Goal: Task Accomplishment & Management: Complete application form

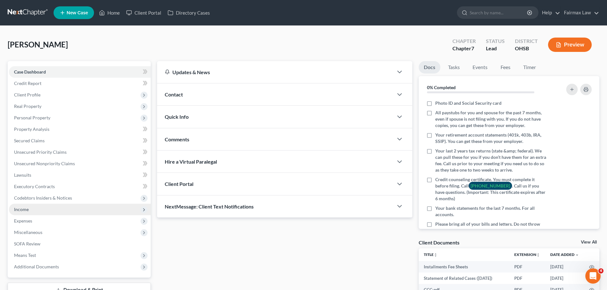
click at [20, 209] on span "Income" at bounding box center [21, 209] width 15 height 5
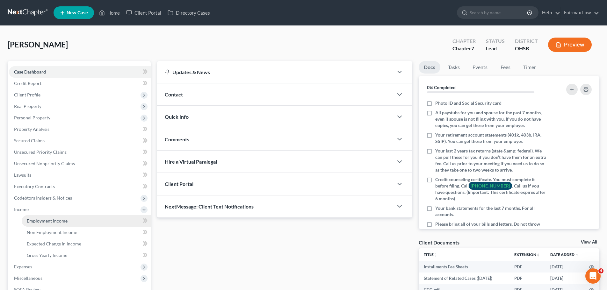
click at [40, 220] on span "Employment Income" at bounding box center [47, 220] width 41 height 5
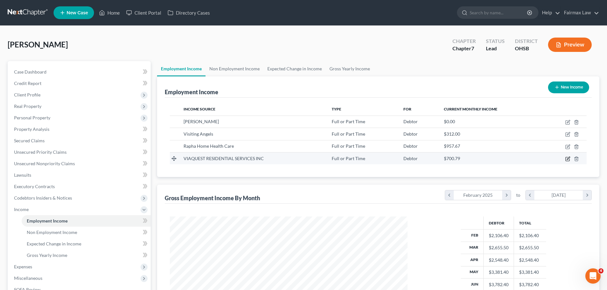
click at [566, 161] on icon "button" at bounding box center [568, 159] width 4 height 4
select select "0"
select select "36"
select select "2"
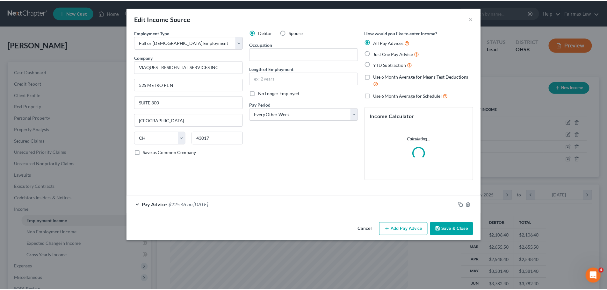
scroll to position [120, 253]
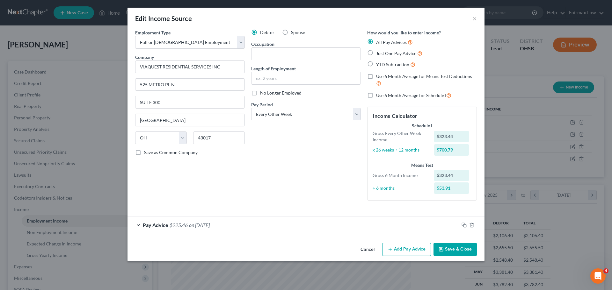
click at [471, 18] on div "Edit Income Source ×" at bounding box center [305, 19] width 357 height 22
click at [475, 18] on button "×" at bounding box center [474, 19] width 4 height 8
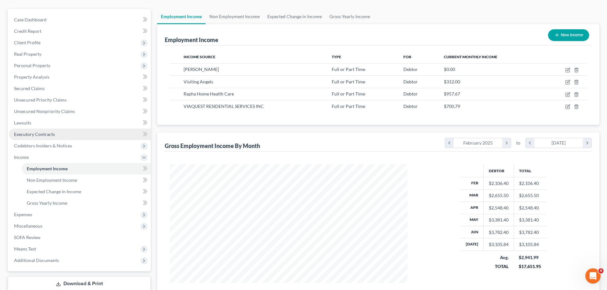
scroll to position [105, 0]
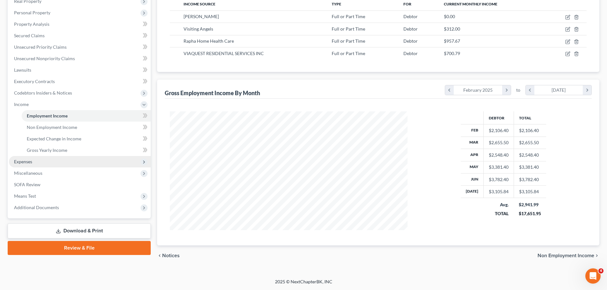
click at [33, 165] on span "Expenses" at bounding box center [80, 161] width 142 height 11
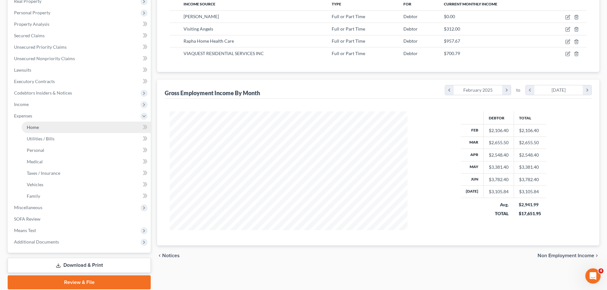
click at [36, 130] on link "Home" at bounding box center [86, 127] width 129 height 11
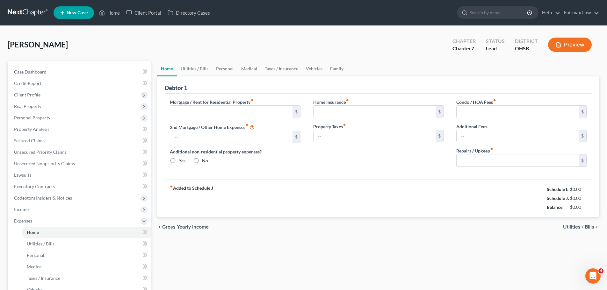
type input "730.00"
type input "0.00"
radio input "true"
type input "0.00"
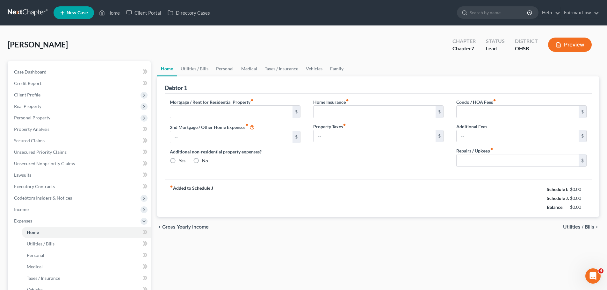
type input "0.00"
type input "25.00"
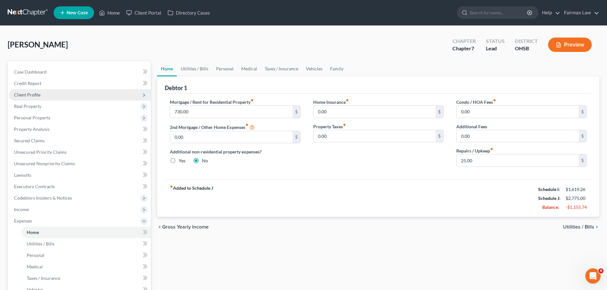
click at [46, 95] on span "Client Profile" at bounding box center [80, 94] width 142 height 11
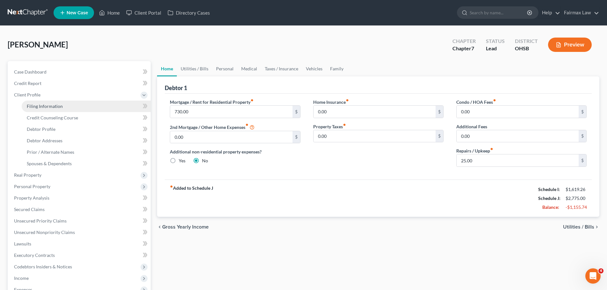
click at [45, 106] on span "Filing Information" at bounding box center [45, 106] width 36 height 5
select select "1"
select select "0"
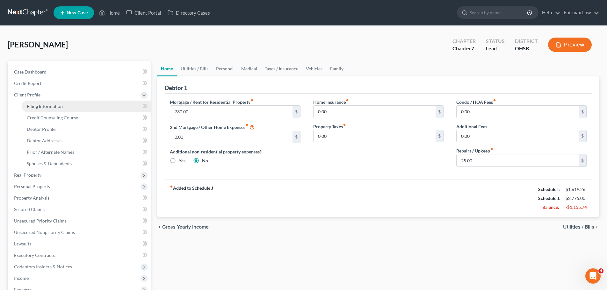
select select "36"
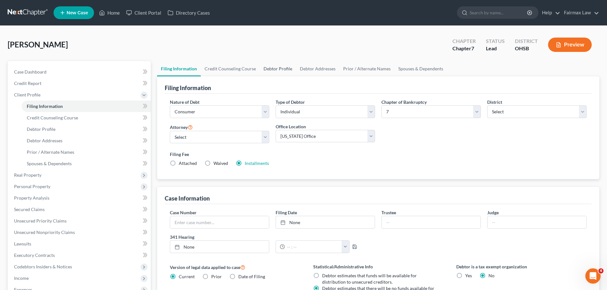
click at [288, 68] on link "Debtor Profile" at bounding box center [278, 68] width 36 height 15
select select "0"
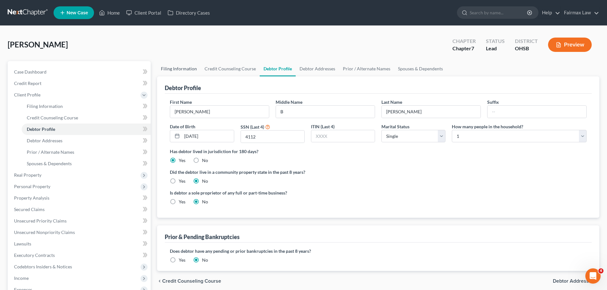
click at [183, 70] on link "Filing Information" at bounding box center [179, 68] width 44 height 15
select select "1"
select select "0"
select select "62"
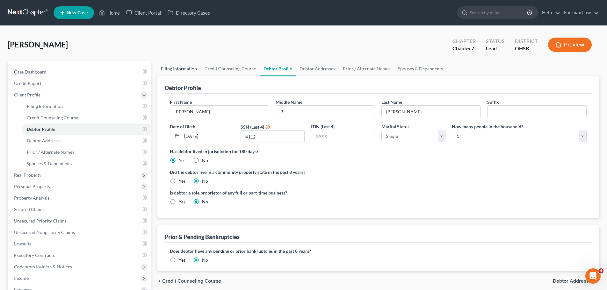
select select "16"
select select "0"
select select "36"
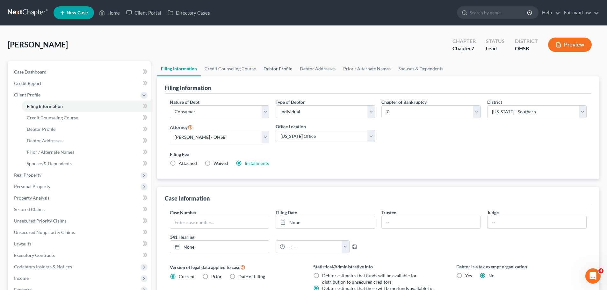
click at [268, 71] on link "Debtor Profile" at bounding box center [278, 68] width 36 height 15
select select "0"
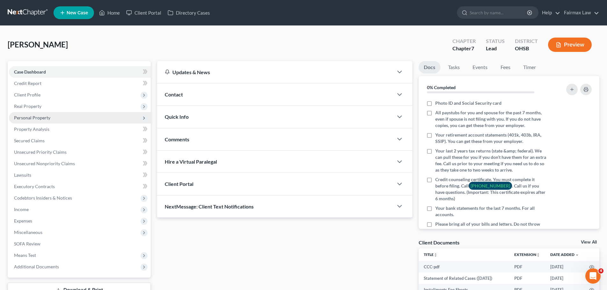
click at [35, 118] on span "Personal Property" at bounding box center [32, 117] width 36 height 5
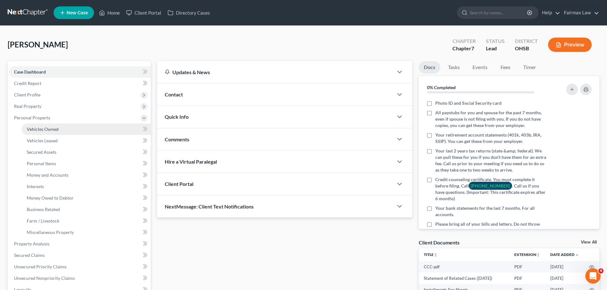
click at [43, 129] on span "Vehicles Owned" at bounding box center [43, 129] width 32 height 5
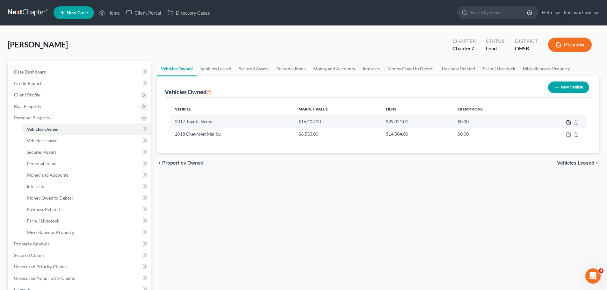
click at [570, 122] on icon "button" at bounding box center [569, 121] width 3 height 3
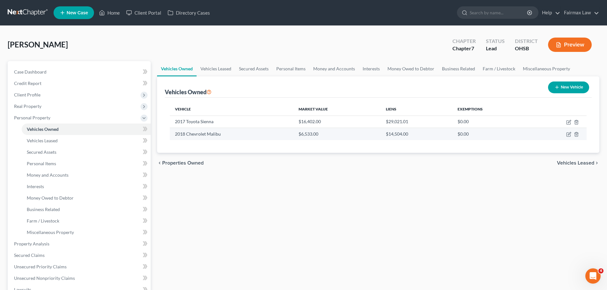
select select "0"
select select "9"
select select "2"
select select "0"
select select "36"
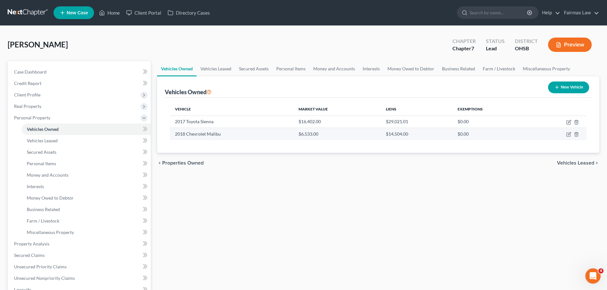
select select "3"
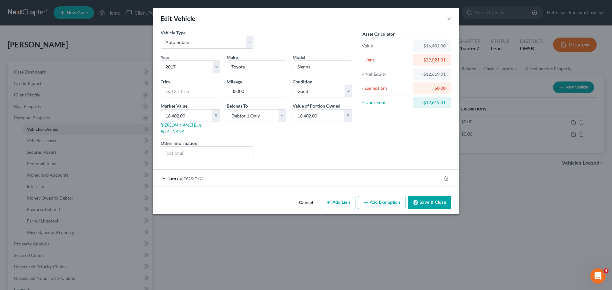
click at [181, 175] on span "$29,021.01" at bounding box center [191, 178] width 25 height 6
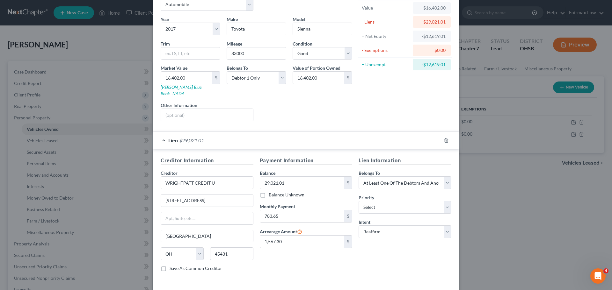
scroll to position [58, 0]
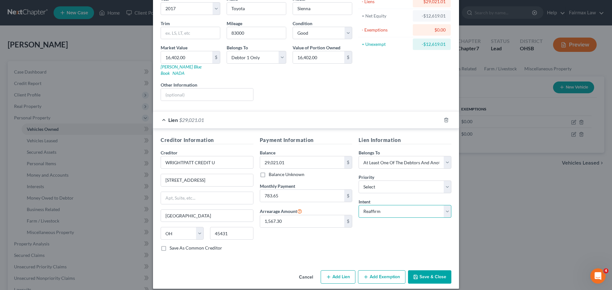
click at [395, 205] on select "Select Surrender Redeem Reaffirm Avoid Other" at bounding box center [405, 211] width 93 height 13
select select "1"
click at [359, 205] on select "Select Surrender Redeem Reaffirm Avoid Other" at bounding box center [405, 211] width 93 height 13
click at [426, 271] on button "Save & Close" at bounding box center [429, 277] width 43 height 13
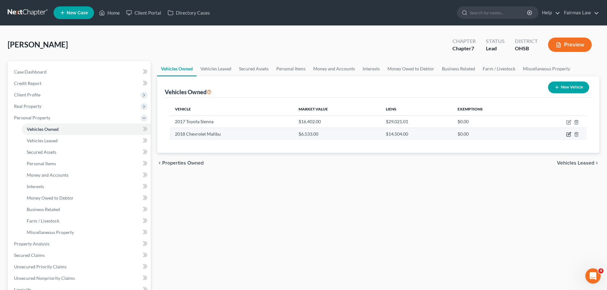
click at [569, 136] on icon "button" at bounding box center [568, 134] width 5 height 5
select select "0"
select select "8"
select select "3"
select select "0"
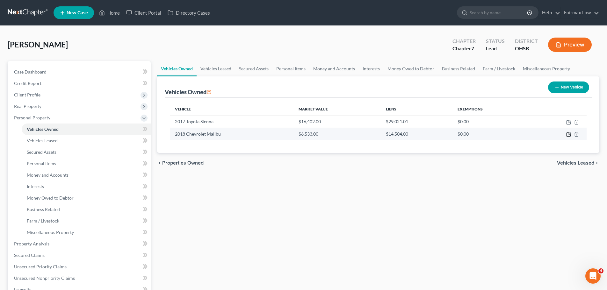
select select "36"
select select "0"
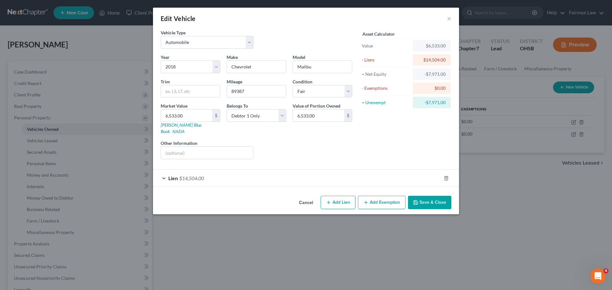
click at [198, 175] on span "$14,504.00" at bounding box center [191, 178] width 25 height 6
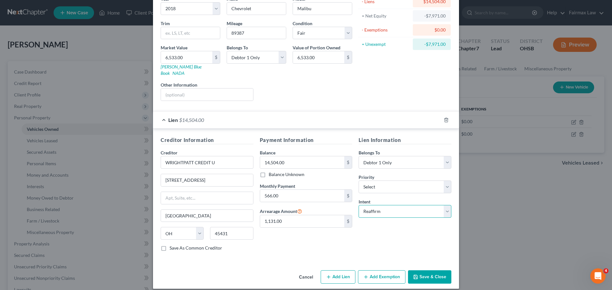
click at [380, 208] on select "Select Surrender Redeem Reaffirm Avoid Other" at bounding box center [405, 211] width 93 height 13
select select "0"
click at [359, 205] on select "Select Surrender Redeem Reaffirm Avoid Other" at bounding box center [405, 211] width 93 height 13
click at [417, 272] on button "Save & Close" at bounding box center [429, 277] width 43 height 13
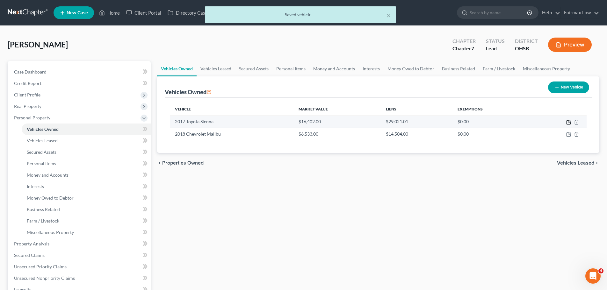
click at [567, 120] on icon "button" at bounding box center [568, 122] width 5 height 5
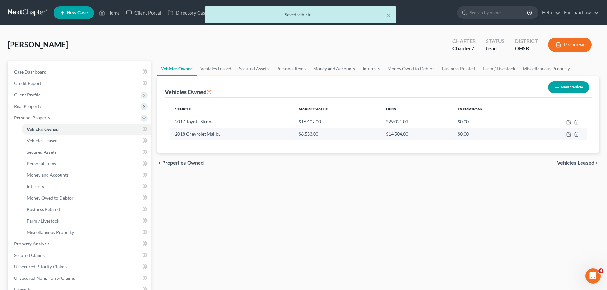
select select "0"
select select "9"
select select "2"
select select "0"
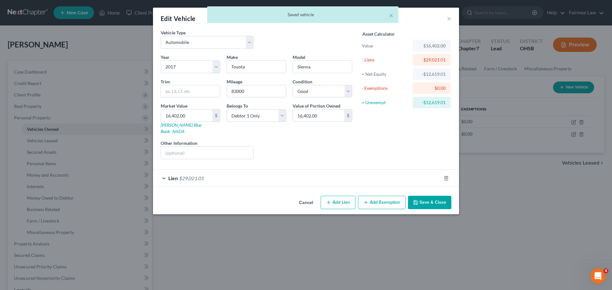
click at [184, 175] on span "$29,021.01" at bounding box center [191, 178] width 25 height 6
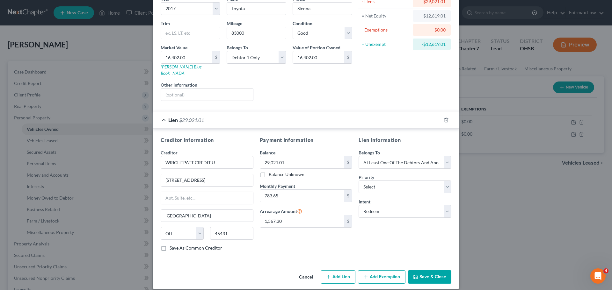
click at [421, 271] on button "Save & Close" at bounding box center [429, 277] width 43 height 13
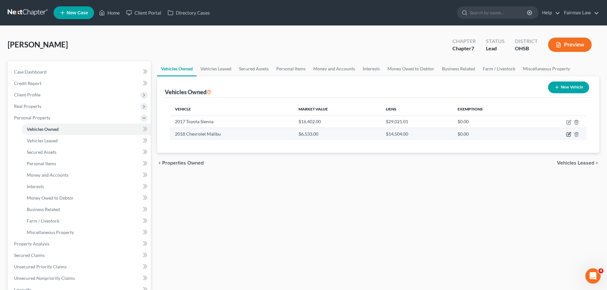
click at [567, 136] on icon "button" at bounding box center [568, 134] width 5 height 5
select select "0"
select select "8"
select select "3"
select select "0"
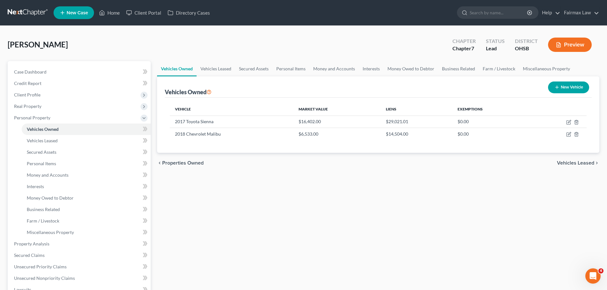
select select "36"
select select "0"
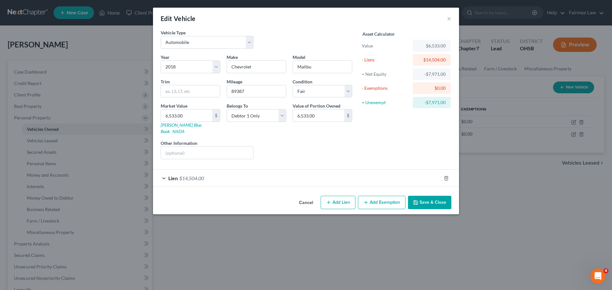
click at [188, 175] on span "$14,504.00" at bounding box center [191, 178] width 25 height 6
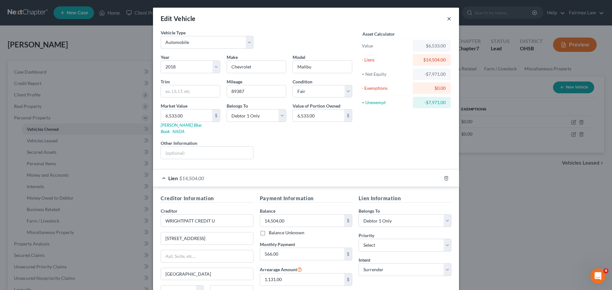
click at [447, 16] on button "×" at bounding box center [449, 19] width 4 height 8
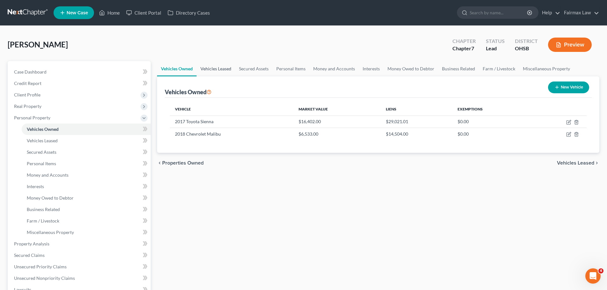
click at [212, 71] on link "Vehicles Leased" at bounding box center [216, 68] width 39 height 15
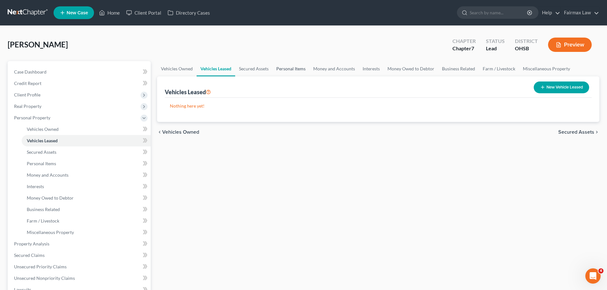
click at [295, 63] on link "Personal Items" at bounding box center [291, 68] width 37 height 15
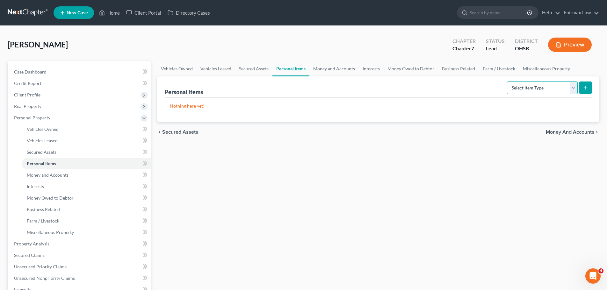
click at [524, 93] on select "Select Item Type Clothing Collectibles Of Value Electronics Firearms Household …" at bounding box center [542, 88] width 71 height 13
select select "household_goods"
click at [508, 82] on select "Select Item Type Clothing Collectibles Of Value Electronics Firearms Household …" at bounding box center [542, 88] width 71 height 13
click at [587, 91] on button "submit" at bounding box center [585, 88] width 12 height 12
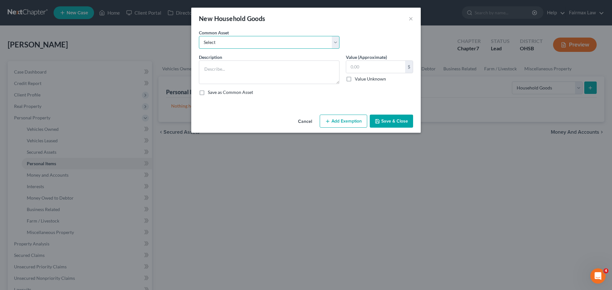
click at [238, 39] on select "Select Common household furnishings, appliances, and decor Normal household fur…" at bounding box center [269, 42] width 141 height 13
select select "3"
click at [199, 36] on select "Select Common household furnishings, appliances, and decor Normal household fur…" at bounding box center [269, 42] width 141 height 13
type textarea "Household Goods and Furnishings: Couch"
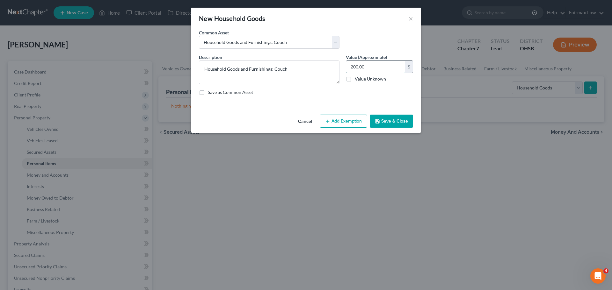
click at [355, 67] on input "200.00" at bounding box center [375, 67] width 59 height 12
type input "2,000.00"
click at [335, 121] on button "Add Exemption" at bounding box center [343, 121] width 47 height 13
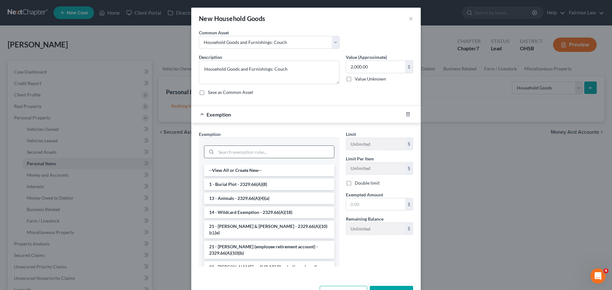
click at [263, 154] on input "search" at bounding box center [275, 152] width 118 height 12
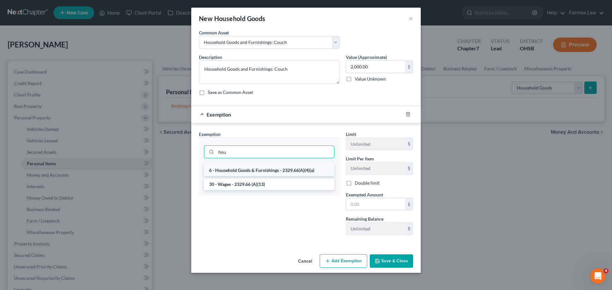
type input "hou"
drag, startPoint x: 267, startPoint y: 171, endPoint x: 279, endPoint y: 176, distance: 12.1
click at [268, 171] on li "6 - Household Goods & Furnishings - 2329.66(A)(4)(a)" at bounding box center [269, 170] width 130 height 11
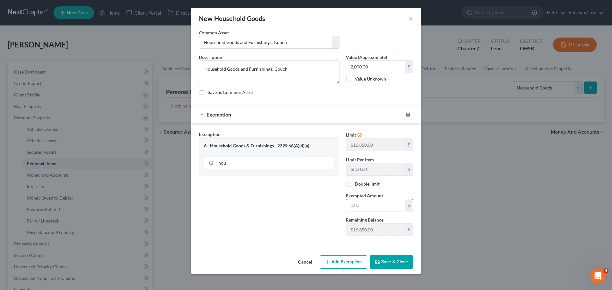
click at [356, 207] on input "text" at bounding box center [375, 206] width 59 height 12
type input "2,000.00"
click at [389, 259] on button "Save & Close" at bounding box center [391, 262] width 43 height 13
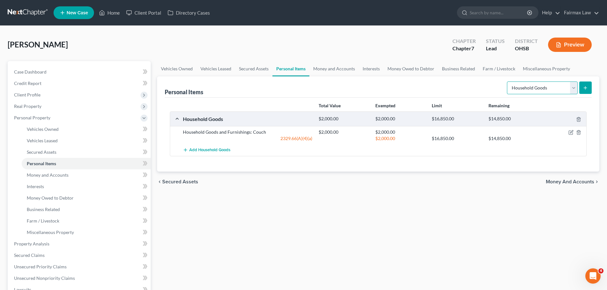
click at [529, 92] on select "Select Item Type Clothing Collectibles Of Value Electronics Firearms Household …" at bounding box center [542, 88] width 71 height 13
select select "clothing"
click at [508, 82] on select "Select Item Type Clothing Collectibles Of Value Electronics Firearms Household …" at bounding box center [542, 88] width 71 height 13
click at [587, 91] on button "submit" at bounding box center [585, 88] width 12 height 12
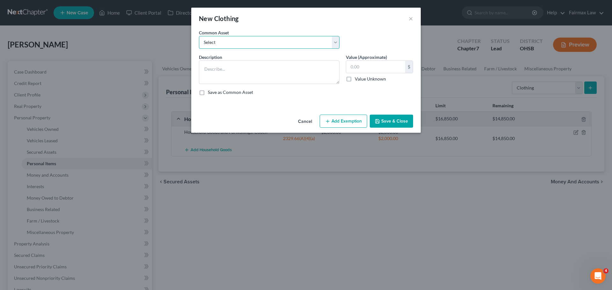
click at [323, 42] on select "Select Everyday clothing Professional Men's wear. Everyday wearing apparel Comm…" at bounding box center [269, 42] width 141 height 13
select select "0"
click at [199, 36] on select "Select Everyday clothing Professional Men's wear. Everyday wearing apparel Comm…" at bounding box center [269, 42] width 141 height 13
type textarea "Everyday clothing"
click at [357, 67] on input "400.00" at bounding box center [375, 67] width 59 height 12
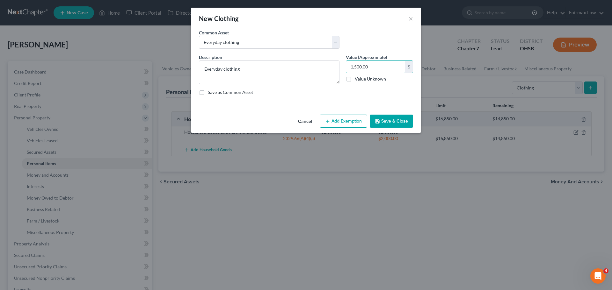
type input "1,500.00"
click at [348, 118] on button "Add Exemption" at bounding box center [343, 121] width 47 height 13
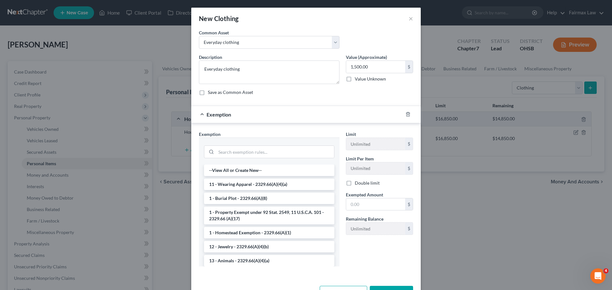
click at [244, 184] on li "11 - Wearing Apparel - 2329.66(A)(4)(a)" at bounding box center [269, 184] width 130 height 11
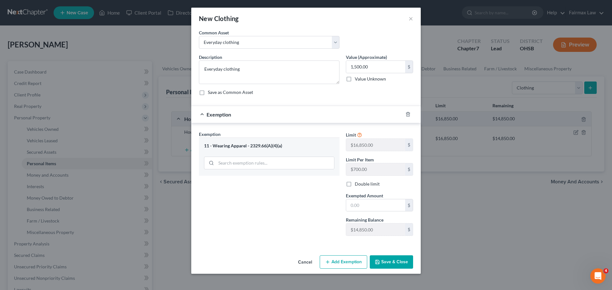
click at [365, 197] on span "Exempted Amount" at bounding box center [364, 195] width 37 height 5
click at [364, 204] on input "text" at bounding box center [375, 206] width 59 height 12
type input "1,500.00"
click at [390, 262] on button "Save & Close" at bounding box center [391, 262] width 43 height 13
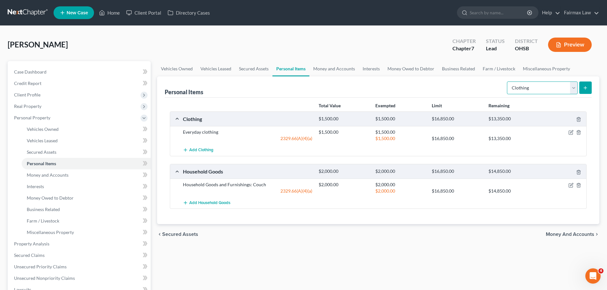
click at [556, 84] on select "Select Item Type Clothing Collectibles Of Value Electronics Firearms Household …" at bounding box center [542, 88] width 71 height 13
select select "electronics"
click at [508, 82] on select "Select Item Type Clothing Collectibles Of Value Electronics Firearms Household …" at bounding box center [542, 88] width 71 height 13
click at [587, 84] on button "submit" at bounding box center [585, 88] width 12 height 12
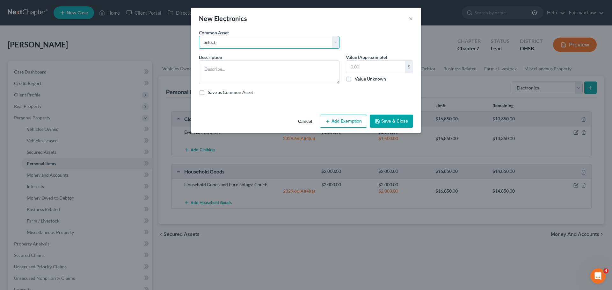
click at [290, 43] on select "Select 1 smart phone TV, computer, mobile phone One TV, one smart phone 1 TV TV…" at bounding box center [269, 42] width 141 height 13
select select "1"
click at [199, 36] on select "Select 1 smart phone TV, computer, mobile phone One TV, one smart phone 1 TV TV…" at bounding box center [269, 42] width 141 height 13
type textarea "TV, computer, mobile phone"
click at [364, 71] on input "1,000.00" at bounding box center [375, 67] width 59 height 12
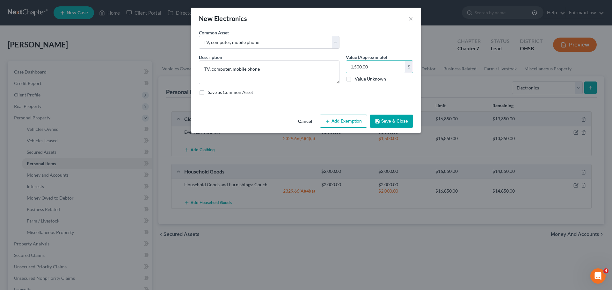
type input "1,500.00"
click at [327, 119] on icon "button" at bounding box center [327, 121] width 5 height 5
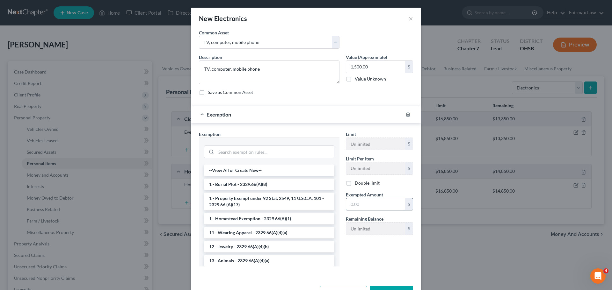
click at [349, 200] on input "text" at bounding box center [375, 205] width 59 height 12
type input "1,500.00"
click at [281, 156] on input "search" at bounding box center [275, 152] width 118 height 12
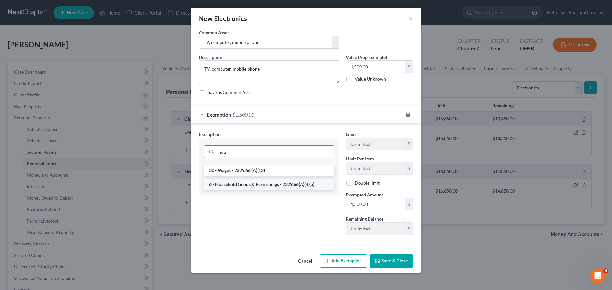
type input "hou"
click at [270, 186] on li "6 - Household Goods & Furnishings - 2329.66(A)(4)(a)" at bounding box center [269, 184] width 130 height 11
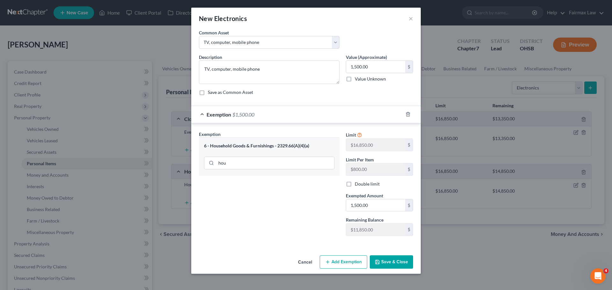
click at [377, 261] on icon "button" at bounding box center [377, 262] width 5 height 5
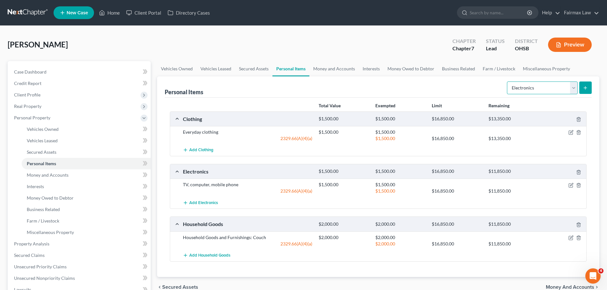
click at [548, 89] on select "Select Item Type Clothing Collectibles Of Value Electronics Firearms Household …" at bounding box center [542, 88] width 71 height 13
click at [327, 69] on link "Money and Accounts" at bounding box center [334, 68] width 49 height 15
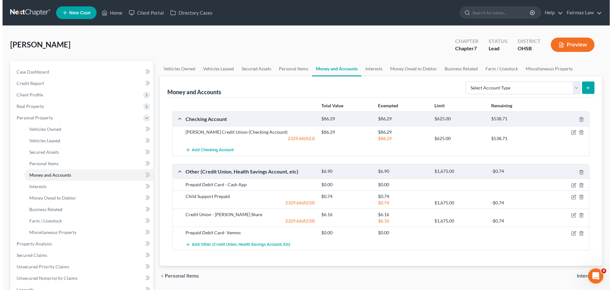
scroll to position [32, 0]
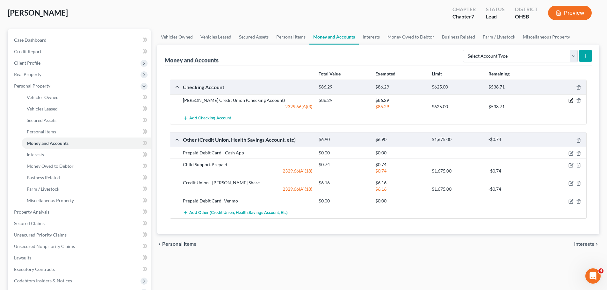
click at [571, 101] on icon "button" at bounding box center [571, 100] width 3 height 3
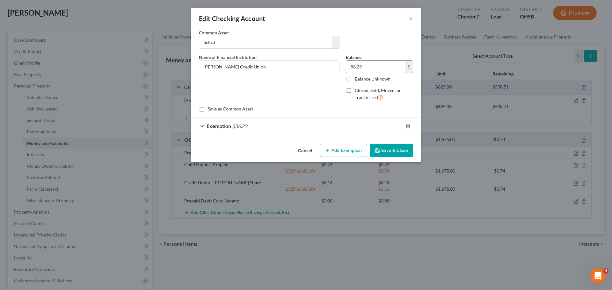
click at [365, 64] on input "86.29" at bounding box center [375, 67] width 59 height 12
type input "0.00"
click at [227, 128] on span "Exemption" at bounding box center [219, 126] width 25 height 6
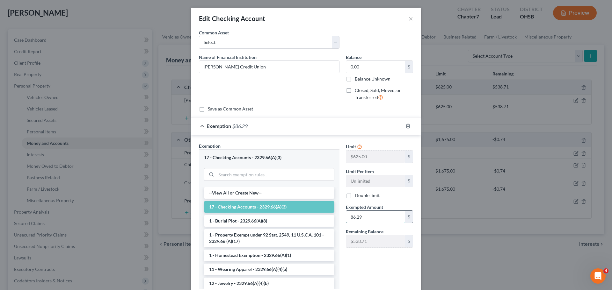
click at [348, 220] on input "86.29" at bounding box center [375, 217] width 59 height 12
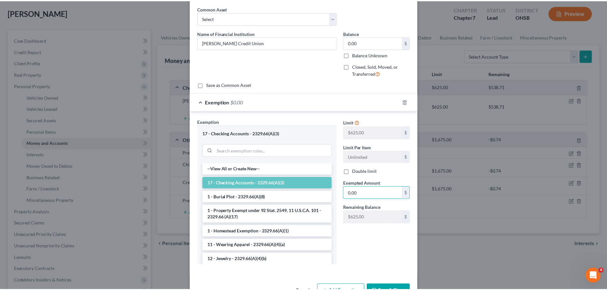
scroll to position [45, 0]
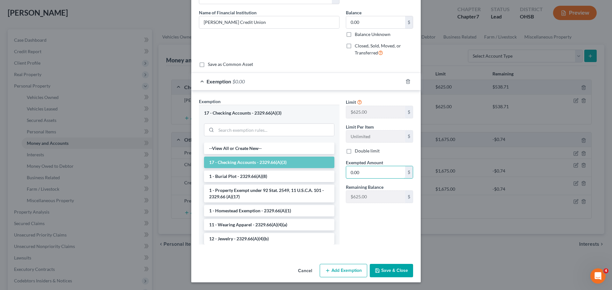
type input "0.00"
click at [379, 270] on button "Save & Close" at bounding box center [391, 270] width 43 height 13
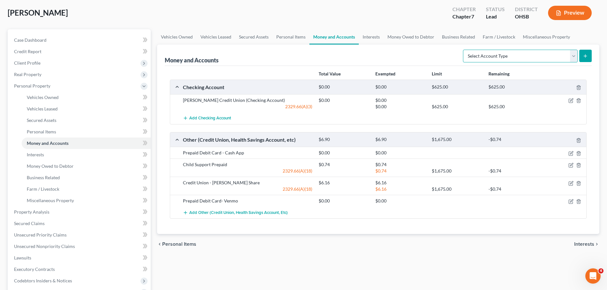
click at [474, 54] on select "Select Account Type Brokerage Cash on Hand Certificates of Deposit Checking Acc…" at bounding box center [520, 56] width 115 height 13
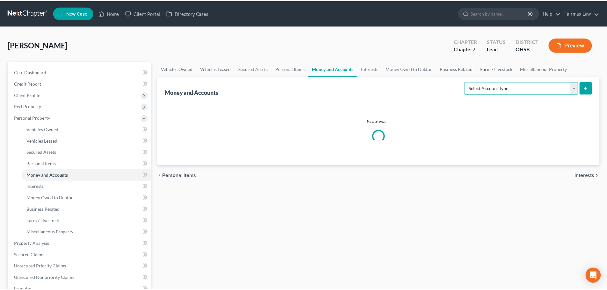
scroll to position [32, 0]
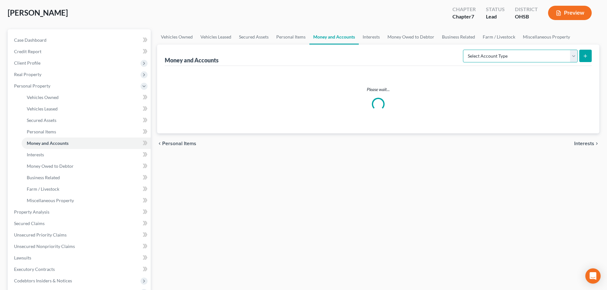
click at [505, 60] on select "Select Account Type Brokerage Cash on Hand Certificates of Deposit Checking Acc…" at bounding box center [520, 56] width 115 height 13
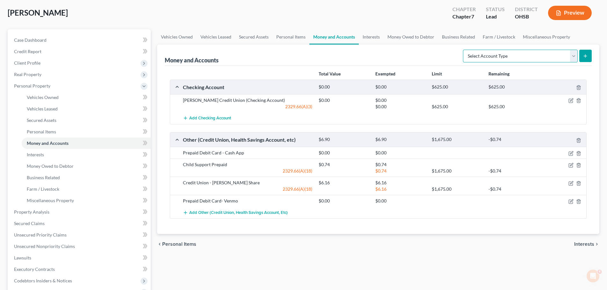
scroll to position [0, 0]
select select "checking"
click at [464, 50] on select "Select Account Type Brokerage Cash on Hand Certificates of Deposit Checking Acc…" at bounding box center [520, 56] width 115 height 13
click at [586, 58] on icon "submit" at bounding box center [585, 56] width 5 height 5
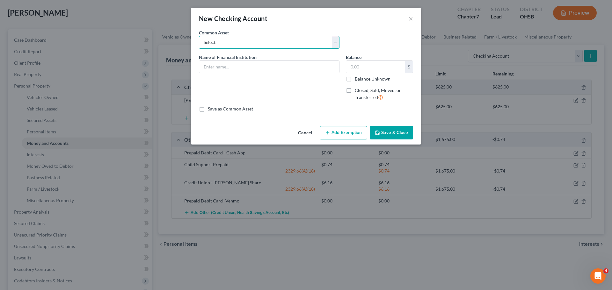
click at [233, 40] on select "Select Dollar Bank Wisely Comerica Bank USAA Huntington Bank Money Lion Chase B…" at bounding box center [269, 42] width 141 height 13
select select "15"
click at [199, 36] on select "Select Dollar Bank Wisely Comerica Bank USAA Huntington Bank Money Lion Chase B…" at bounding box center [269, 42] width 141 height 13
type input "Fifth Third Bank"
click at [382, 67] on input "500.00" at bounding box center [375, 67] width 59 height 12
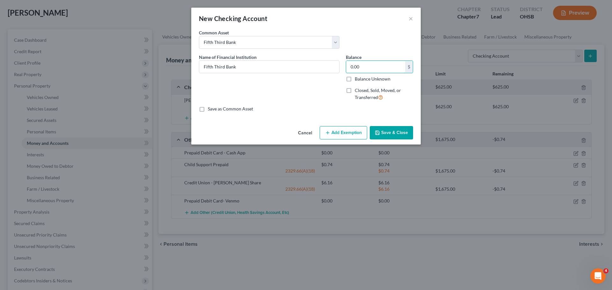
type input "0.00"
click at [379, 132] on icon "button" at bounding box center [377, 132] width 5 height 5
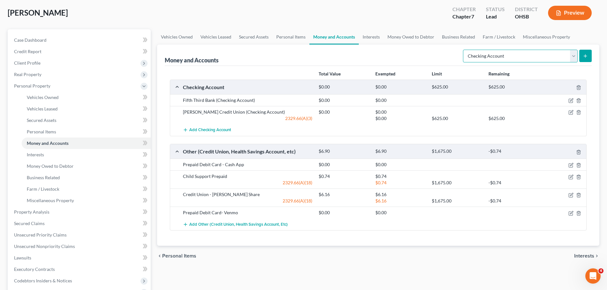
click at [514, 56] on select "Select Account Type Brokerage Cash on Hand Certificates of Deposit Checking Acc…" at bounding box center [520, 56] width 115 height 13
select select "savings"
click at [464, 50] on select "Select Account Type Brokerage Cash on Hand Certificates of Deposit Checking Acc…" at bounding box center [520, 56] width 115 height 13
click at [587, 57] on icon "submit" at bounding box center [585, 56] width 5 height 5
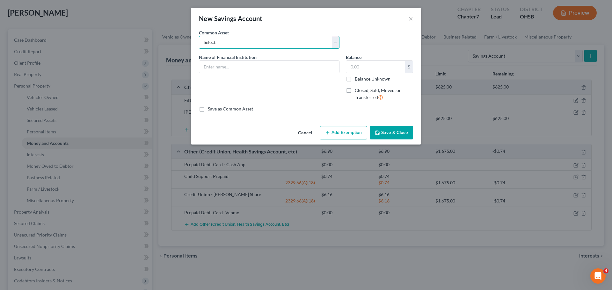
click at [249, 40] on select "Select Bank of America Comerica Bank USAA Huntington Bank Diversified Credit Un…" at bounding box center [269, 42] width 141 height 13
select select "10"
click at [199, 36] on select "Select Bank of America Comerica Bank USAA Huntington Bank Diversified Credit Un…" at bounding box center [269, 42] width 141 height 13
type input "Fifth Third Bank"
click at [390, 72] on input "1.00" at bounding box center [375, 67] width 59 height 12
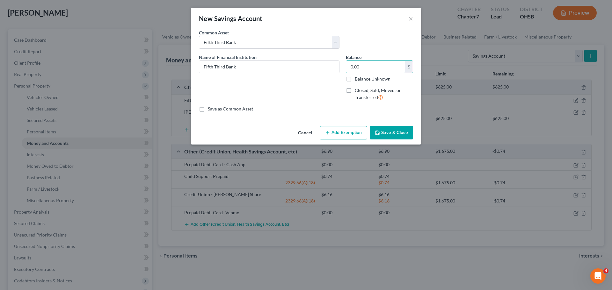
type input "0.00"
click at [389, 132] on button "Save & Close" at bounding box center [391, 132] width 43 height 13
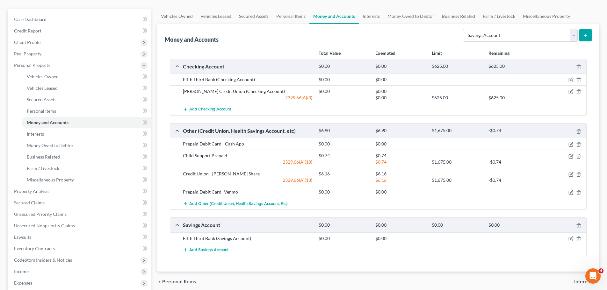
scroll to position [64, 0]
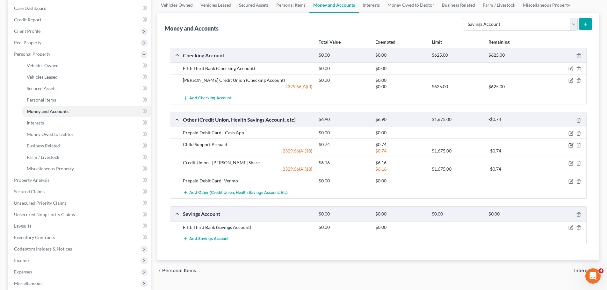
click at [571, 147] on icon "button" at bounding box center [571, 145] width 4 height 4
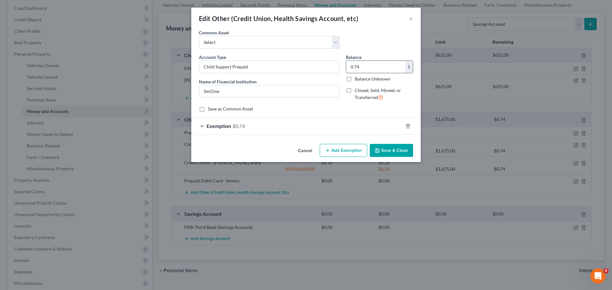
click at [361, 64] on input "0.74" at bounding box center [375, 67] width 59 height 12
drag, startPoint x: 365, startPoint y: 67, endPoint x: 338, endPoint y: 71, distance: 27.1
click at [338, 71] on div "Account Type Child Support Prepaid Name of Financial Institution * SmiOne Balan…" at bounding box center [306, 80] width 221 height 52
type input "0.74"
click at [391, 150] on button "Save & Close" at bounding box center [391, 150] width 43 height 13
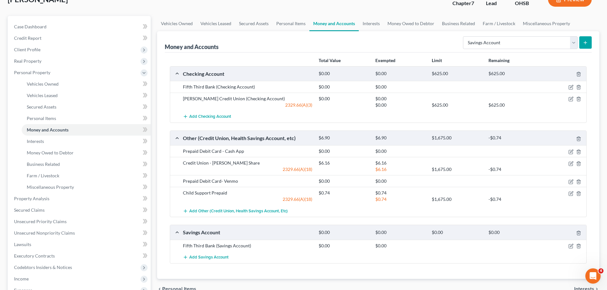
scroll to position [32, 0]
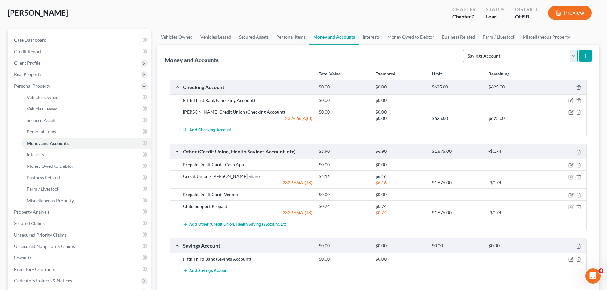
click at [509, 57] on select "Select Account Type Brokerage Cash on Hand Certificates of Deposit Checking Acc…" at bounding box center [520, 56] width 115 height 13
click at [478, 55] on select "Select Account Type Brokerage Cash on Hand Certificates of Deposit Checking Acc…" at bounding box center [520, 56] width 115 height 13
select select "checking"
click at [464, 50] on select "Select Account Type Brokerage Cash on Hand Certificates of Deposit Checking Acc…" at bounding box center [520, 56] width 115 height 13
click at [582, 53] on button "submit" at bounding box center [585, 56] width 12 height 12
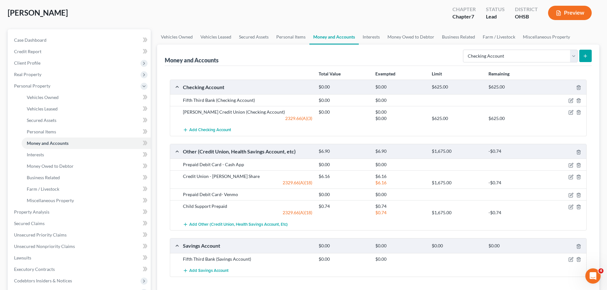
click at [585, 57] on icon "submit" at bounding box center [585, 56] width 5 height 5
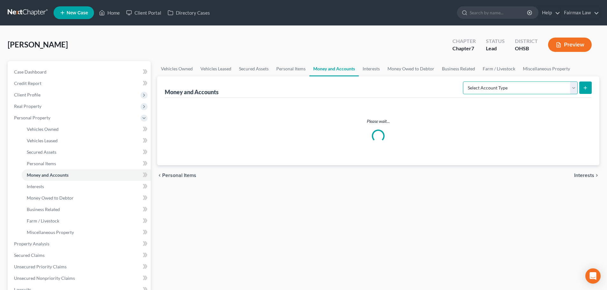
click at [510, 87] on select "Select Account Type Brokerage Cash on Hand Certificates of Deposit Checking Acc…" at bounding box center [520, 88] width 115 height 13
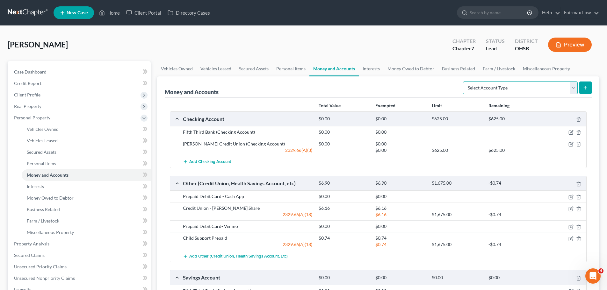
select select "checking"
click at [464, 82] on select "Select Account Type Brokerage Cash on Hand Certificates of Deposit Checking Acc…" at bounding box center [520, 88] width 115 height 13
click at [591, 87] on button "submit" at bounding box center [585, 88] width 12 height 12
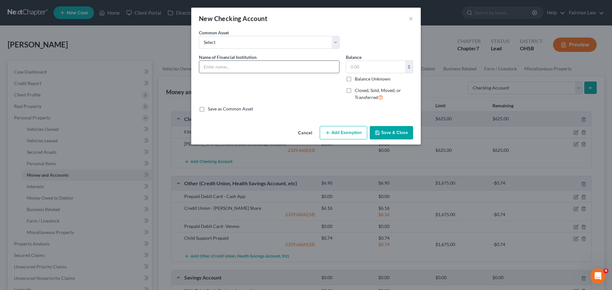
click at [221, 69] on input "text" at bounding box center [269, 67] width 140 height 12
type input "One Pay"
click at [360, 62] on input "text" at bounding box center [375, 67] width 59 height 12
type input "42.00"
click at [341, 129] on button "Add Exemption" at bounding box center [343, 132] width 47 height 13
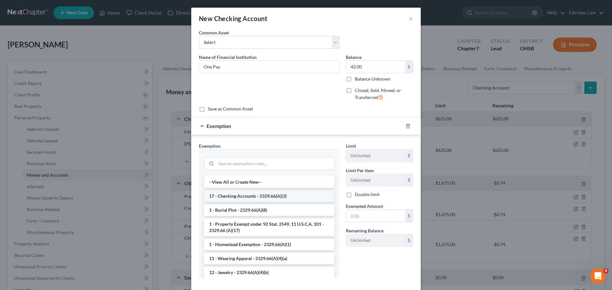
click at [250, 198] on li "17 - Checking Accounts - 2329.66(A)(3)" at bounding box center [269, 196] width 130 height 11
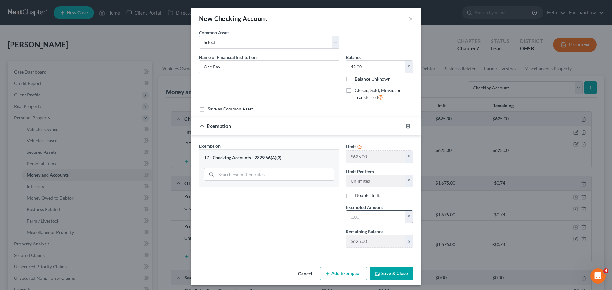
click at [352, 219] on input "text" at bounding box center [375, 217] width 59 height 12
type input "42.00"
click at [383, 274] on button "Save & Close" at bounding box center [391, 273] width 43 height 13
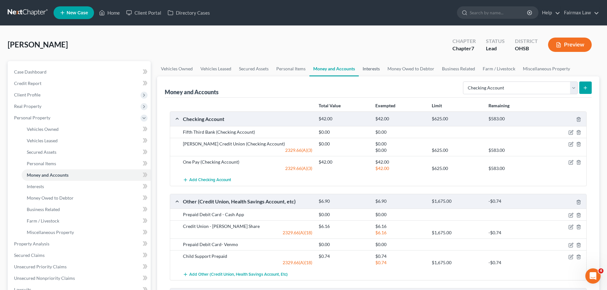
click at [365, 70] on link "Interests" at bounding box center [371, 68] width 25 height 15
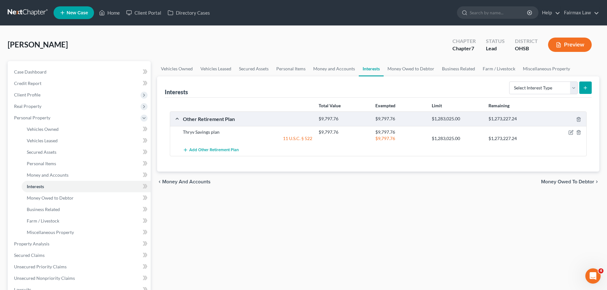
click at [570, 130] on div at bounding box center [564, 132] width 45 height 6
click at [569, 131] on icon "button" at bounding box center [571, 133] width 4 height 4
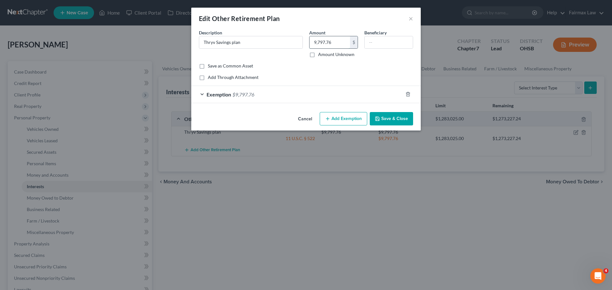
click at [334, 43] on input "9,797.76" at bounding box center [330, 42] width 40 height 12
type input "10,403.11"
click at [221, 95] on span "Exemption" at bounding box center [219, 94] width 25 height 6
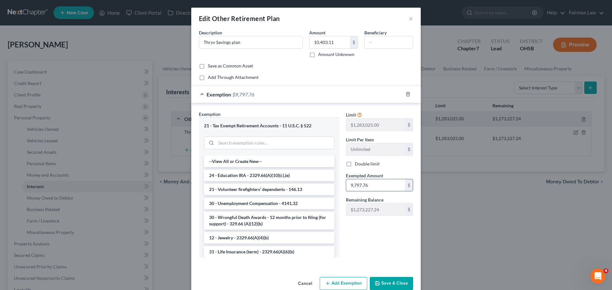
click at [364, 188] on input "9,797.76" at bounding box center [375, 185] width 59 height 12
type input "10,403.11"
click at [389, 279] on button "Save & Close" at bounding box center [391, 283] width 43 height 13
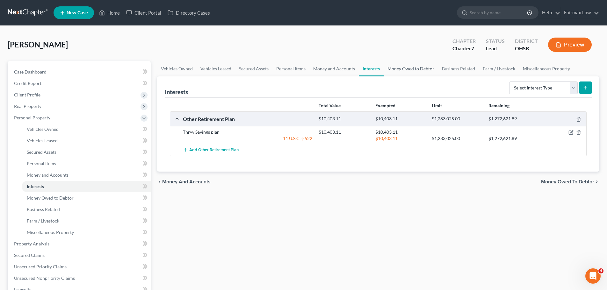
click at [413, 70] on link "Money Owed to Debtor" at bounding box center [411, 68] width 55 height 15
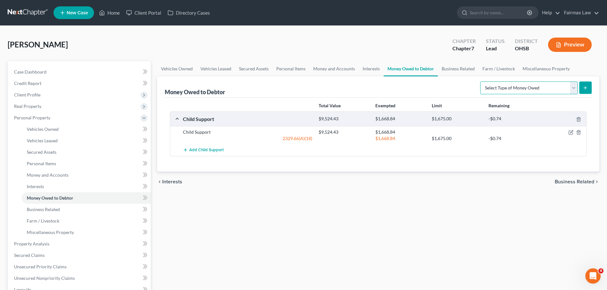
click at [548, 91] on select "Select Type of Money Owed Accounts Receivable Alimony Child Support Claims Agai…" at bounding box center [529, 88] width 98 height 13
select select "unpaid_wages"
click at [481, 82] on select "Select Type of Money Owed Accounts Receivable Alimony Child Support Claims Agai…" at bounding box center [529, 88] width 98 height 13
click at [586, 86] on icon "submit" at bounding box center [585, 87] width 5 height 5
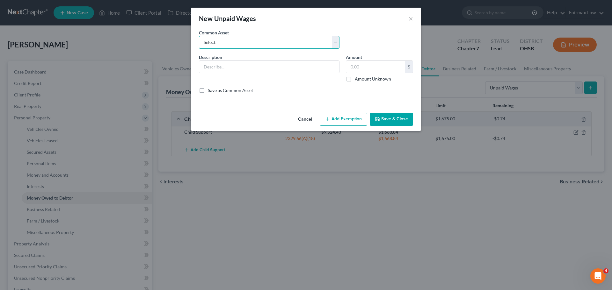
click at [250, 40] on select "Select Accued wages (estimated)" at bounding box center [269, 42] width 141 height 13
click at [237, 65] on input "text" at bounding box center [269, 67] width 140 height 12
type input "Garnished wages within 90 days of filing"
click at [373, 69] on input "text" at bounding box center [375, 67] width 59 height 12
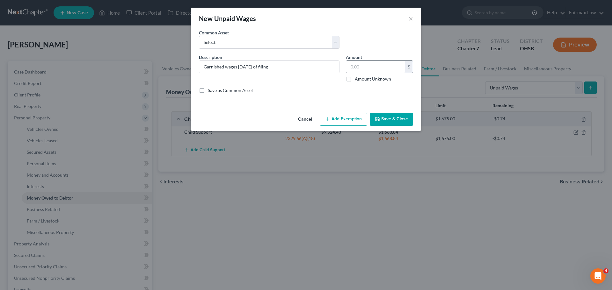
drag, startPoint x: 350, startPoint y: 58, endPoint x: 356, endPoint y: 66, distance: 9.9
click at [350, 58] on label "Amount" at bounding box center [354, 57] width 16 height 7
click at [357, 66] on input "text" at bounding box center [375, 67] width 59 height 12
type input "1,627.26"
click at [328, 114] on button "Add Exemption" at bounding box center [343, 119] width 47 height 13
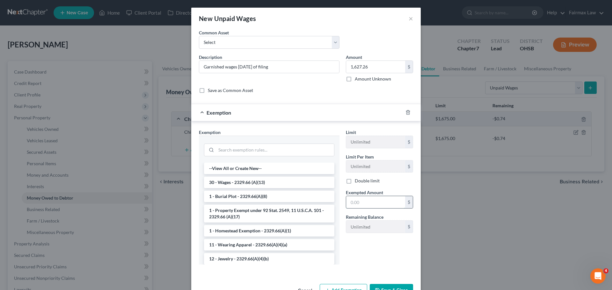
click at [369, 206] on input "text" at bounding box center [375, 202] width 59 height 12
type input "1,627.26"
click at [244, 184] on li "30 - Wages - 2329.66 (A)(13)" at bounding box center [269, 182] width 130 height 11
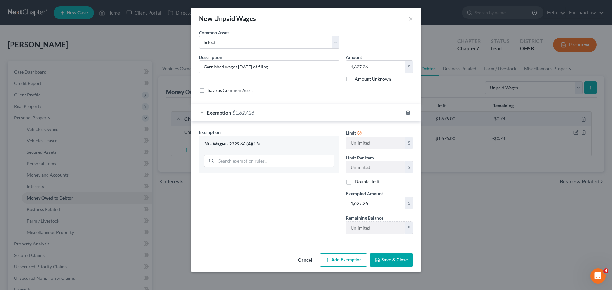
click at [403, 258] on button "Save & Close" at bounding box center [391, 260] width 43 height 13
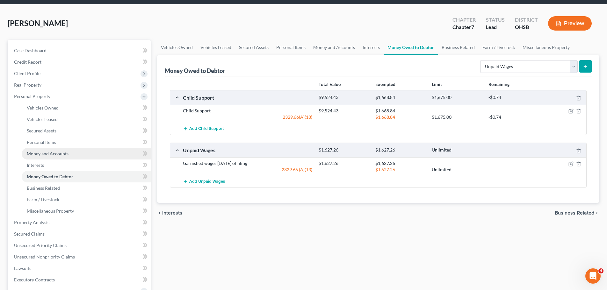
scroll to position [32, 0]
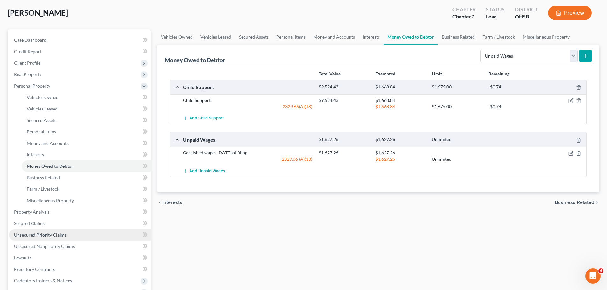
click at [49, 233] on span "Unsecured Priority Claims" at bounding box center [40, 234] width 53 height 5
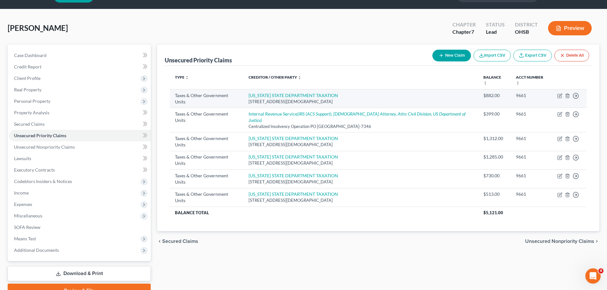
scroll to position [32, 0]
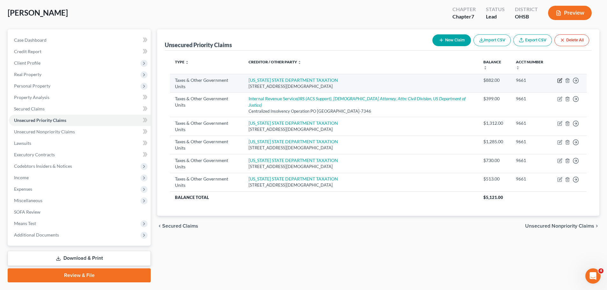
click at [558, 79] on icon "button" at bounding box center [560, 81] width 4 height 4
select select "2"
select select "36"
select select "0"
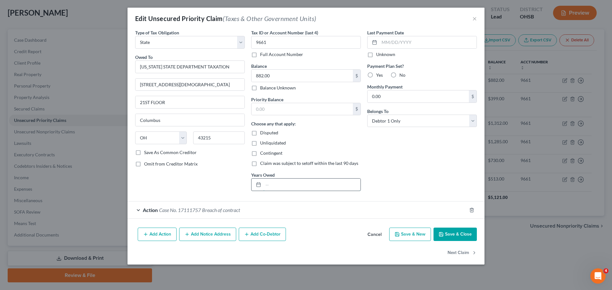
click at [279, 184] on input "text" at bounding box center [311, 185] width 97 height 12
click at [472, 20] on div "Edit Unsecured Priority Claim (Taxes & Other Government Units) ×" at bounding box center [305, 19] width 357 height 22
click at [474, 18] on button "×" at bounding box center [474, 19] width 4 height 8
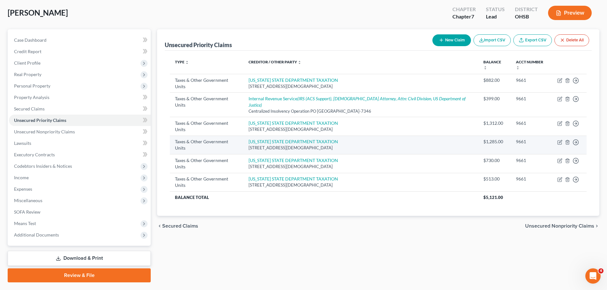
scroll to position [48, 0]
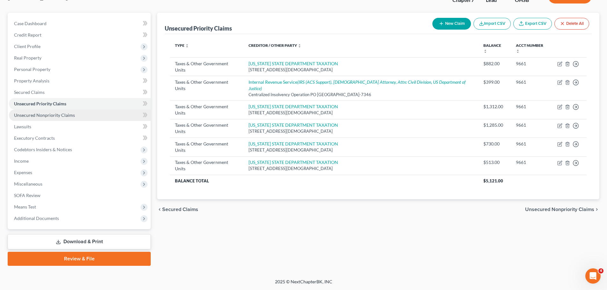
click at [69, 113] on span "Unsecured Nonpriority Claims" at bounding box center [44, 115] width 61 height 5
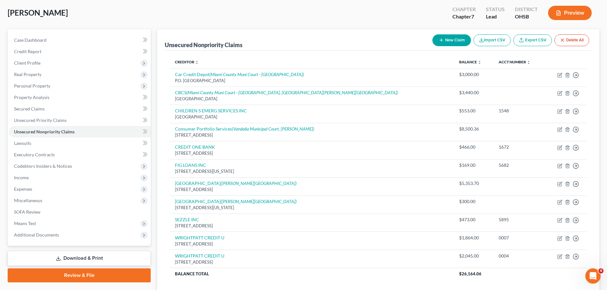
scroll to position [64, 0]
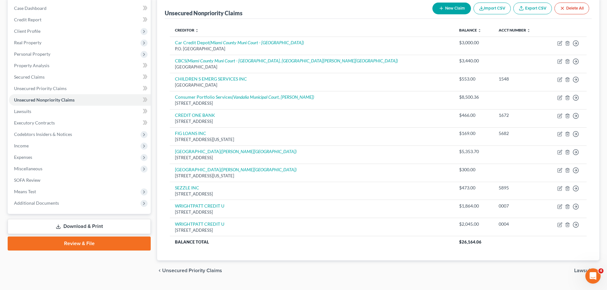
click at [445, 11] on button "New Claim" at bounding box center [452, 9] width 39 height 12
select select "0"
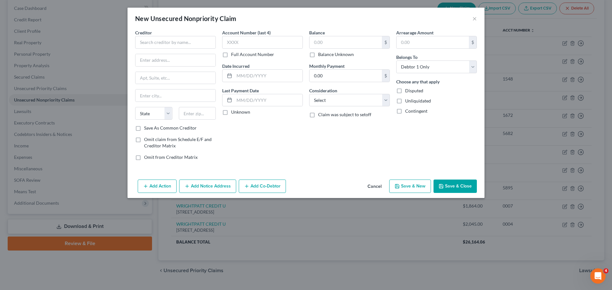
click at [182, 50] on div "Creditor * State AL AK AR AZ CA CO CT DE DC FL GA GU HI ID IL IN IA KS KY LA ME…" at bounding box center [175, 77] width 81 height 96
click at [182, 45] on input "text" at bounding box center [175, 42] width 81 height 13
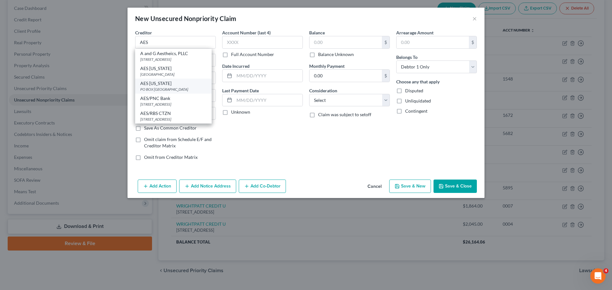
click at [168, 92] on div "PO BOX 740598, Cincinnati, OH 45274" at bounding box center [173, 89] width 66 height 5
type input "AES Ohio"
type input "PO BOX 740598"
type input "Cincinnati"
select select "36"
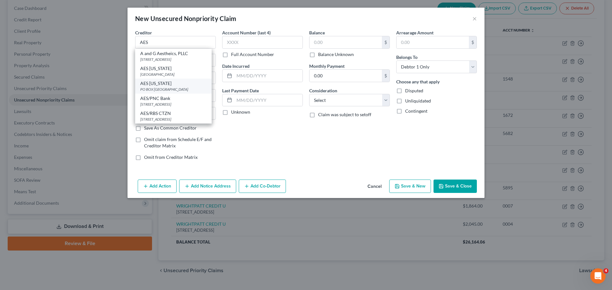
type input "45274"
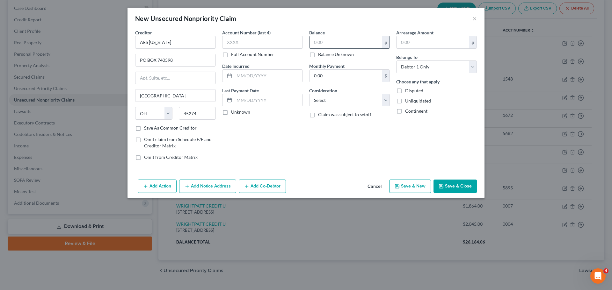
click at [324, 44] on input "text" at bounding box center [346, 42] width 72 height 12
type input "868.21"
click at [447, 186] on button "Save & Close" at bounding box center [454, 186] width 43 height 13
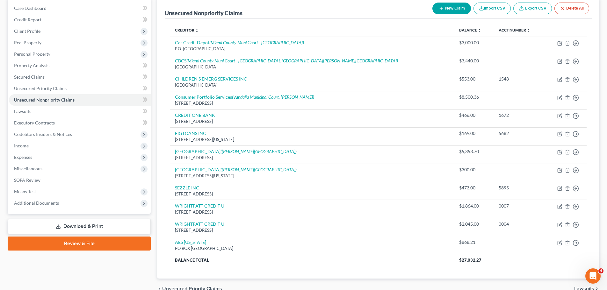
click at [434, 9] on button "New Claim" at bounding box center [452, 9] width 39 height 12
select select "0"
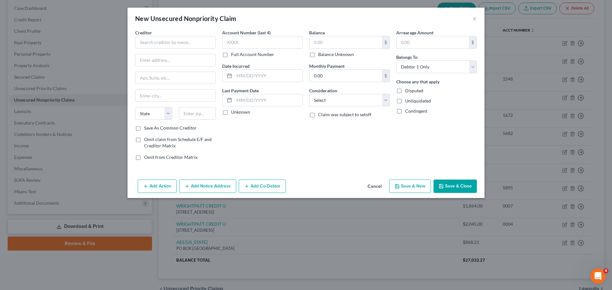
click at [176, 51] on div "Creditor * State AL AK AR AZ CA CO CT DE DC FL GA GU HI ID IL IN IA KS KY LA ME…" at bounding box center [175, 77] width 81 height 96
click at [174, 46] on input "Advance Amer" at bounding box center [175, 42] width 81 height 13
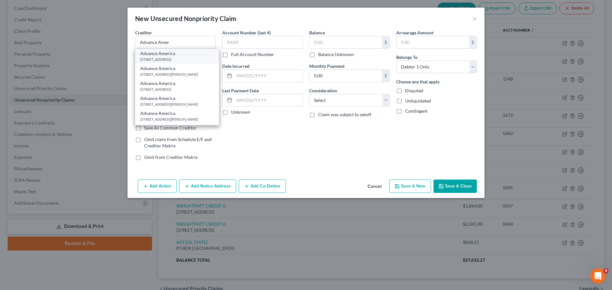
click at [181, 55] on div "Advance America" at bounding box center [177, 53] width 74 height 6
type input "Advance America"
type input "4412 S Westnedge Ave"
type input "Kalamazoo"
select select "23"
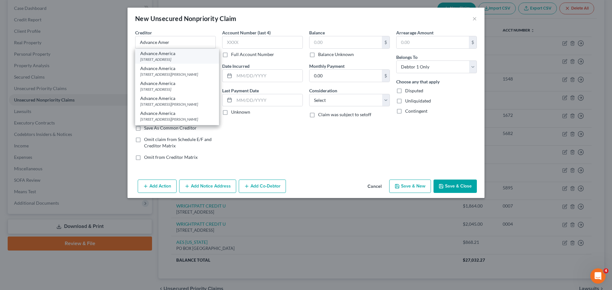
type input "49008"
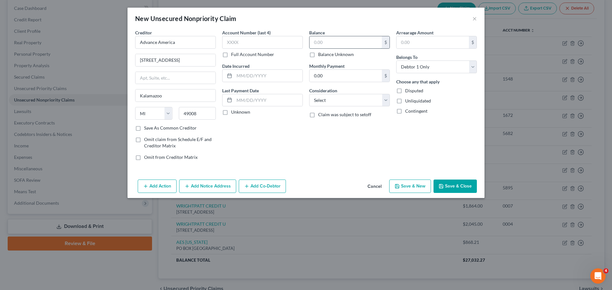
click at [321, 39] on input "text" at bounding box center [346, 42] width 72 height 12
type input "700.00"
click at [455, 185] on button "Save & Close" at bounding box center [454, 186] width 43 height 13
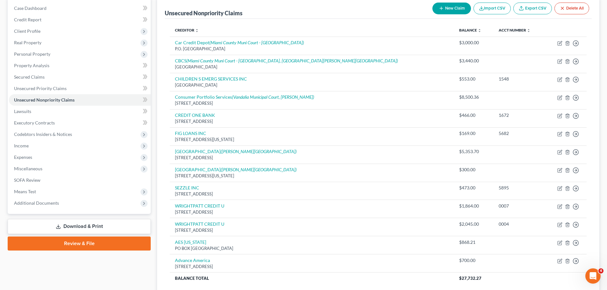
click at [460, 10] on button "New Claim" at bounding box center [452, 9] width 39 height 12
select select "0"
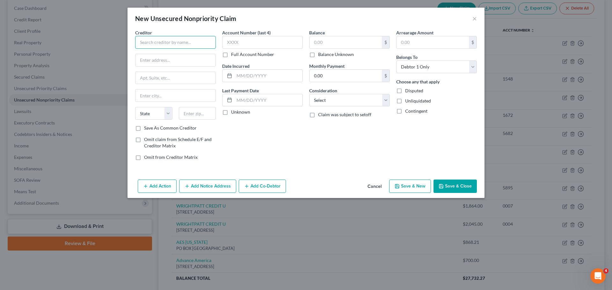
click at [177, 46] on input "text" at bounding box center [175, 42] width 81 height 13
type input "Afterpay"
click at [168, 58] on div "101 California St, San Francisco, CA 94111" at bounding box center [173, 59] width 66 height 5
type input "101 California St"
type input "San Francisco"
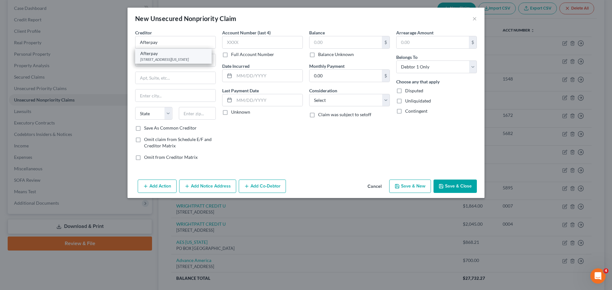
select select "4"
type input "94111"
click at [326, 45] on input "text" at bounding box center [346, 42] width 72 height 12
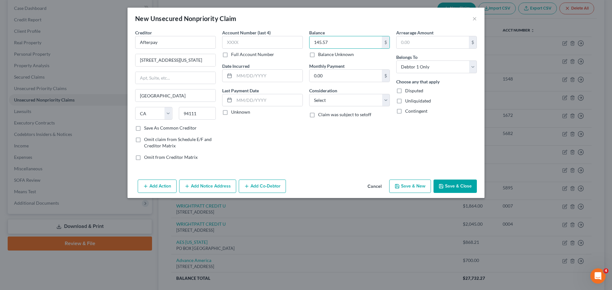
type input "145.57"
click at [457, 183] on button "Save & Close" at bounding box center [454, 186] width 43 height 13
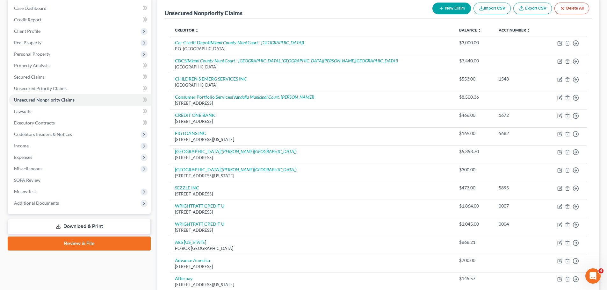
click at [449, 12] on button "New Claim" at bounding box center [452, 9] width 39 height 12
select select "0"
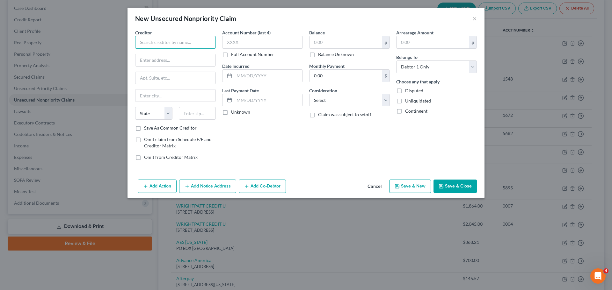
click at [184, 45] on input "text" at bounding box center [175, 42] width 81 height 13
click at [183, 58] on div "838 6th Ave, 6th Floor, New York, NY 10001" at bounding box center [173, 59] width 66 height 5
type input "Brigit Protection"
type input "838 6th Ave, 6th Floor"
type input "New York"
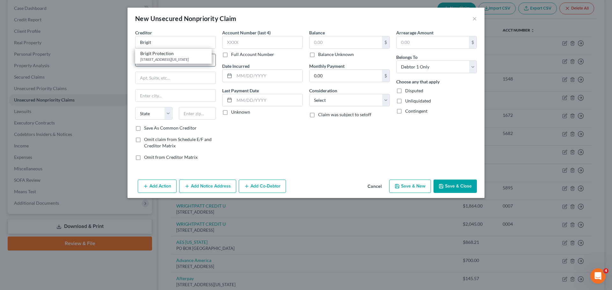
select select "35"
type input "10001"
click at [317, 45] on input "text" at bounding box center [346, 42] width 72 height 12
type input "751.66"
click at [444, 188] on icon "button" at bounding box center [441, 186] width 5 height 5
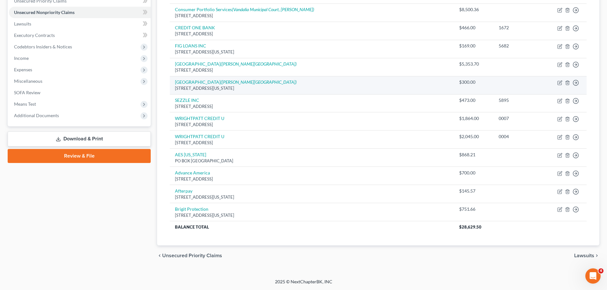
scroll to position [0, 0]
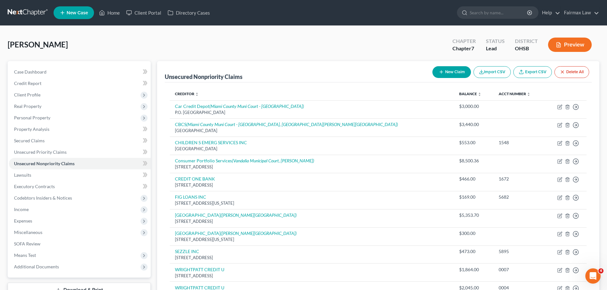
click at [446, 72] on button "New Claim" at bounding box center [452, 72] width 39 height 12
select select "0"
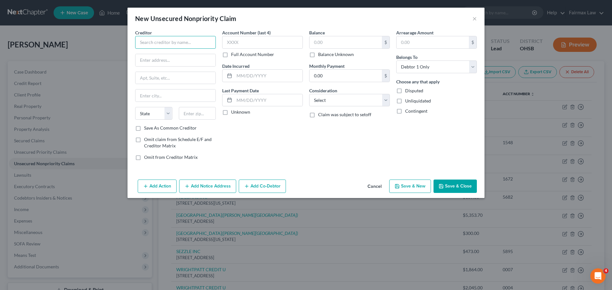
click at [146, 47] on input "text" at bounding box center [175, 42] width 81 height 13
click at [155, 57] on div "705 S. First St., Union City, TN 38281" at bounding box center [173, 59] width 66 height 5
type input "Collection Management SE"
type input "705 S. First St."
type input "Union City"
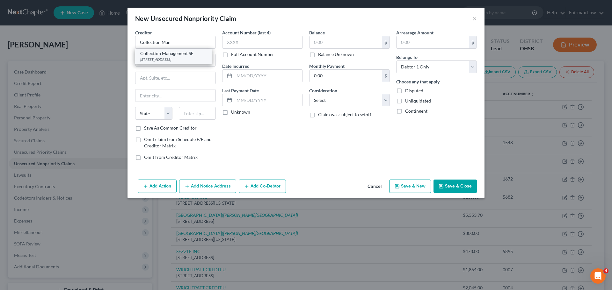
select select "44"
type input "38281"
click at [350, 42] on input "text" at bounding box center [346, 42] width 72 height 12
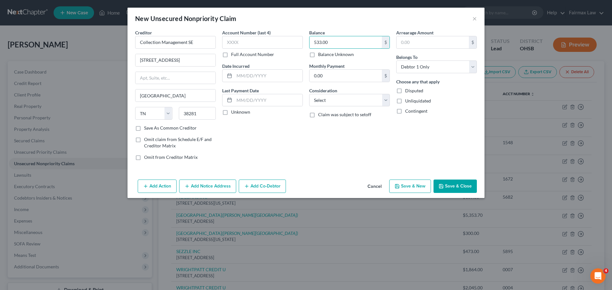
type input "533.00"
click at [458, 182] on button "Save & Close" at bounding box center [454, 186] width 43 height 13
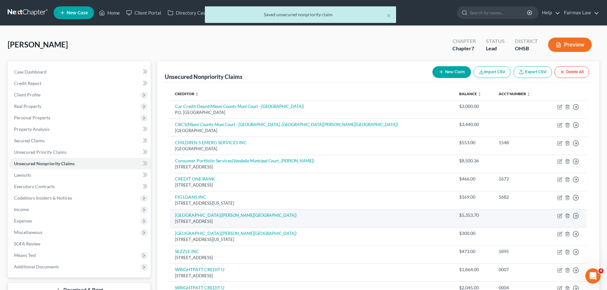
scroll to position [32, 0]
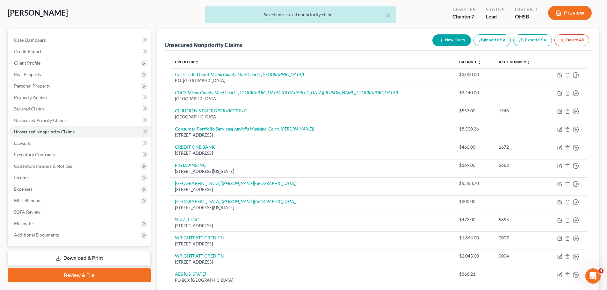
click at [445, 37] on button "New Claim" at bounding box center [452, 40] width 39 height 12
select select "0"
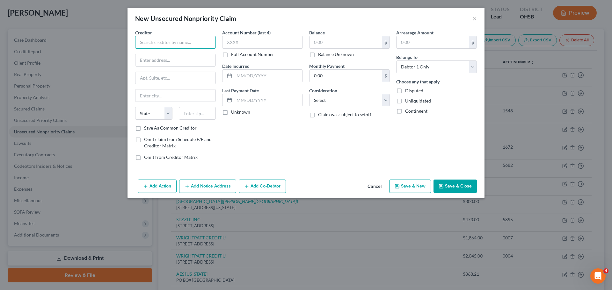
click at [155, 43] on input "text" at bounding box center [175, 42] width 81 height 13
drag, startPoint x: 162, startPoint y: 46, endPoint x: 142, endPoint y: 44, distance: 19.8
click at [142, 44] on input "kattering" at bounding box center [175, 42] width 81 height 13
type input "kettering"
click at [320, 32] on label "Balance" at bounding box center [317, 32] width 16 height 7
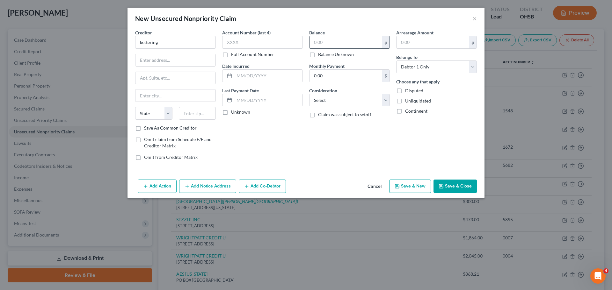
click at [321, 41] on input "text" at bounding box center [346, 42] width 72 height 12
type input "1,332.00"
click at [181, 40] on input "kettering" at bounding box center [175, 42] width 81 height 13
type input "kettering health Services"
click at [447, 184] on button "Save & Close" at bounding box center [454, 186] width 43 height 13
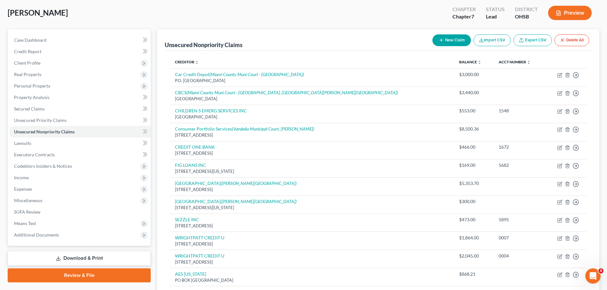
click at [448, 36] on button "New Claim" at bounding box center [452, 40] width 39 height 12
select select "0"
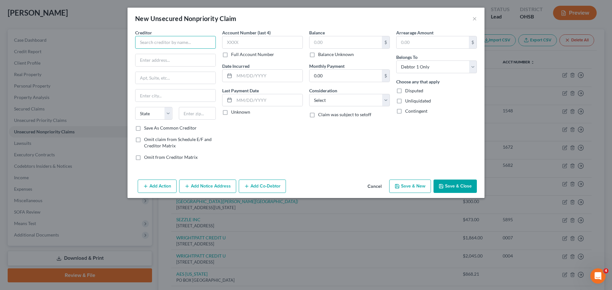
click at [150, 47] on input "text" at bounding box center [175, 42] width 81 height 13
type input "Mindfully Ohio"
click at [336, 41] on input "text" at bounding box center [346, 42] width 72 height 12
type input "97.50"
click at [451, 184] on button "Save & Close" at bounding box center [454, 186] width 43 height 13
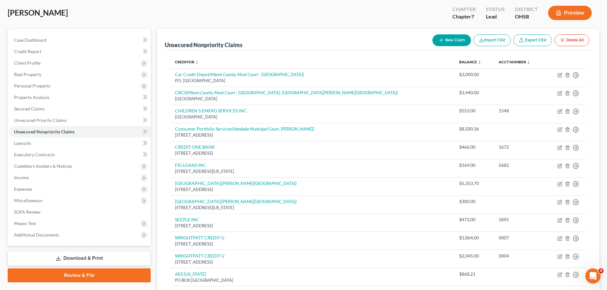
click at [456, 37] on button "New Claim" at bounding box center [452, 40] width 39 height 12
select select "0"
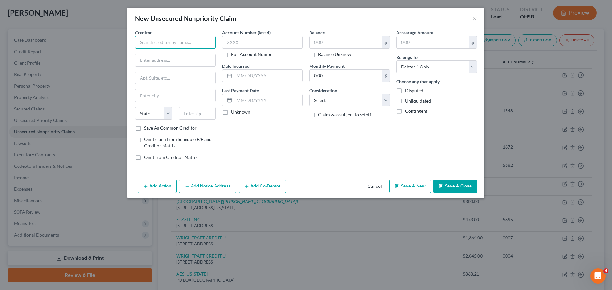
click at [173, 46] on input "text" at bounding box center [175, 42] width 81 height 13
type input "Money Key"
click at [168, 62] on div "3422 Old Capitol Trail Suite 1613, Wilmington, DE 19808" at bounding box center [173, 59] width 66 height 5
type input "3422 Old Capitol Trail Suite 1613"
type input "Wilmington"
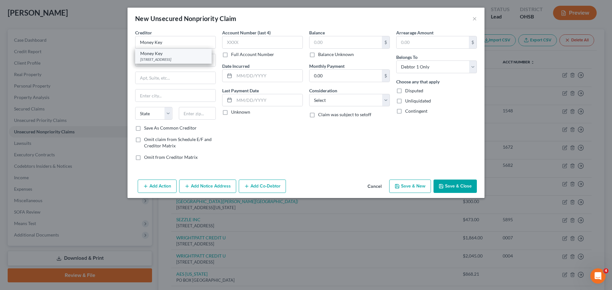
select select "7"
type input "19808"
click at [315, 42] on input "text" at bounding box center [346, 42] width 72 height 12
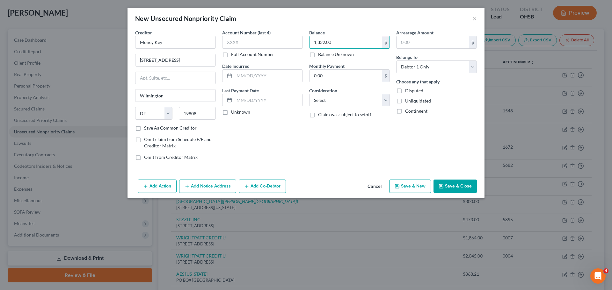
type input "1,332.00"
click at [453, 189] on button "Save & Close" at bounding box center [454, 186] width 43 height 13
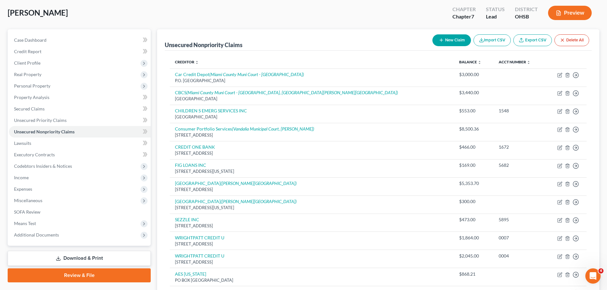
click at [435, 42] on button "New Claim" at bounding box center [452, 40] width 39 height 12
select select "0"
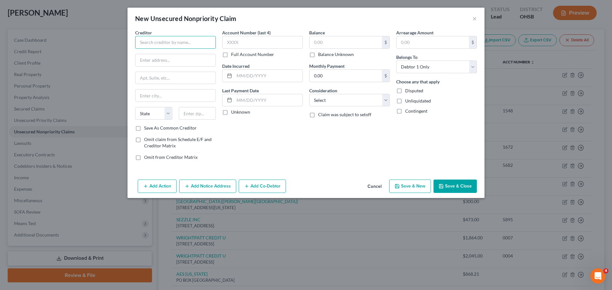
click at [192, 44] on input "text" at bounding box center [175, 42] width 81 height 13
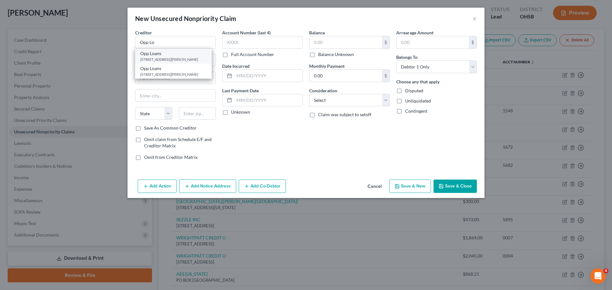
click at [173, 59] on div "130 E. Randolph St ste. 3400, Chicago, IL 60601" at bounding box center [173, 59] width 66 height 5
type input "Opp Loans"
type input "130 E. Randolph St"
type input "ste. 3400"
type input "Chicago"
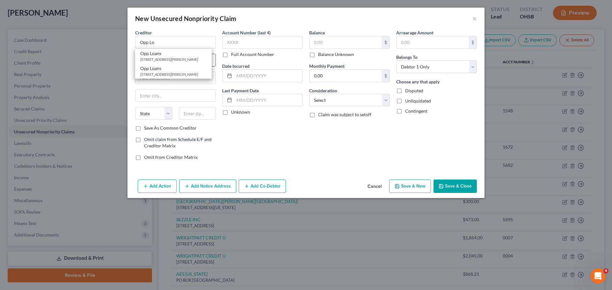
select select "14"
type input "60601"
click at [314, 41] on input "text" at bounding box center [346, 42] width 72 height 12
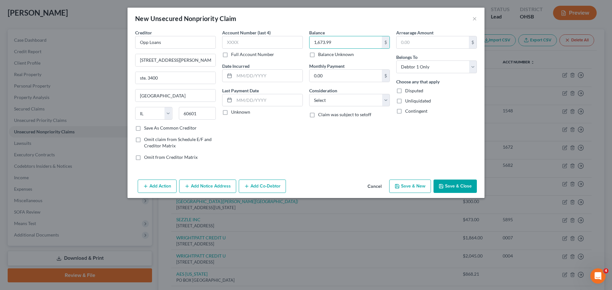
type input "1,673.99"
click at [461, 189] on button "Save & Close" at bounding box center [454, 186] width 43 height 13
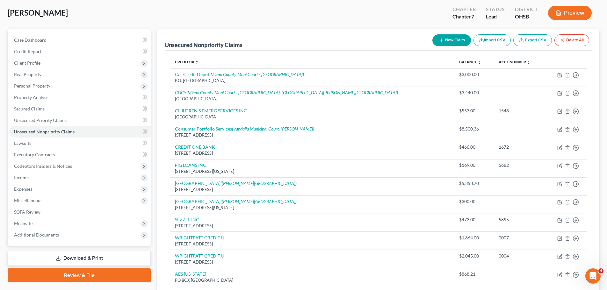
click at [441, 38] on icon "button" at bounding box center [441, 40] width 5 height 5
select select "0"
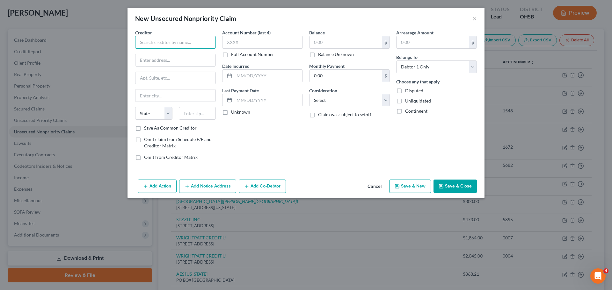
click at [159, 45] on input "text" at bounding box center [175, 42] width 81 height 13
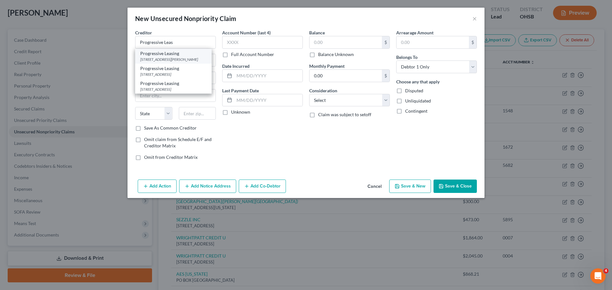
click at [179, 58] on div "256 W Data Dr, Draper, UT 84020" at bounding box center [173, 59] width 66 height 5
type input "Progressive Leasing"
type input "256 W Data Dr"
type input "Draper"
select select "46"
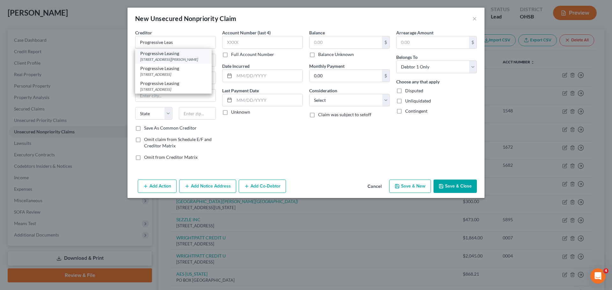
type input "84020"
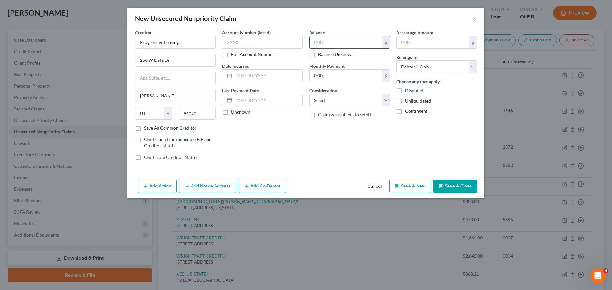
click at [335, 46] on input "text" at bounding box center [346, 42] width 72 height 12
type input "568.47"
click at [461, 186] on button "Save & Close" at bounding box center [454, 186] width 43 height 13
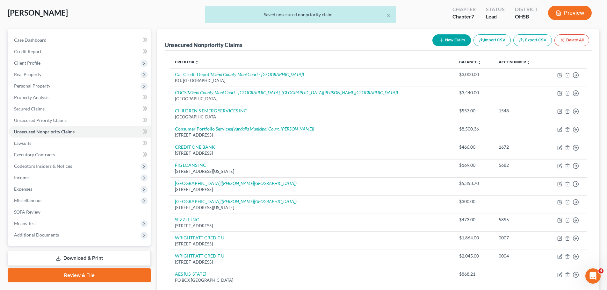
click at [436, 44] on button "New Claim" at bounding box center [452, 40] width 39 height 12
select select "0"
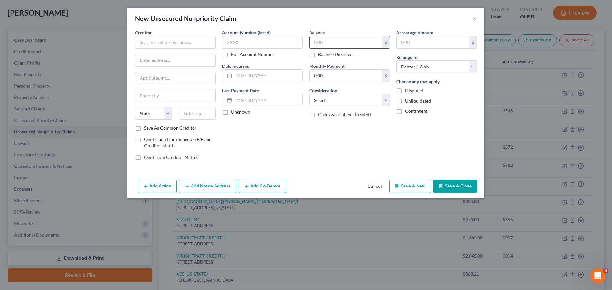
click at [316, 38] on input "text" at bounding box center [346, 42] width 72 height 12
type input "1,021.51"
click at [185, 41] on input "text" at bounding box center [175, 42] width 81 height 13
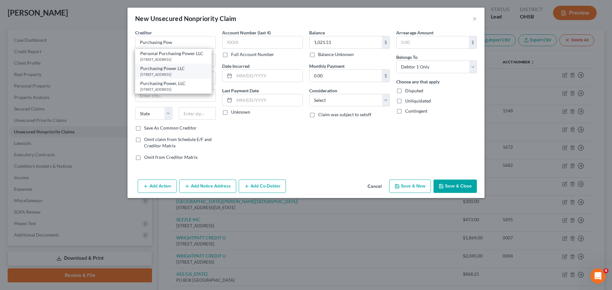
click at [177, 72] on div "Purchasing Power LLC" at bounding box center [173, 68] width 66 height 6
type input "Purchasing Power LLC"
type input "1349 W Peachtree St NW #1100,"
type input "Atlanta"
select select "10"
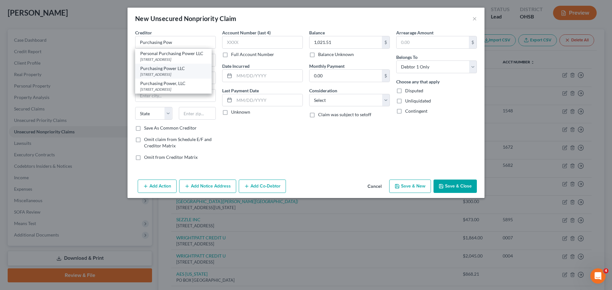
type input "30309"
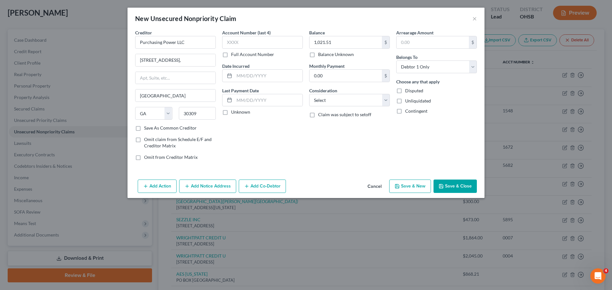
click at [447, 186] on button "Save & Close" at bounding box center [454, 186] width 43 height 13
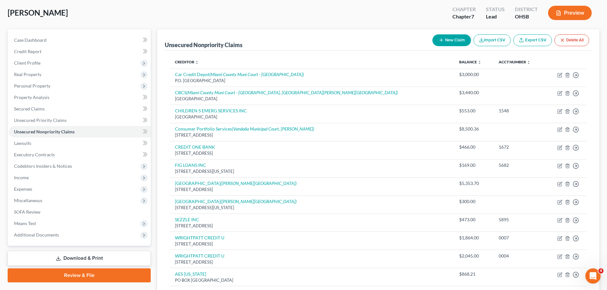
click at [458, 38] on button "New Claim" at bounding box center [452, 40] width 39 height 12
select select "0"
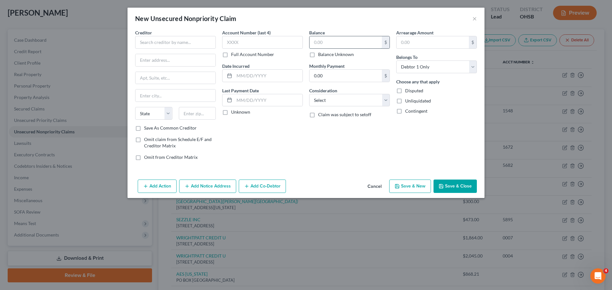
click at [323, 42] on input "text" at bounding box center [346, 42] width 72 height 12
type input "1,500.00"
click at [175, 42] on input "text" at bounding box center [175, 42] width 81 height 13
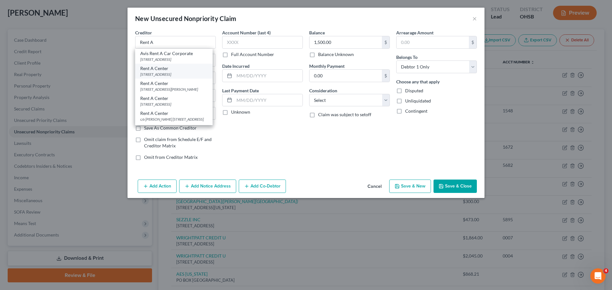
click at [171, 77] on div "5501 Headquarters Dr., Plano, TX 75024" at bounding box center [173, 74] width 67 height 5
type input "Rent A Center"
type input "5501 Headquarters Dr."
type input "Plano"
select select "45"
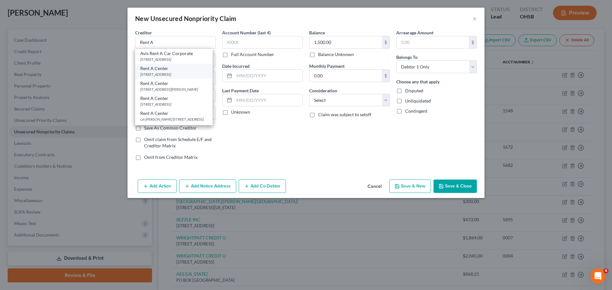
type input "75024"
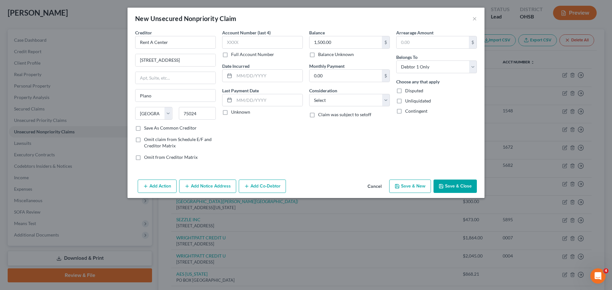
drag, startPoint x: 457, startPoint y: 185, endPoint x: 434, endPoint y: 173, distance: 25.8
click at [457, 185] on button "Save & Close" at bounding box center [454, 186] width 43 height 13
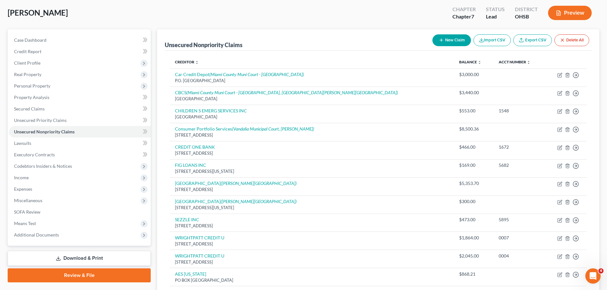
click at [445, 41] on button "New Claim" at bounding box center [452, 40] width 39 height 12
select select "0"
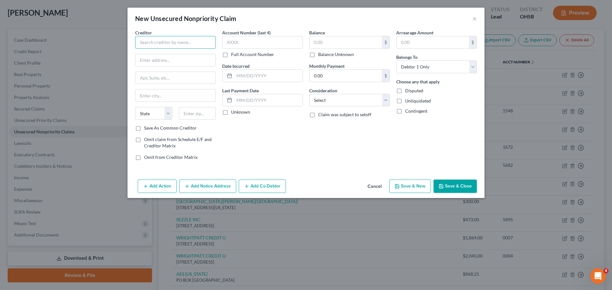
click at [138, 46] on input "text" at bounding box center [175, 42] width 81 height 13
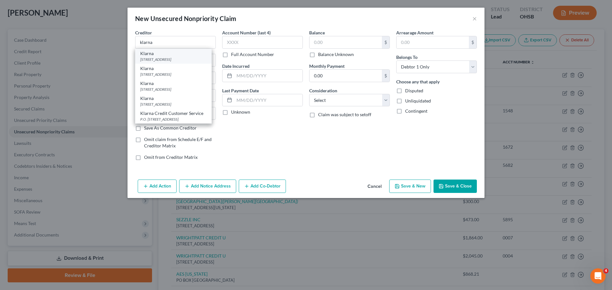
click at [163, 54] on div "Klarna" at bounding box center [173, 53] width 66 height 6
type input "Klarna"
type input "PO BOX 8116"
type input "Columbus"
select select "36"
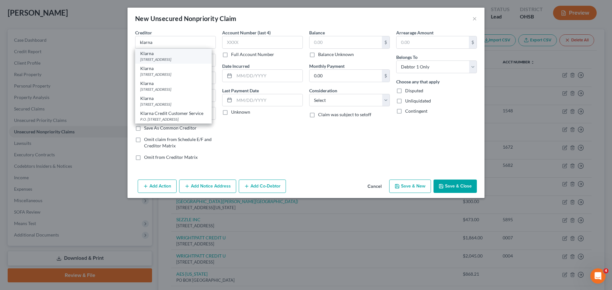
type input "43201"
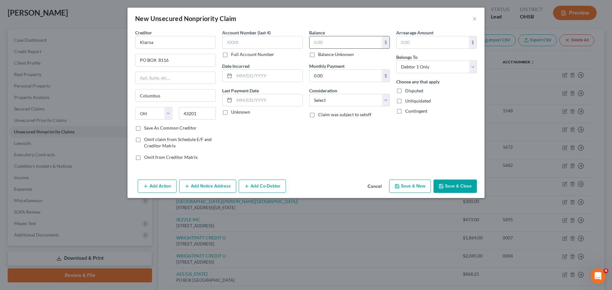
click at [326, 46] on input "text" at bounding box center [346, 42] width 72 height 12
type input "533.12"
click at [450, 189] on button "Save & Close" at bounding box center [454, 186] width 43 height 13
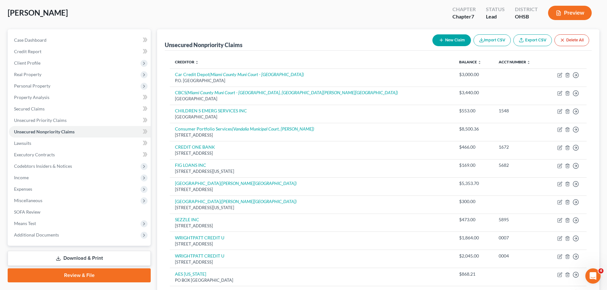
click at [443, 42] on button "New Claim" at bounding box center [452, 40] width 39 height 12
select select "0"
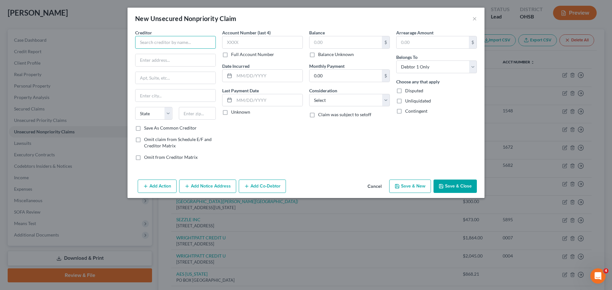
click at [194, 41] on input "text" at bounding box center [175, 42] width 81 height 13
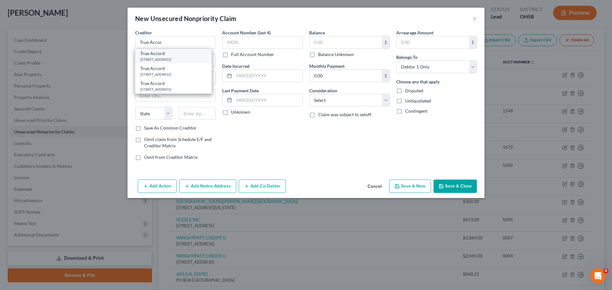
click at [185, 60] on div "303 2nd St, San Francisco, CA 94107" at bounding box center [173, 59] width 66 height 5
type input "True Accord"
type input "303 2nd St"
type input "San Francisco"
select select "4"
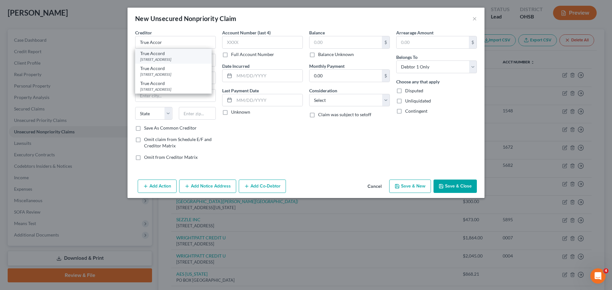
type input "94107"
click at [329, 33] on div "Balance $ Balance Unknown Balance Undetermined $ Balance Unknown" at bounding box center [349, 43] width 81 height 28
click at [328, 38] on input "text" at bounding box center [346, 42] width 72 height 12
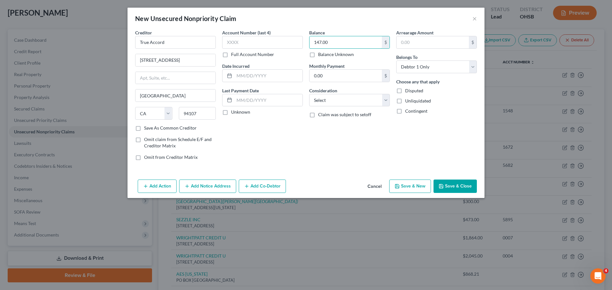
type input "147.00"
click at [451, 180] on button "Save & Close" at bounding box center [454, 186] width 43 height 13
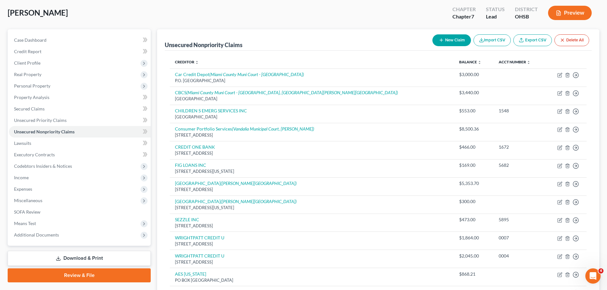
click at [456, 38] on button "New Claim" at bounding box center [452, 40] width 39 height 12
select select "0"
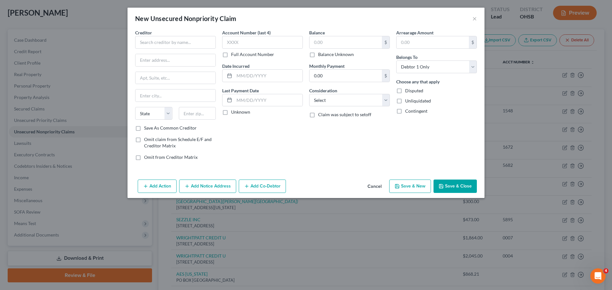
click at [178, 36] on div "Creditor *" at bounding box center [175, 38] width 81 height 19
click at [179, 39] on input "text" at bounding box center [175, 42] width 81 height 13
type input "Vance & Huffman"
click at [357, 44] on input "text" at bounding box center [346, 42] width 72 height 12
type input "761.00"
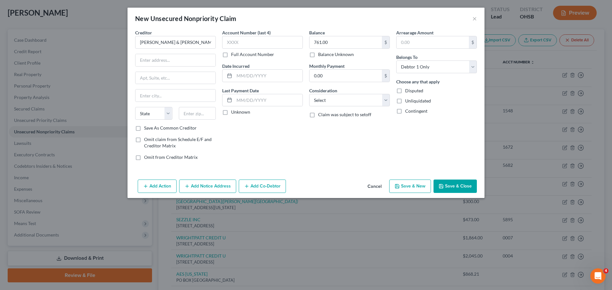
click at [470, 186] on button "Save & Close" at bounding box center [454, 186] width 43 height 13
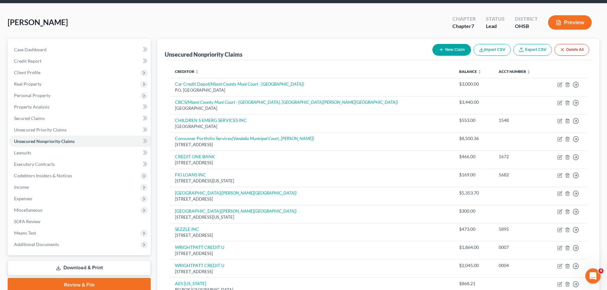
scroll to position [16, 0]
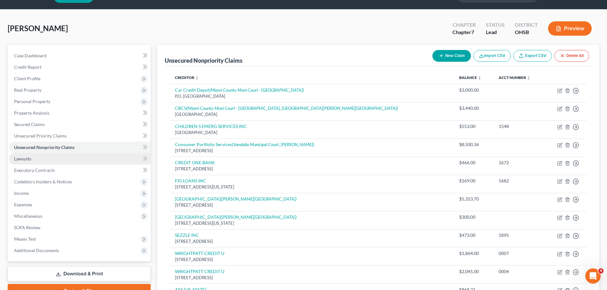
click at [34, 157] on link "Lawsuits" at bounding box center [80, 158] width 142 height 11
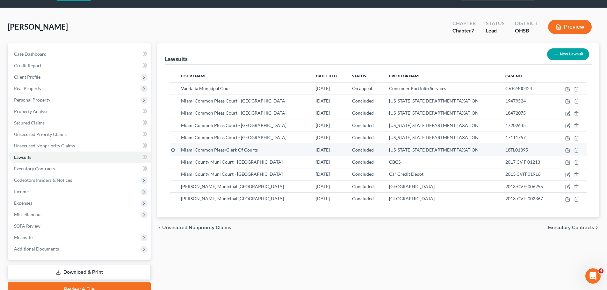
scroll to position [32, 0]
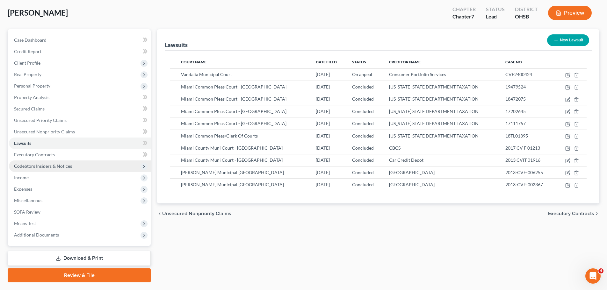
click at [53, 164] on span "Codebtors Insiders & Notices" at bounding box center [43, 166] width 58 height 5
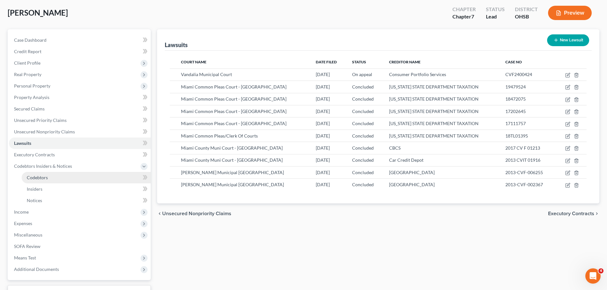
click at [53, 178] on link "Codebtors" at bounding box center [86, 177] width 129 height 11
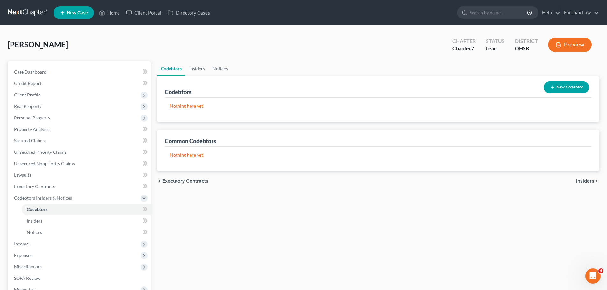
click at [569, 87] on button "New Codebtor" at bounding box center [567, 88] width 46 height 12
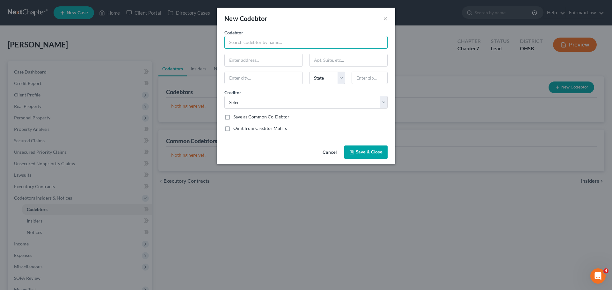
click at [245, 47] on input "text" at bounding box center [305, 42] width 163 height 13
type input "Anthony Askew"
click at [275, 96] on select "Select Purchasing Power LLC Vance & Huffman CREDIT ONE BANK WRIGHTPATT CREDIT U…" at bounding box center [305, 102] width 163 height 13
select select "3"
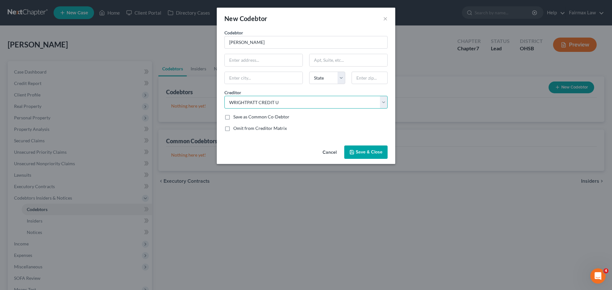
click at [224, 96] on select "Select Purchasing Power LLC Vance & Huffman CREDIT ONE BANK WRIGHTPATT CREDIT U…" at bounding box center [305, 102] width 163 height 13
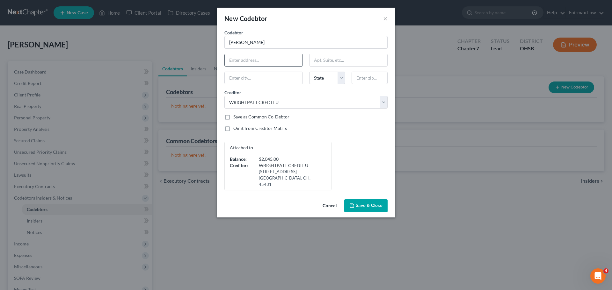
click at [251, 61] on input "text" at bounding box center [264, 60] width 78 height 12
type input "311 Hamilton St"
type input "45383"
type input "West Milton"
select select "36"
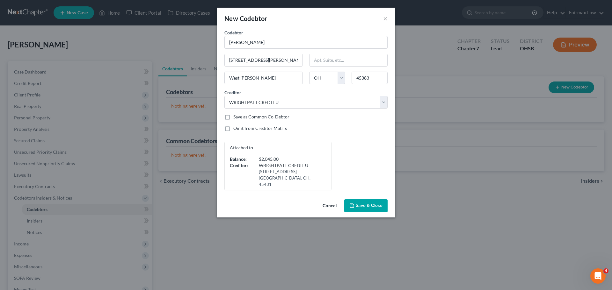
click at [306, 88] on div "Codebtor * Anthony Askew Codebtor * Anthony Askew 311 Hamilton St West Milton S…" at bounding box center [306, 109] width 170 height 161
click at [364, 200] on button "Save & Close" at bounding box center [365, 206] width 43 height 13
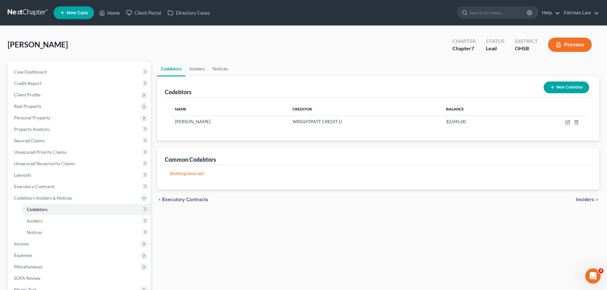
click at [576, 85] on button "New Codebtor" at bounding box center [567, 88] width 46 height 12
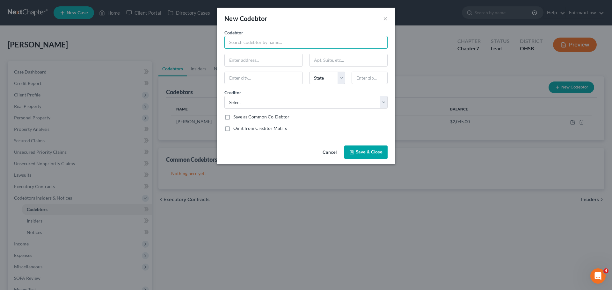
click at [270, 45] on input "text" at bounding box center [305, 42] width 163 height 13
click at [262, 102] on select "Select Purchasing Power LLC Vance & Huffman CREDIT ONE BANK WRIGHTPATT CREDIT U…" at bounding box center [305, 102] width 163 height 13
select select "11"
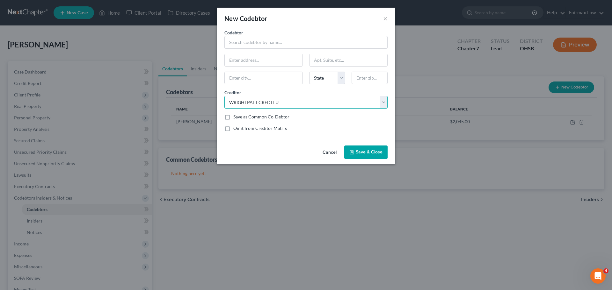
click at [224, 96] on select "Select Purchasing Power LLC Vance & Huffman CREDIT ONE BANK WRIGHTPATT CREDIT U…" at bounding box center [305, 102] width 163 height 13
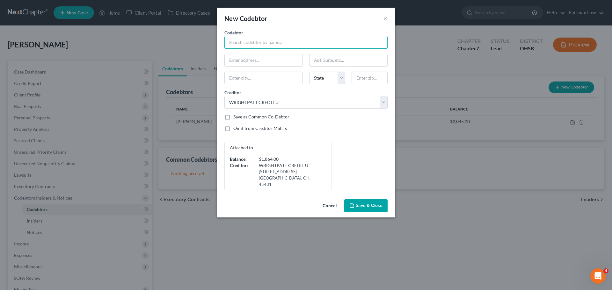
click at [285, 44] on input "text" at bounding box center [305, 42] width 163 height 13
type input "Anthony Askew"
click at [249, 57] on input "text" at bounding box center [264, 60] width 78 height 12
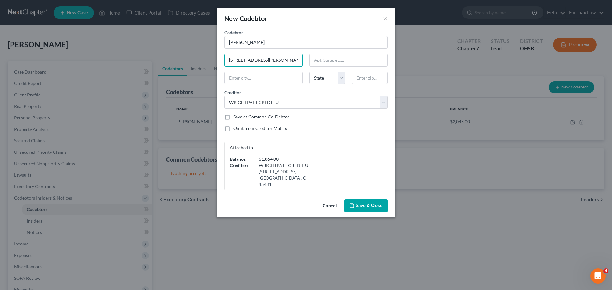
type input "311 Hamilton St"
click at [367, 203] on span "Save & Close" at bounding box center [369, 205] width 27 height 5
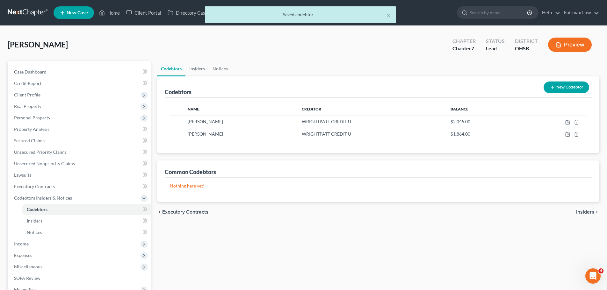
click at [567, 86] on button "New Codebtor" at bounding box center [567, 88] width 46 height 12
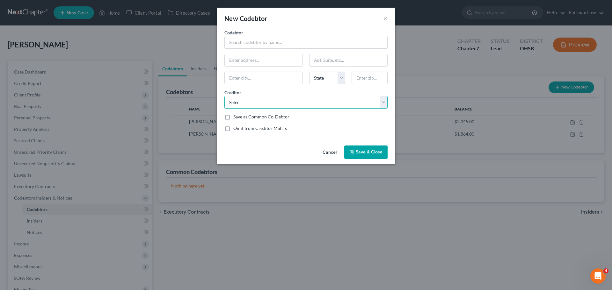
drag, startPoint x: 264, startPoint y: 101, endPoint x: 263, endPoint y: 105, distance: 3.6
click at [264, 101] on select "Select Purchasing Power LLC Vance & Huffman CREDIT ONE BANK WRIGHTPATT CREDIT U…" at bounding box center [305, 102] width 163 height 13
click at [224, 96] on select "Select Purchasing Power LLC Vance & Huffman CREDIT ONE BANK WRIGHTPATT CREDIT U…" at bounding box center [305, 102] width 163 height 13
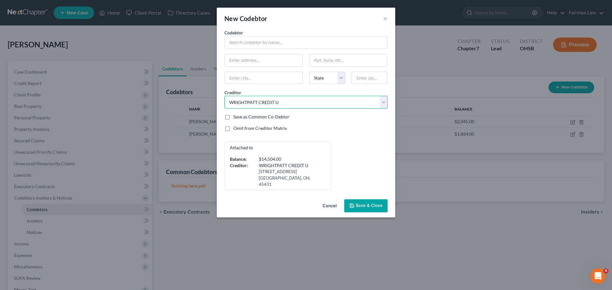
drag, startPoint x: 299, startPoint y: 101, endPoint x: 298, endPoint y: 106, distance: 5.6
click at [299, 101] on select "Select Purchasing Power LLC Vance & Huffman CREDIT ONE BANK WRIGHTPATT CREDIT U…" at bounding box center [305, 102] width 163 height 13
select select "22"
click at [224, 96] on select "Select Purchasing Power LLC Vance & Huffman CREDIT ONE BANK WRIGHTPATT CREDIT U…" at bounding box center [305, 102] width 163 height 13
click at [258, 39] on input "text" at bounding box center [305, 42] width 163 height 13
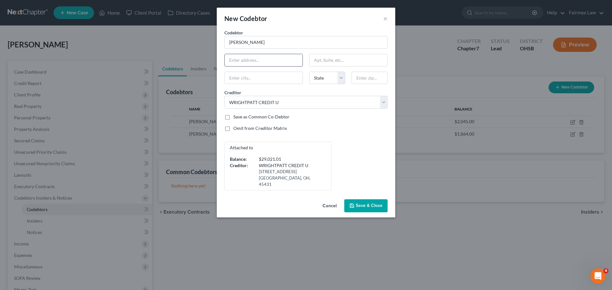
click at [257, 63] on input "text" at bounding box center [264, 60] width 78 height 12
click at [250, 41] on input "Anthony Akew" at bounding box center [305, 42] width 163 height 13
type input "Anthony Askew"
click at [242, 64] on input "text" at bounding box center [264, 60] width 78 height 12
type input "311 Hamilton St"
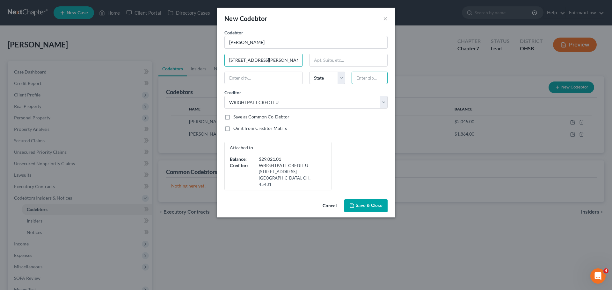
click at [361, 80] on input "text" at bounding box center [370, 78] width 36 height 13
type input "45383"
click at [353, 116] on div "Save as Common Co-Debtor" at bounding box center [305, 117] width 163 height 6
type input "West Milton"
select select "36"
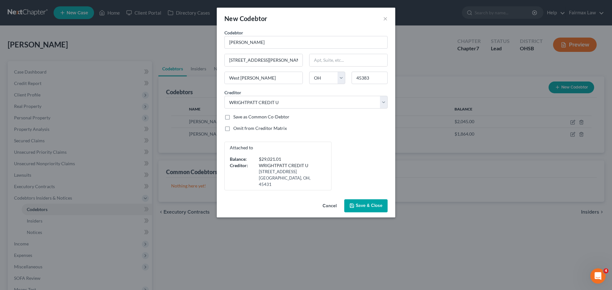
click at [359, 203] on span "Save & Close" at bounding box center [369, 205] width 27 height 5
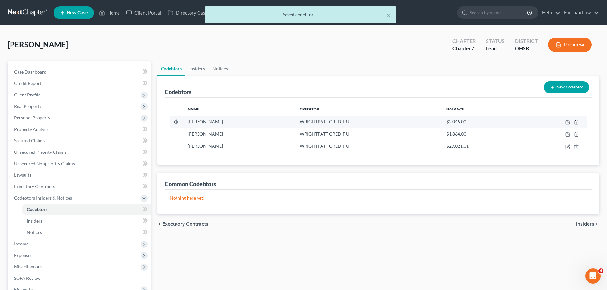
click at [575, 124] on icon "button" at bounding box center [576, 122] width 3 height 4
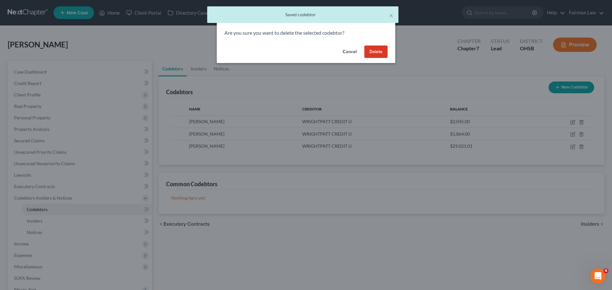
click at [370, 54] on button "Delete" at bounding box center [375, 52] width 23 height 13
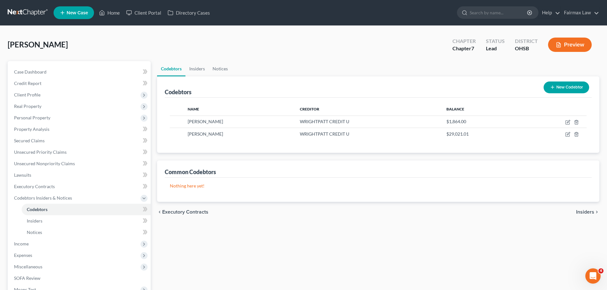
click at [576, 92] on button "New Codebtor" at bounding box center [567, 88] width 46 height 12
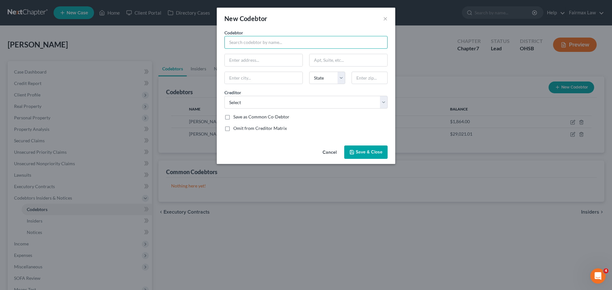
click at [261, 40] on input "text" at bounding box center [305, 42] width 163 height 13
click at [368, 82] on input "text" at bounding box center [370, 78] width 36 height 13
drag, startPoint x: 285, startPoint y: 101, endPoint x: 284, endPoint y: 105, distance: 4.1
click at [285, 101] on select "Select Purchasing Power LLC Vance & Huffman CREDIT ONE BANK WRIGHTPATT CREDIT U…" at bounding box center [305, 102] width 163 height 13
select select "12"
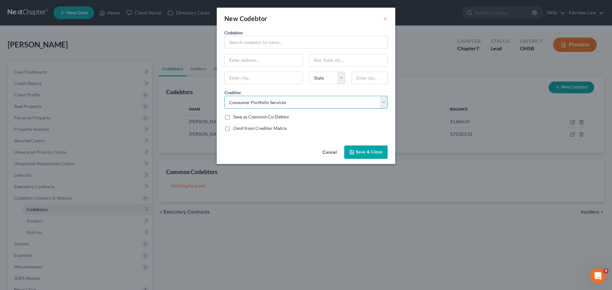
click at [224, 96] on select "Select Purchasing Power LLC Vance & Huffman CREDIT ONE BANK WRIGHTPATT CREDIT U…" at bounding box center [305, 102] width 163 height 13
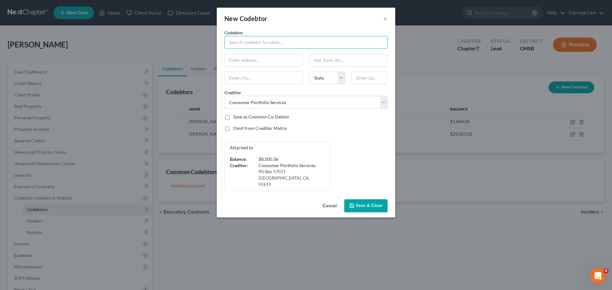
click at [259, 46] on input "text" at bounding box center [305, 42] width 163 height 13
type input "Anthony Askew"
click at [240, 52] on div "Codebtor * Anthony Askew Codebtor * State AL AK AR AZ CA CO CT DE DC FL GA GU H…" at bounding box center [306, 109] width 170 height 161
click at [242, 57] on input "text" at bounding box center [264, 60] width 78 height 12
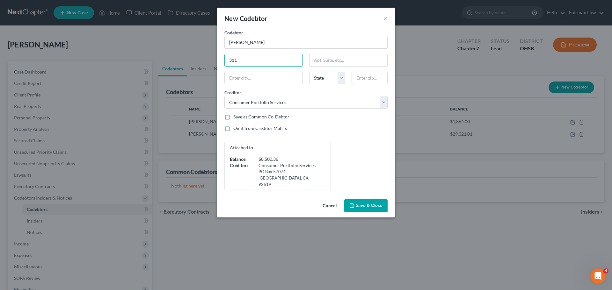
type input "311 Hamilton St"
click at [260, 76] on input "text" at bounding box center [264, 78] width 78 height 12
click at [373, 78] on input "text" at bounding box center [370, 78] width 36 height 13
click at [362, 119] on div "Save as Common Co-Debtor" at bounding box center [305, 117] width 163 height 6
click at [330, 129] on div "Omit from Creditor Matrix" at bounding box center [305, 128] width 163 height 6
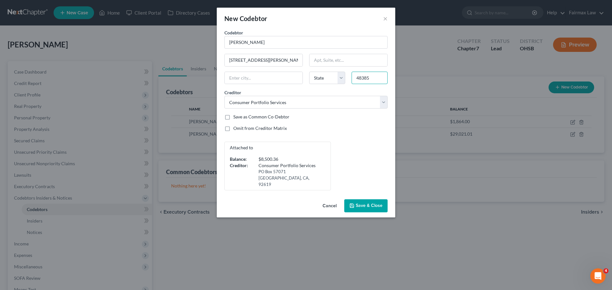
drag, startPoint x: 377, startPoint y: 83, endPoint x: 359, endPoint y: 80, distance: 18.6
click at [359, 80] on input "48385" at bounding box center [370, 78] width 36 height 13
type input "45383"
click at [343, 136] on div "Codebtor * Anthony Askew Codebtor * Anthony Askew 311 Hamilton St State AL AK A…" at bounding box center [306, 109] width 170 height 161
type input "West Milton"
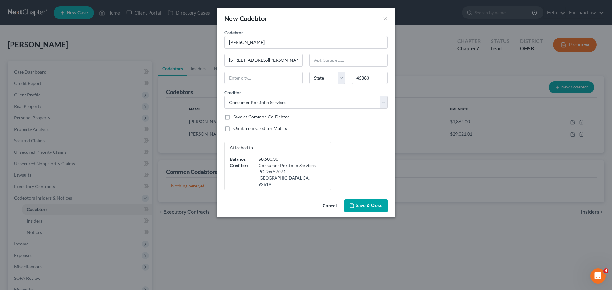
select select "36"
click at [373, 203] on span "Save & Close" at bounding box center [369, 205] width 27 height 5
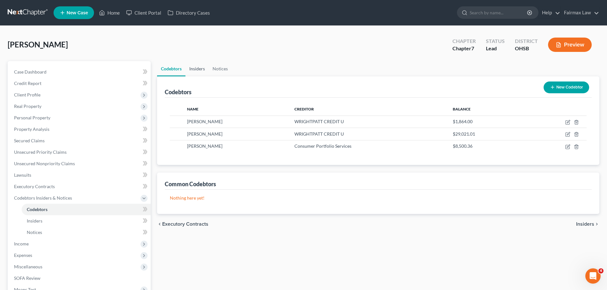
click at [199, 76] on link "Insiders" at bounding box center [197, 68] width 23 height 15
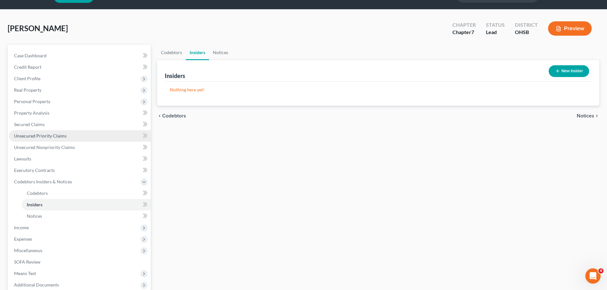
scroll to position [32, 0]
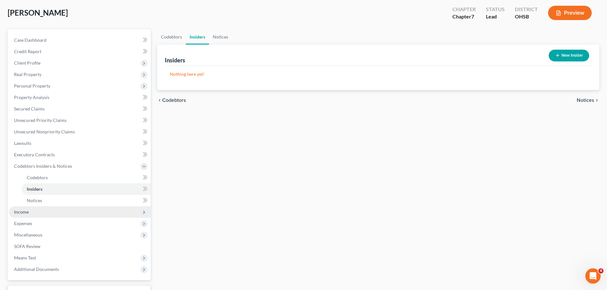
click at [50, 210] on span "Income" at bounding box center [80, 212] width 142 height 11
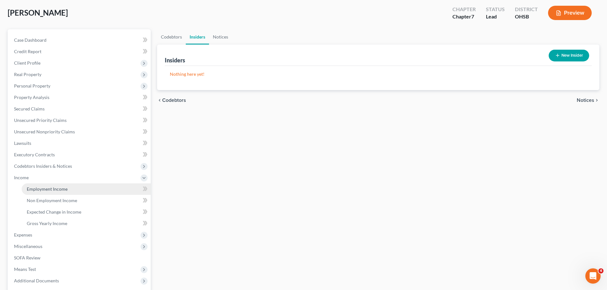
click at [38, 192] on link "Employment Income" at bounding box center [86, 189] width 129 height 11
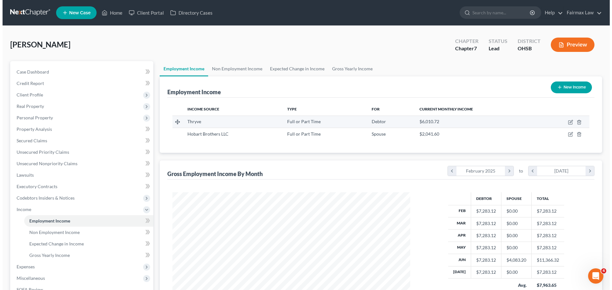
scroll to position [119, 251]
click at [567, 121] on icon "button" at bounding box center [567, 122] width 5 height 5
select select "0"
select select "36"
select select "2"
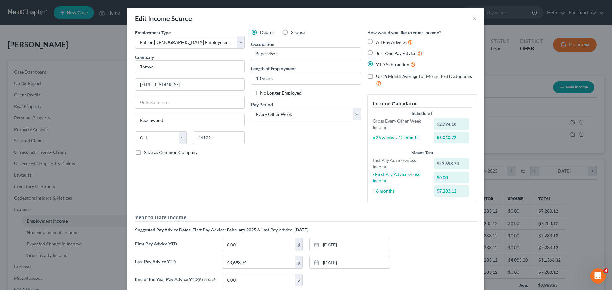
scroll to position [61, 0]
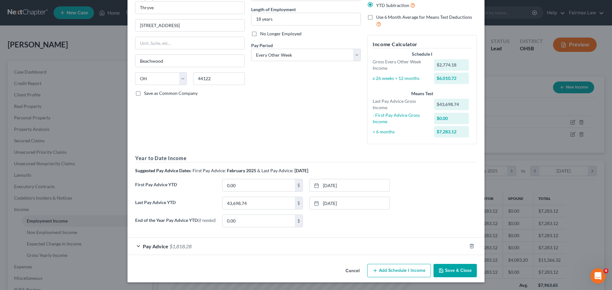
click at [189, 246] on span "$1,818.28" at bounding box center [181, 247] width 22 height 6
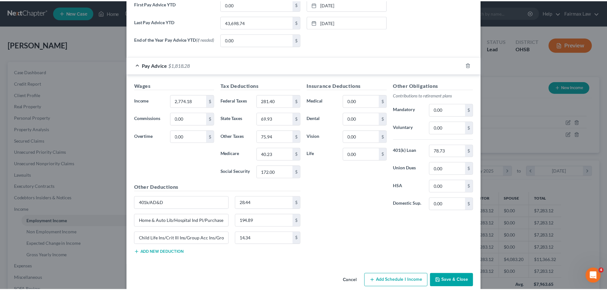
scroll to position [252, 0]
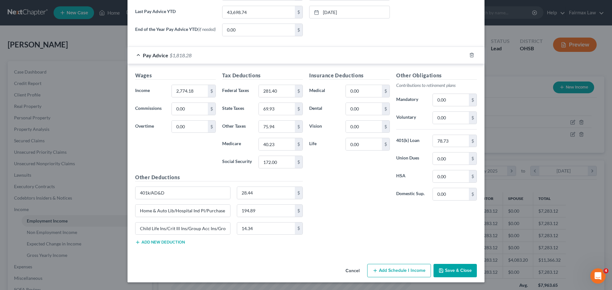
click at [445, 271] on button "Save & Close" at bounding box center [454, 270] width 43 height 13
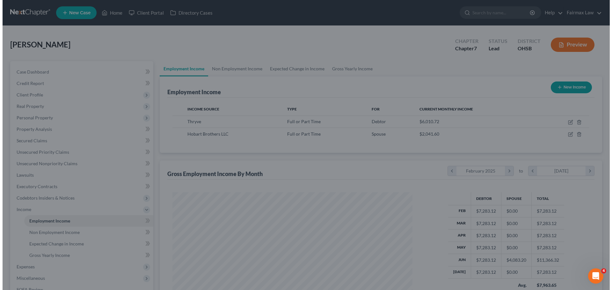
scroll to position [318631, 318499]
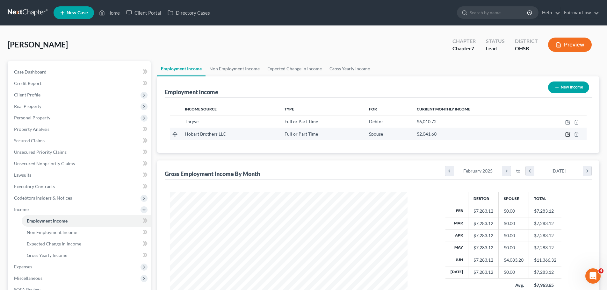
click at [569, 135] on icon "button" at bounding box center [567, 134] width 5 height 5
select select "0"
select select "14"
select select "0"
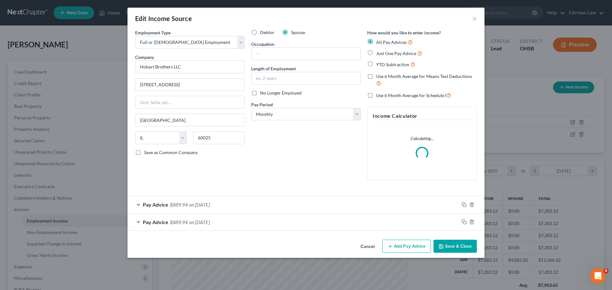
scroll to position [120, 253]
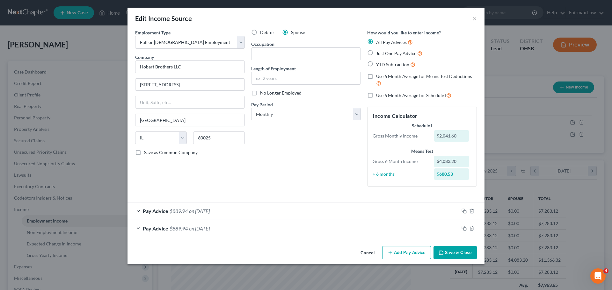
click at [208, 230] on span "on 06/06/2025" at bounding box center [199, 229] width 21 height 6
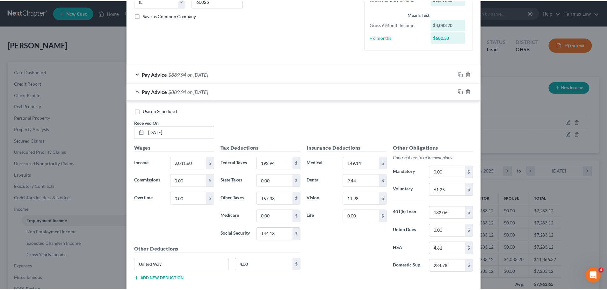
scroll to position [174, 0]
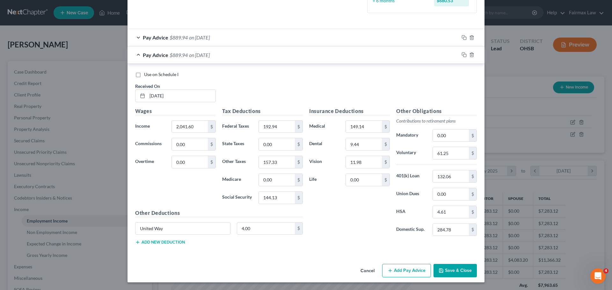
click at [440, 268] on button "Save & Close" at bounding box center [454, 270] width 43 height 13
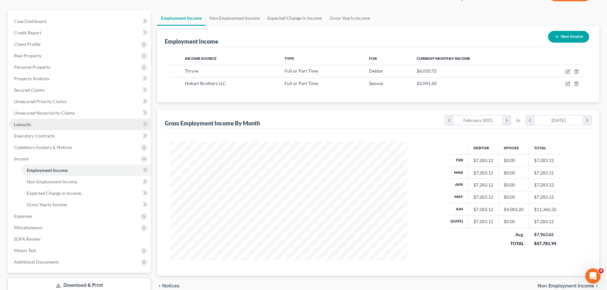
scroll to position [94, 0]
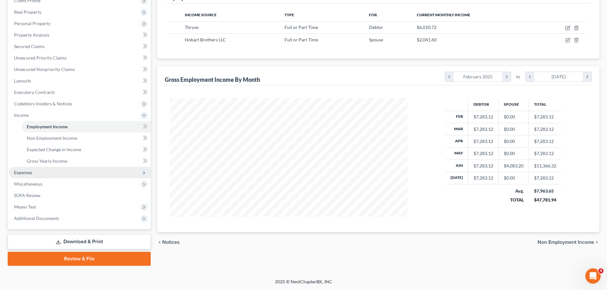
click at [45, 175] on span "Expenses" at bounding box center [80, 172] width 142 height 11
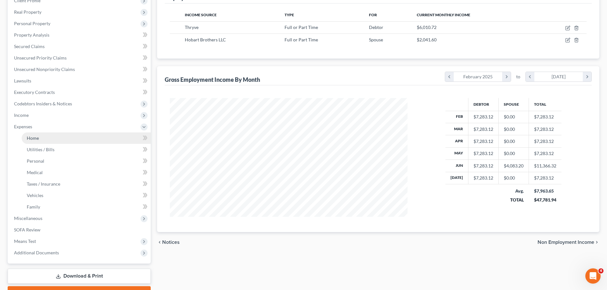
click at [35, 136] on span "Home" at bounding box center [33, 137] width 12 height 5
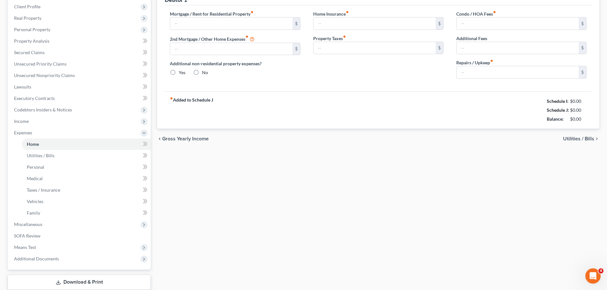
type input "1,400.00"
type input "0.00"
radio input "true"
type input "0.00"
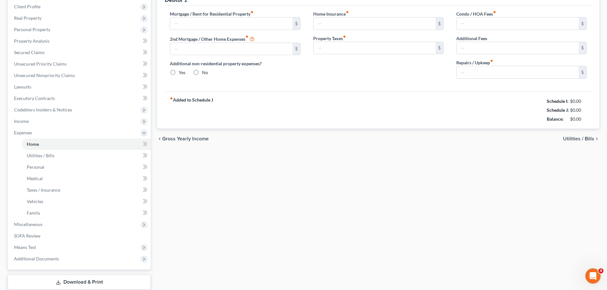
type input "0.00"
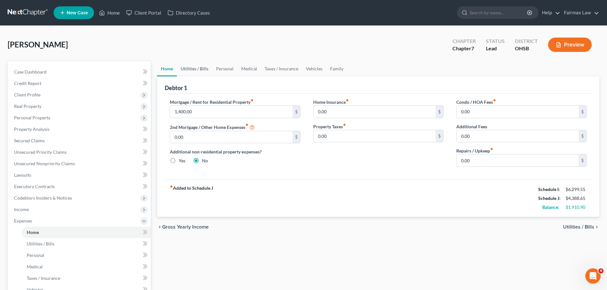
click at [193, 70] on link "Utilities / Bills" at bounding box center [194, 68] width 35 height 15
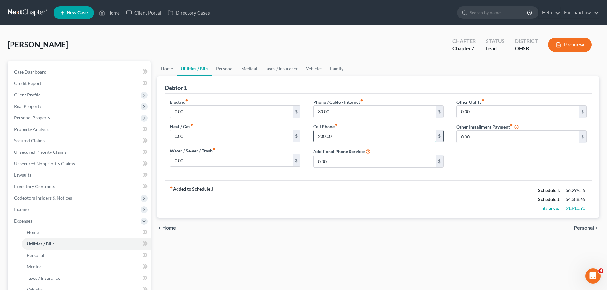
click at [336, 138] on input "200.00" at bounding box center [375, 136] width 122 height 12
type input "234.00"
click at [335, 116] on input "30.00" at bounding box center [375, 112] width 122 height 12
click at [332, 118] on input "30.00" at bounding box center [375, 112] width 122 height 12
click at [225, 68] on link "Personal" at bounding box center [224, 68] width 25 height 15
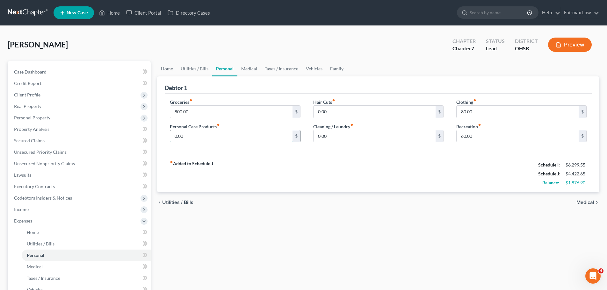
click at [182, 139] on input "0.00" at bounding box center [231, 136] width 122 height 12
type input "50.00"
click at [350, 137] on input "0.00" at bounding box center [375, 136] width 122 height 12
type input "50.00"
click at [216, 106] on input "800.00" at bounding box center [231, 112] width 122 height 12
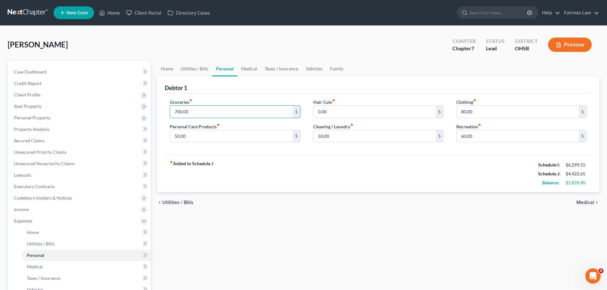
type input "700.00"
click at [310, 165] on div "fiber_manual_record Added to Schedule J Schedule I: $6,299.55 Schedule J: $4,42…" at bounding box center [378, 173] width 427 height 37
click at [509, 106] on input "80.00" at bounding box center [518, 112] width 122 height 12
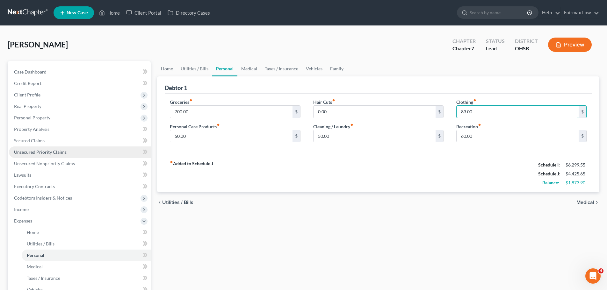
type input "83.00"
click at [482, 157] on div "fiber_manual_record Added to Schedule J Schedule I: $6,299.55 Schedule J: $4,42…" at bounding box center [378, 173] width 427 height 37
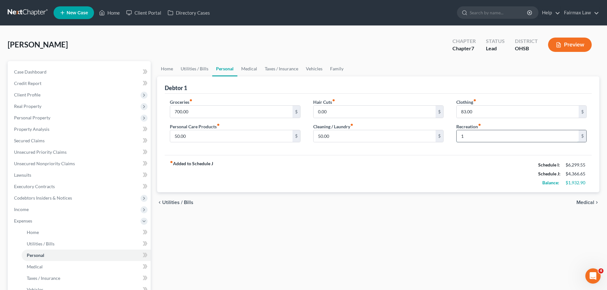
click at [475, 141] on input "1" at bounding box center [518, 136] width 122 height 12
type input "100.00"
click at [252, 70] on link "Medical" at bounding box center [249, 68] width 24 height 15
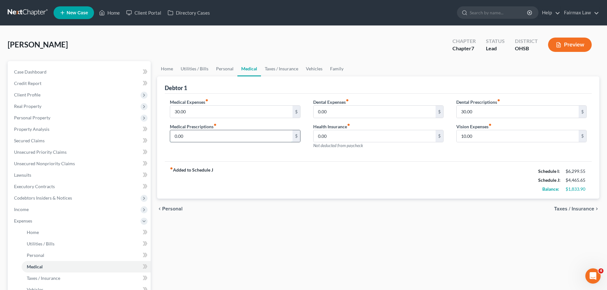
click at [178, 139] on input "0.00" at bounding box center [231, 136] width 122 height 12
type input "40.00"
click at [194, 111] on input "30.00" at bounding box center [231, 112] width 122 height 12
type input "40.00"
click at [256, 163] on div "fiber_manual_record Added to Schedule J Schedule I: $6,299.55 Schedule J: $4,51…" at bounding box center [378, 180] width 427 height 37
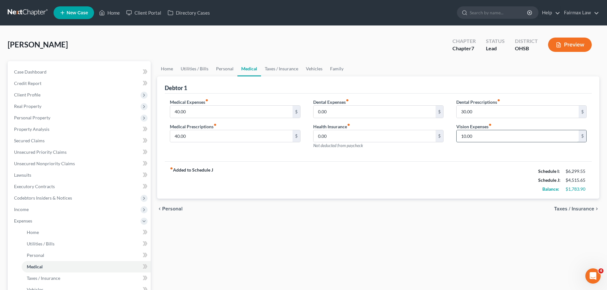
click at [459, 141] on input "10.00" at bounding box center [518, 136] width 122 height 12
type input "0.00"
click at [466, 110] on input "30.00" at bounding box center [518, 112] width 122 height 12
type input "0.00"
click at [344, 161] on div "Medical Expenses fiber_manual_record 40.00 $ Medical Prescriptions fiber_manual…" at bounding box center [378, 128] width 427 height 68
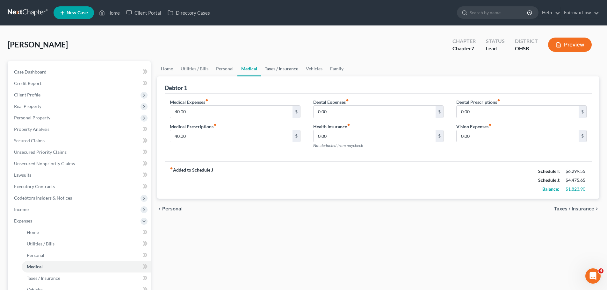
click at [270, 69] on link "Taxes / Insurance" at bounding box center [281, 68] width 41 height 15
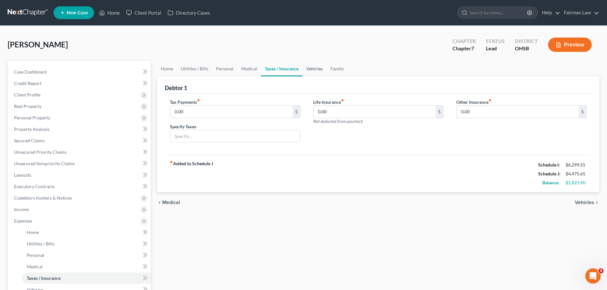
click at [311, 73] on link "Vehicles" at bounding box center [314, 68] width 24 height 15
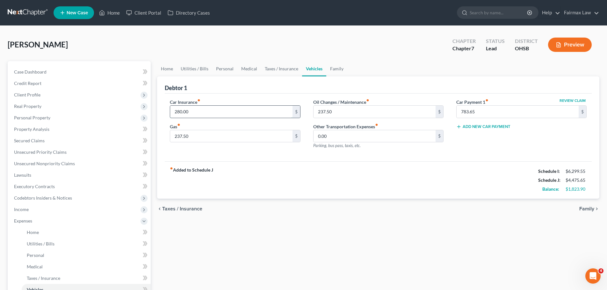
click at [205, 114] on input "280.00" at bounding box center [231, 112] width 122 height 12
click at [206, 111] on input "280.00" at bounding box center [231, 112] width 122 height 12
drag, startPoint x: 206, startPoint y: 111, endPoint x: 115, endPoint y: 122, distance: 92.2
click at [113, 122] on div "Petition Navigation Case Dashboard Payments Invoices Payments Payments Credit R…" at bounding box center [303, 228] width 598 height 334
type input "263.00"
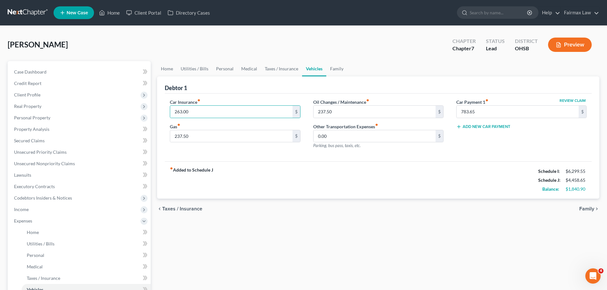
click at [259, 197] on div "fiber_manual_record Added to Schedule J Schedule I: $6,299.55 Schedule J: $4,45…" at bounding box center [378, 180] width 427 height 37
click at [198, 141] on input "237.50" at bounding box center [231, 136] width 122 height 12
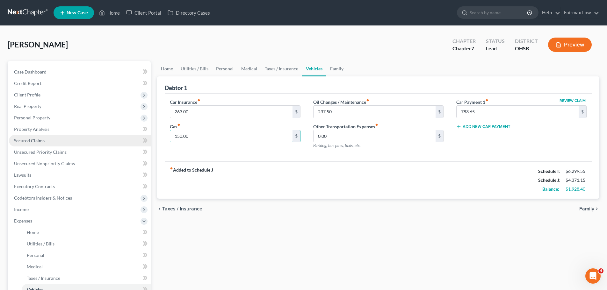
type input "150.00"
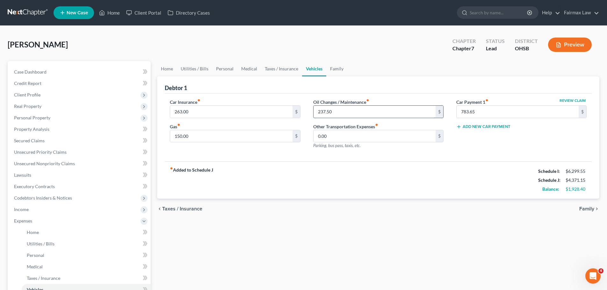
click at [326, 110] on input "237.50" at bounding box center [375, 112] width 122 height 12
type input "34.00"
click at [480, 125] on button "Add New Car Payment" at bounding box center [483, 126] width 54 height 5
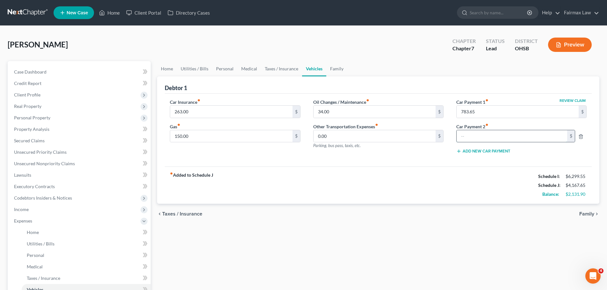
click at [478, 135] on input "text" at bounding box center [512, 136] width 111 height 12
click at [467, 113] on input "783.65" at bounding box center [518, 112] width 122 height 12
type input "600.00"
click at [468, 136] on input "text" at bounding box center [512, 136] width 111 height 12
type input "500.00"
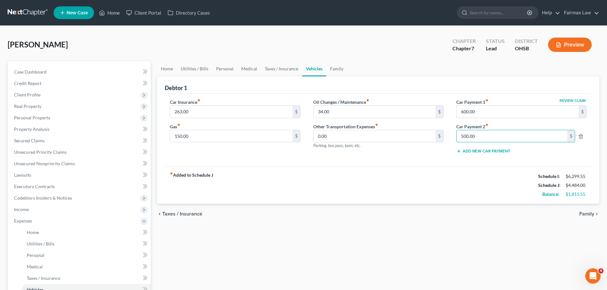
click at [465, 182] on div "fiber_manual_record Added to Schedule J Schedule I: $6,299.55 Schedule J: $4,48…" at bounding box center [378, 185] width 427 height 37
click at [331, 70] on link "Family" at bounding box center [336, 68] width 21 height 15
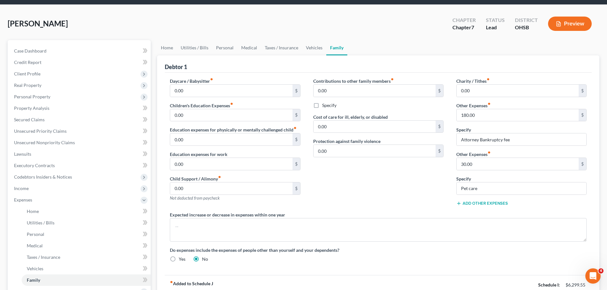
scroll to position [32, 0]
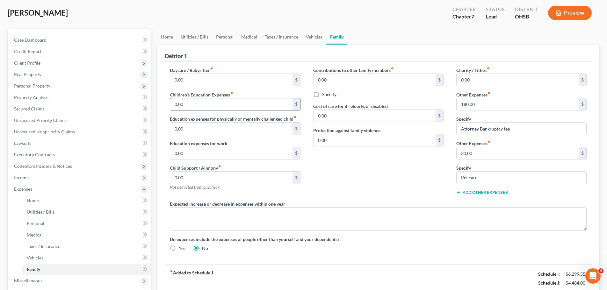
click at [197, 104] on input "0.00" at bounding box center [231, 104] width 122 height 12
type input "25.00"
click at [397, 172] on div "Contributions to other family members fiber_manual_record 0.00 $ Specify Cost o…" at bounding box center [378, 134] width 143 height 134
click at [479, 154] on input "30.00" at bounding box center [518, 153] width 122 height 12
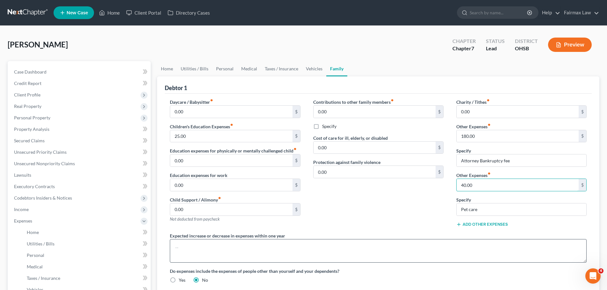
scroll to position [64, 0]
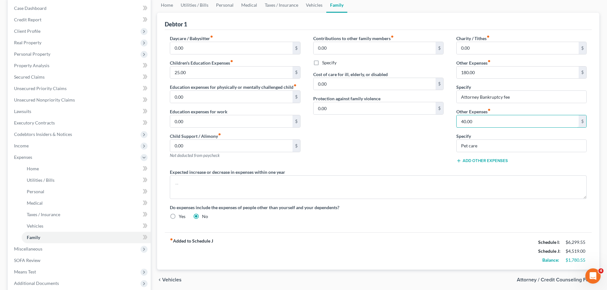
type input "40.00"
click at [475, 160] on button "Add Other Expenses" at bounding box center [482, 160] width 52 height 5
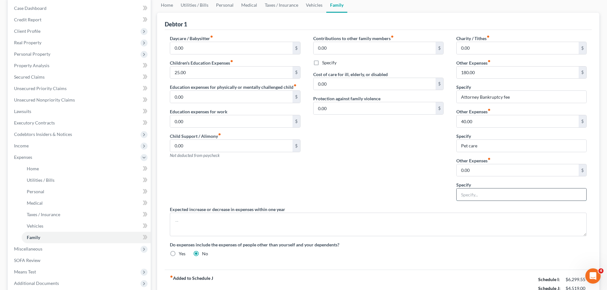
click at [460, 192] on input "text" at bounding box center [522, 195] width 130 height 12
type input "Kids Sports"
click at [507, 167] on input "0.00" at bounding box center [518, 170] width 122 height 12
type input "50.00"
click at [396, 168] on div "Contributions to other family members fiber_manual_record 0.00 $ Specify Cost o…" at bounding box center [378, 120] width 143 height 171
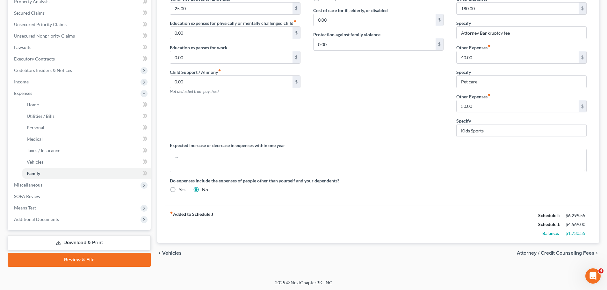
scroll to position [129, 0]
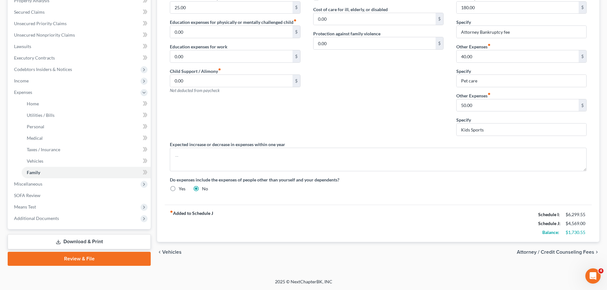
click at [349, 216] on div "fiber_manual_record Added to Schedule J Schedule I: $6,299.55 Schedule J: $4,56…" at bounding box center [378, 223] width 427 height 37
drag, startPoint x: 538, startPoint y: 215, endPoint x: 584, endPoint y: 231, distance: 49.0
click at [584, 231] on div "Schedule I: $6,299.55 Schedule J: $4,569.00 Balance: $1,730.55" at bounding box center [562, 223] width 48 height 27
drag, startPoint x: 578, startPoint y: 231, endPoint x: 591, endPoint y: 233, distance: 12.9
click at [592, 232] on div "Debtor 1 Daycare / Babysitter fiber_manual_record 0.00 $ Children's Education E…" at bounding box center [378, 95] width 442 height 295
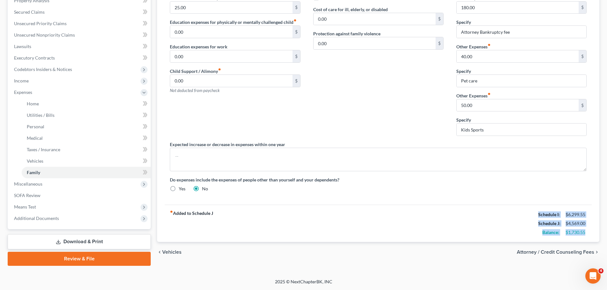
drag, startPoint x: 589, startPoint y: 234, endPoint x: 533, endPoint y: 213, distance: 59.9
click at [533, 213] on div "fiber_manual_record Added to Schedule J Schedule I: $6,299.55 Schedule J: $4,56…" at bounding box center [378, 223] width 427 height 37
copy div "Schedule I: $6,299.55 Schedule J: $4,569.00 Balance: $1,730.55"
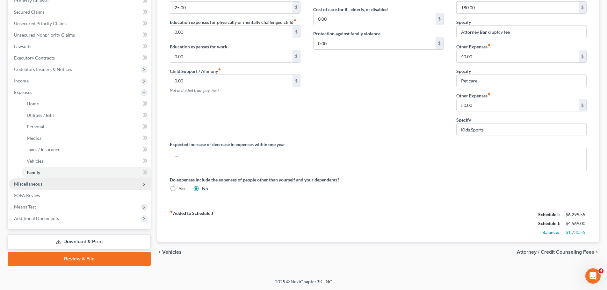
click at [30, 182] on span "Miscellaneous" at bounding box center [28, 183] width 28 height 5
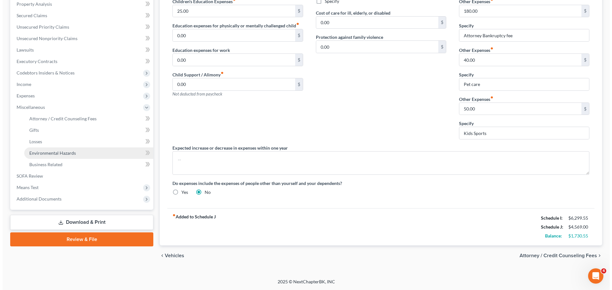
scroll to position [125, 0]
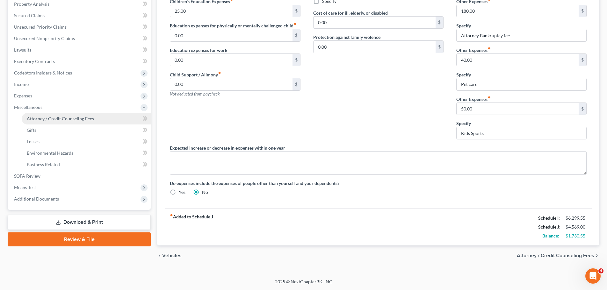
click at [58, 115] on link "Attorney / Credit Counseling Fees" at bounding box center [86, 118] width 129 height 11
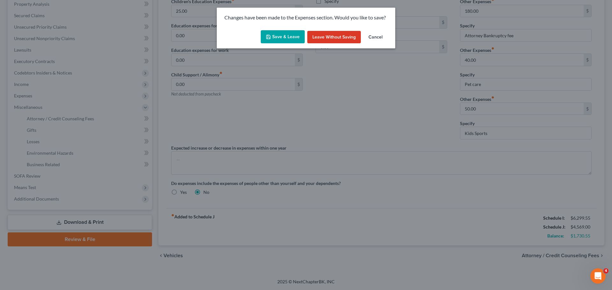
click at [287, 38] on button "Save & Leave" at bounding box center [283, 36] width 44 height 13
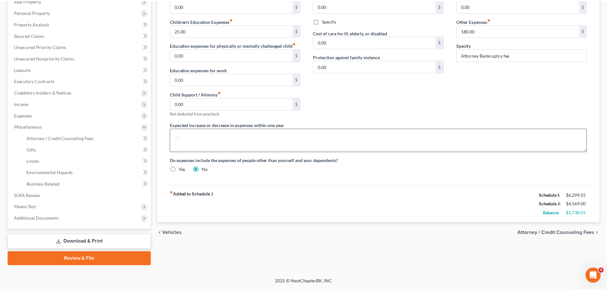
scroll to position [106, 0]
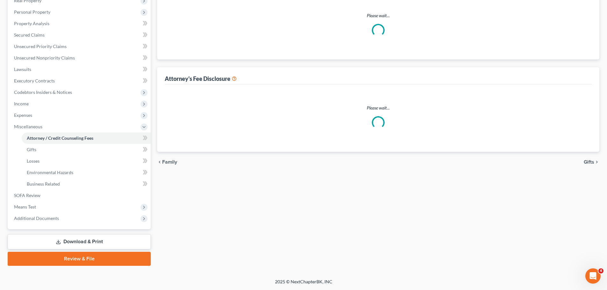
select select "5"
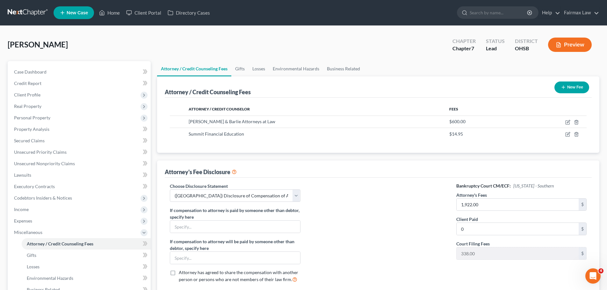
click at [157, 90] on div "Attorney / Credit Counseling Fees New Fee Attorney / Credit Counselor Fees SOTT…" at bounding box center [378, 114] width 442 height 76
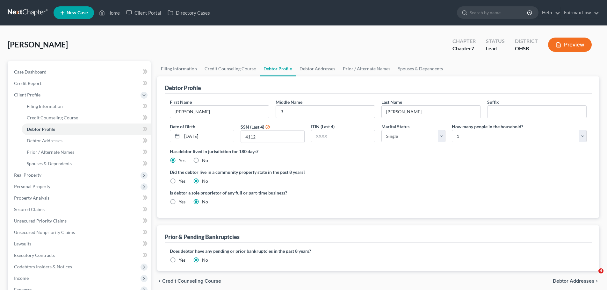
select select "0"
click at [308, 72] on link "Debtor Addresses" at bounding box center [317, 68] width 43 height 15
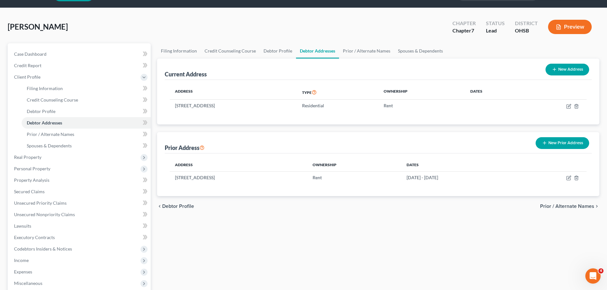
scroll to position [32, 0]
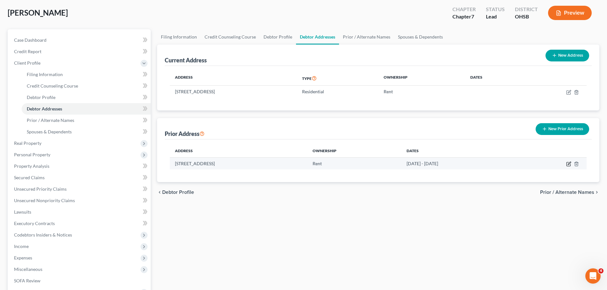
click at [568, 165] on icon "button" at bounding box center [568, 164] width 5 height 5
select select "36"
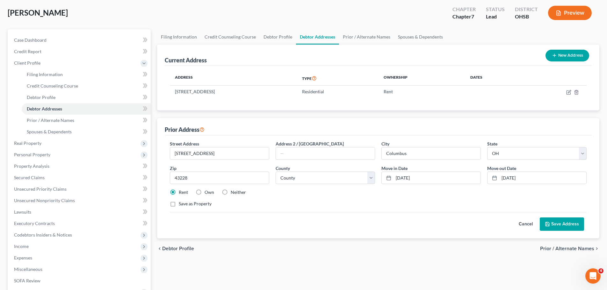
click at [233, 193] on label "Neither" at bounding box center [238, 192] width 15 height 6
click at [233, 193] on input "Neither" at bounding box center [235, 191] width 4 height 4
radio input "true"
click at [570, 222] on button "Save Address" at bounding box center [562, 224] width 44 height 13
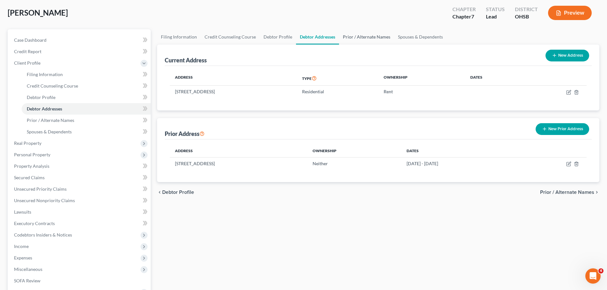
click at [375, 36] on link "Prior / Alternate Names" at bounding box center [366, 36] width 55 height 15
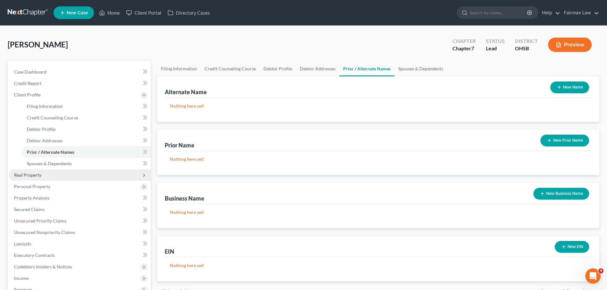
click at [43, 171] on span "Real Property" at bounding box center [80, 175] width 142 height 11
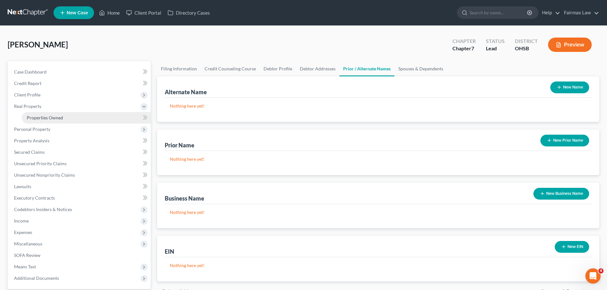
click at [51, 122] on link "Properties Owned" at bounding box center [86, 117] width 129 height 11
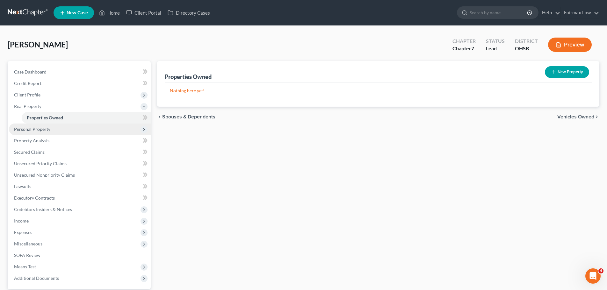
click at [48, 128] on span "Personal Property" at bounding box center [32, 129] width 36 height 5
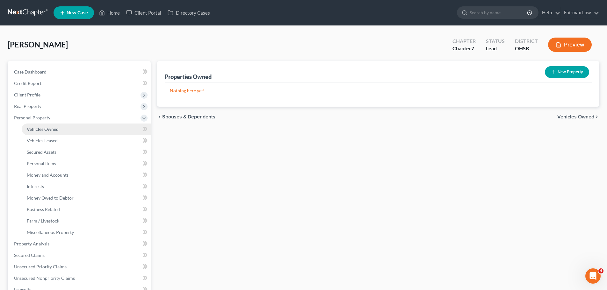
click at [51, 129] on span "Vehicles Owned" at bounding box center [43, 129] width 32 height 5
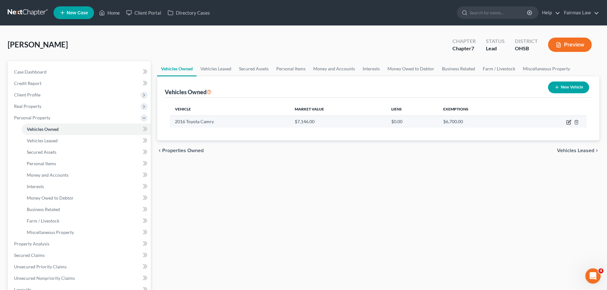
click at [568, 123] on icon "button" at bounding box center [568, 122] width 5 height 5
select select "0"
select select "10"
select select "3"
select select "0"
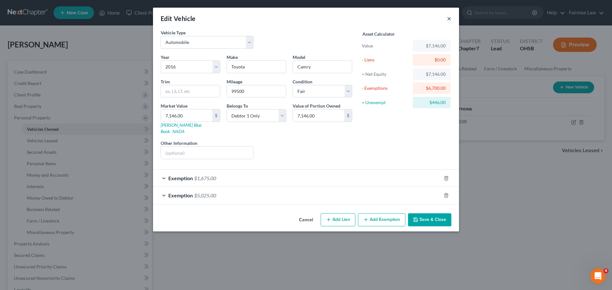
click at [448, 18] on button "×" at bounding box center [449, 19] width 4 height 8
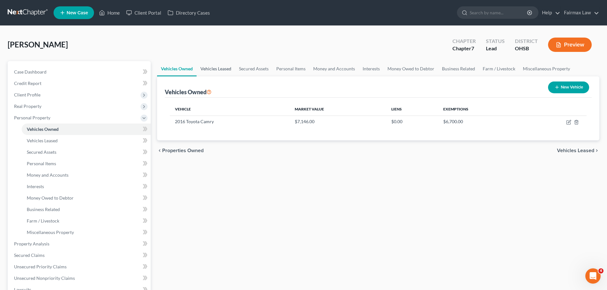
click at [231, 73] on link "Vehicles Leased" at bounding box center [216, 68] width 39 height 15
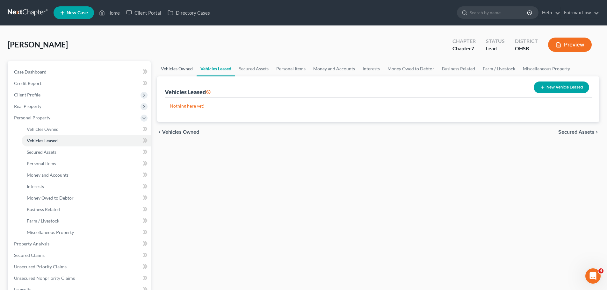
click at [183, 68] on link "Vehicles Owned" at bounding box center [177, 68] width 40 height 15
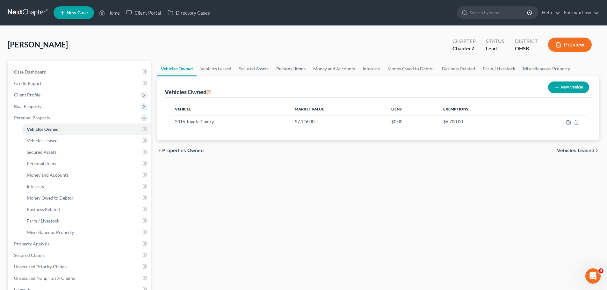
click at [290, 69] on link "Personal Items" at bounding box center [291, 68] width 37 height 15
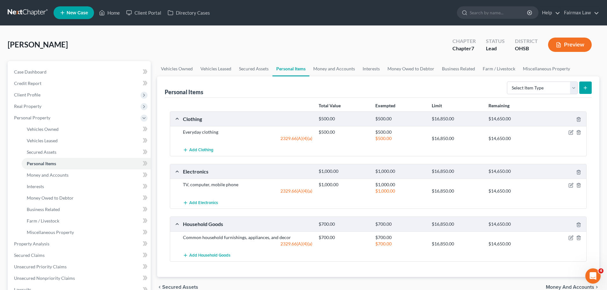
scroll to position [32, 0]
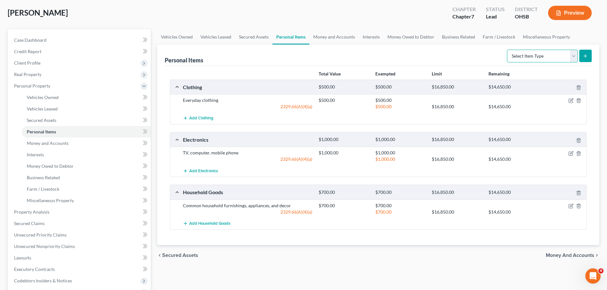
click at [557, 59] on select "Select Item Type Clothing Collectibles Of Value Electronics Firearms Household …" at bounding box center [542, 56] width 71 height 13
click at [344, 35] on link "Money and Accounts" at bounding box center [334, 36] width 49 height 15
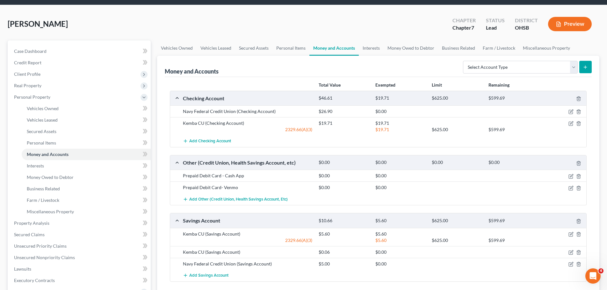
scroll to position [32, 0]
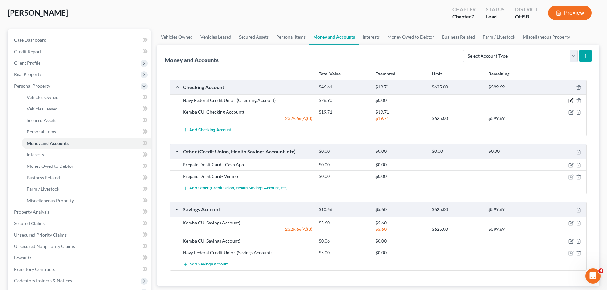
click at [570, 100] on icon "button" at bounding box center [571, 100] width 5 height 5
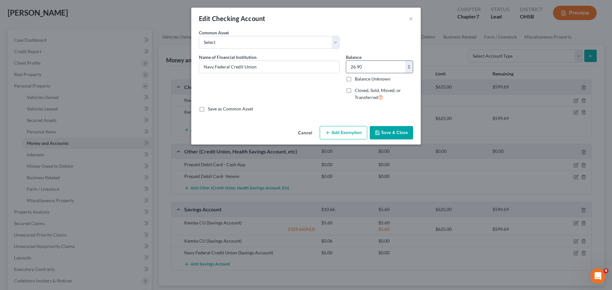
click at [363, 65] on input "26.90" at bounding box center [375, 67] width 59 height 12
type input "1.42"
click at [385, 130] on button "Save & Close" at bounding box center [391, 132] width 43 height 13
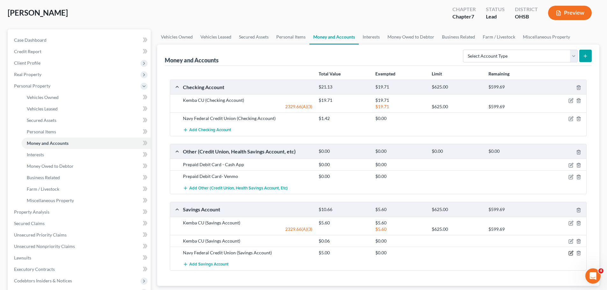
click at [572, 252] on icon "button" at bounding box center [571, 253] width 5 height 5
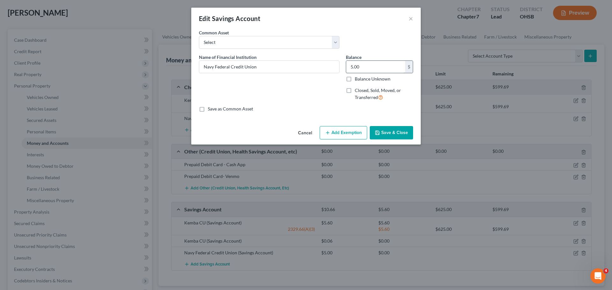
click at [371, 62] on input "5.00" at bounding box center [375, 67] width 59 height 12
type input "0.00"
click at [410, 134] on button "Save & Close" at bounding box center [391, 132] width 43 height 13
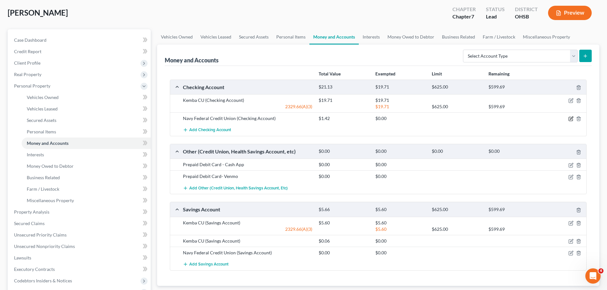
click at [571, 118] on icon "button" at bounding box center [571, 118] width 5 height 5
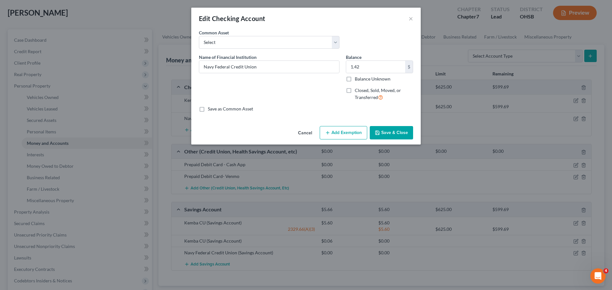
click at [354, 129] on button "Add Exemption" at bounding box center [343, 132] width 47 height 13
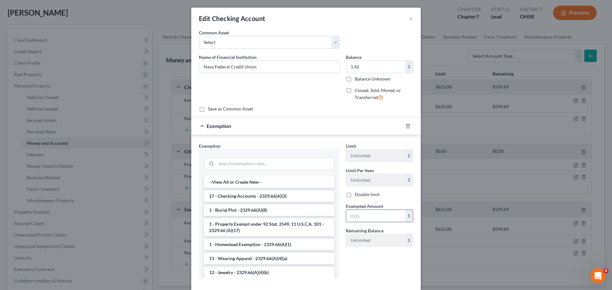
click at [360, 215] on input "text" at bounding box center [375, 216] width 59 height 12
type input "1.42"
click at [266, 196] on li "17 - Checking Accounts - 2329.66(A)(3)" at bounding box center [269, 196] width 130 height 11
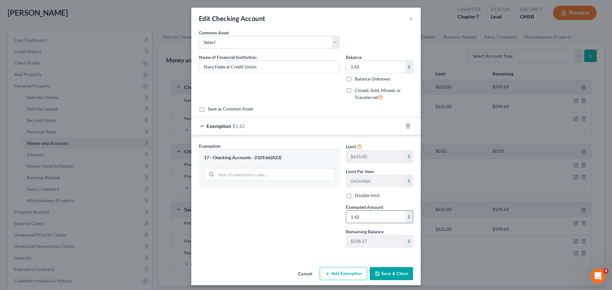
scroll to position [3, 0]
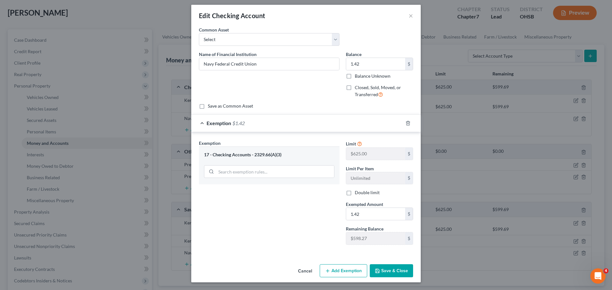
click at [379, 268] on button "Save & Close" at bounding box center [391, 271] width 43 height 13
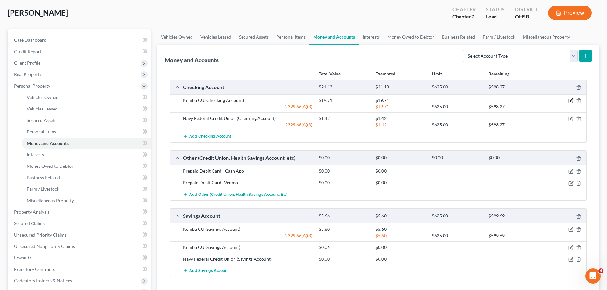
click at [571, 101] on icon "button" at bounding box center [571, 100] width 3 height 3
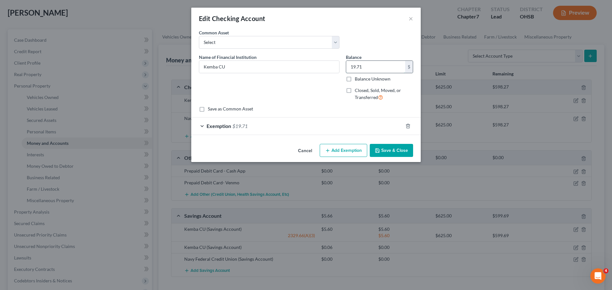
click at [365, 68] on input "19.71" at bounding box center [375, 67] width 59 height 12
type input "8.17"
click at [233, 129] on span "$19.71" at bounding box center [239, 126] width 15 height 6
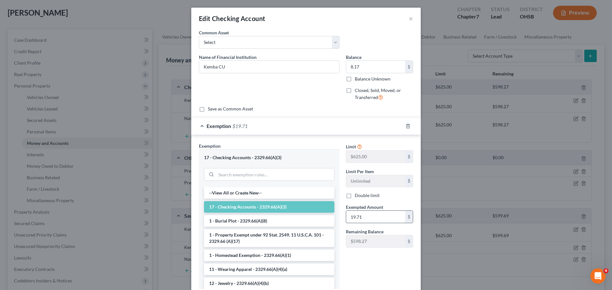
click at [350, 220] on input "19.71" at bounding box center [375, 217] width 59 height 12
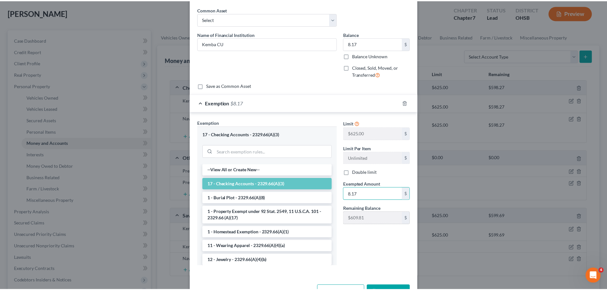
scroll to position [45, 0]
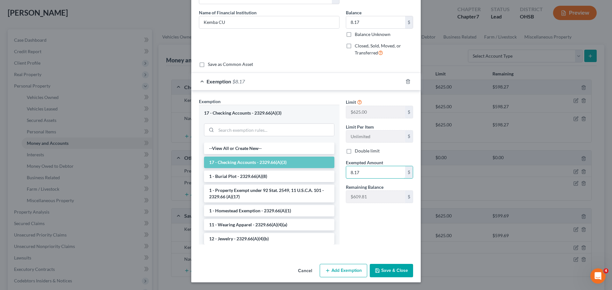
type input "8.17"
click at [386, 272] on button "Save & Close" at bounding box center [391, 270] width 43 height 13
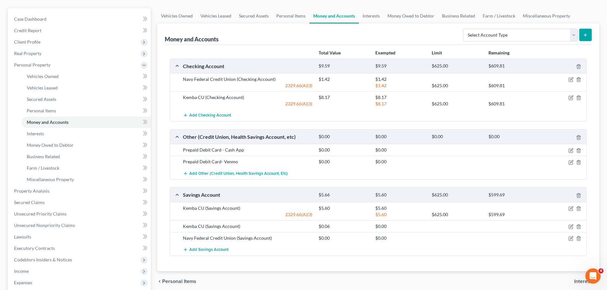
scroll to position [64, 0]
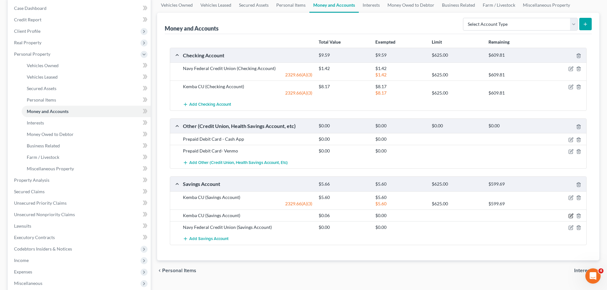
click at [570, 216] on icon "button" at bounding box center [571, 216] width 5 height 5
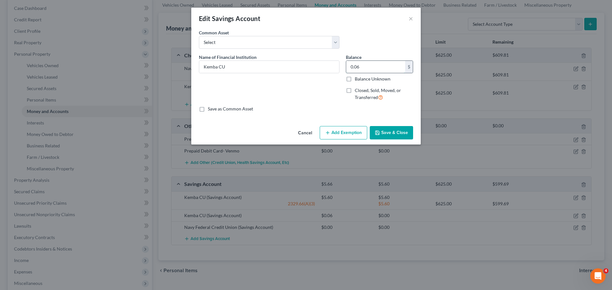
click at [368, 68] on input "0.06" at bounding box center [375, 67] width 59 height 12
type input "0.66"
click at [349, 135] on button "Add Exemption" at bounding box center [343, 132] width 47 height 13
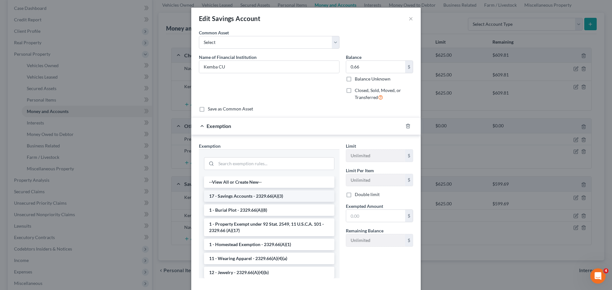
click at [265, 198] on li "17 - Savings Accounts - 2329.66(A)(3)" at bounding box center [269, 196] width 130 height 11
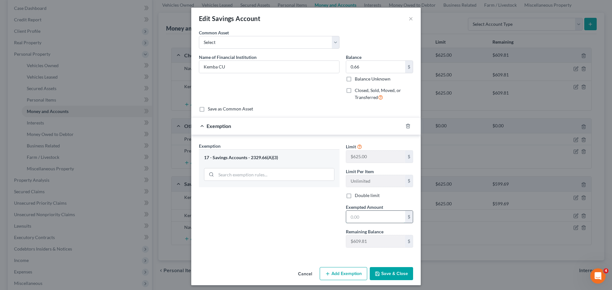
click at [348, 219] on input "text" at bounding box center [375, 217] width 59 height 12
type input "0.66"
click at [387, 270] on button "Save & Close" at bounding box center [391, 273] width 43 height 13
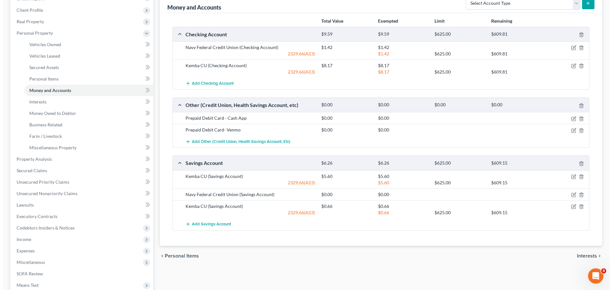
scroll to position [96, 0]
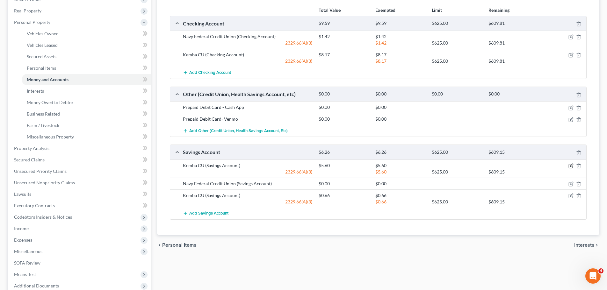
click at [573, 168] on icon "button" at bounding box center [571, 166] width 4 height 4
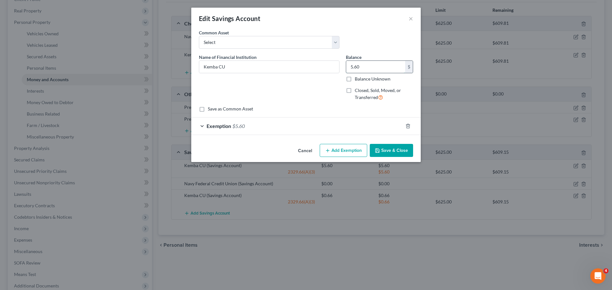
click at [350, 64] on input "5.60" at bounding box center [375, 67] width 59 height 12
type input "0.06"
click at [236, 128] on span "$5.60" at bounding box center [238, 126] width 12 height 6
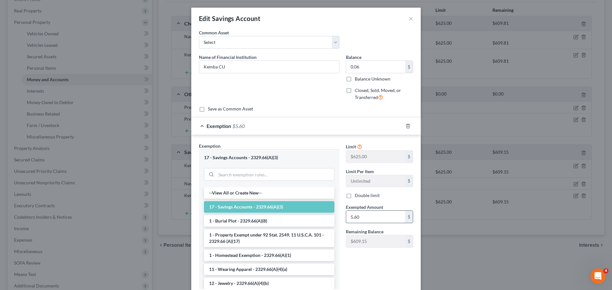
click at [359, 220] on input "5.60" at bounding box center [375, 217] width 59 height 12
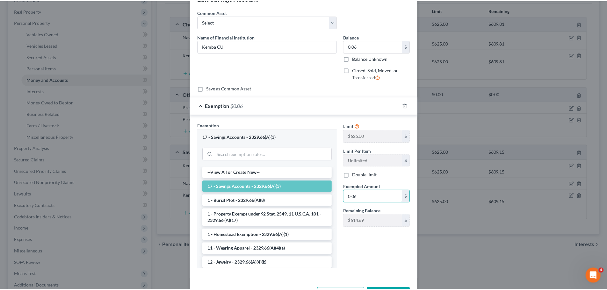
scroll to position [45, 0]
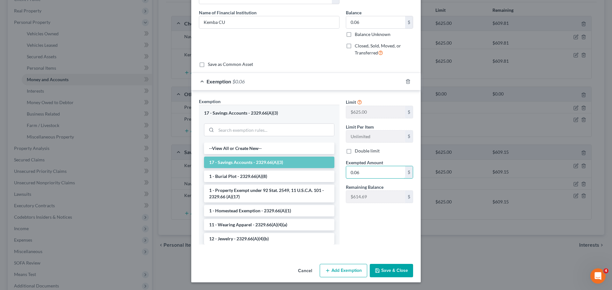
type input "0.06"
click at [392, 272] on button "Save & Close" at bounding box center [391, 270] width 43 height 13
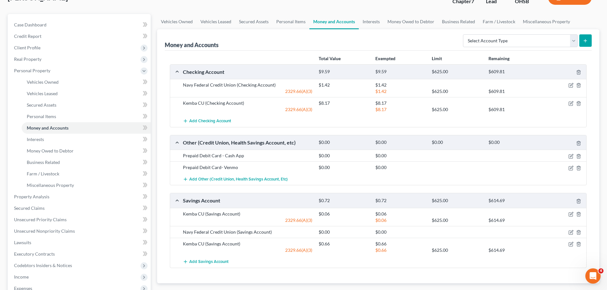
scroll to position [32, 0]
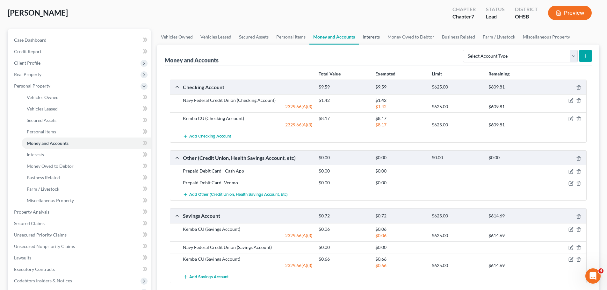
click at [363, 42] on link "Interests" at bounding box center [371, 36] width 25 height 15
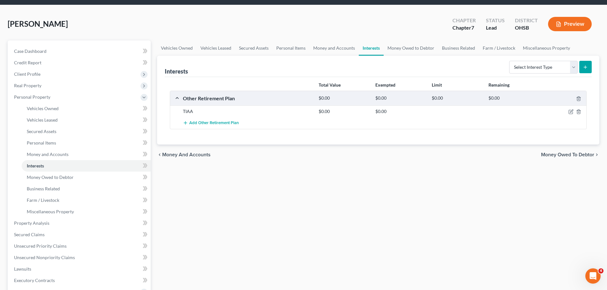
scroll to position [32, 0]
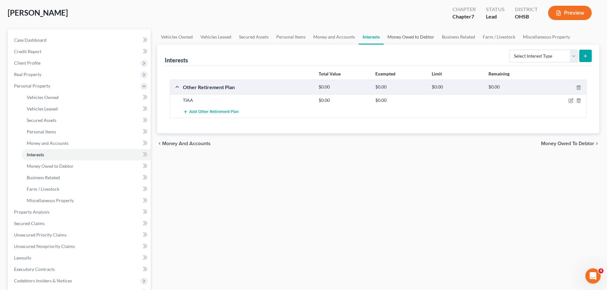
click at [403, 39] on link "Money Owed to Debtor" at bounding box center [411, 36] width 55 height 15
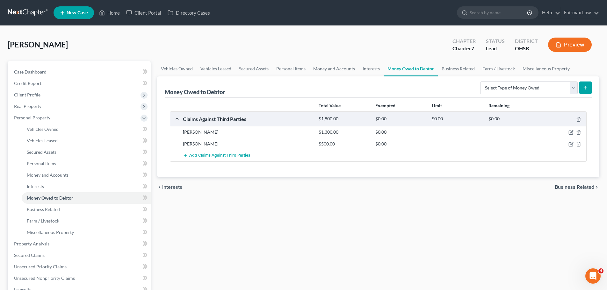
drag, startPoint x: 183, startPoint y: 132, endPoint x: 222, endPoint y: 135, distance: 38.7
click at [222, 135] on div "Bridget A. Mensah $1,300.00 $0.00" at bounding box center [378, 132] width 416 height 12
click at [324, 217] on div "Vehicles Owned Vehicles Leased Secured Assets Personal Items Money and Accounts…" at bounding box center [378, 245] width 449 height 368
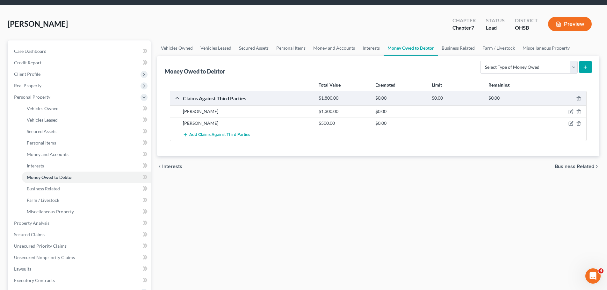
scroll to position [32, 0]
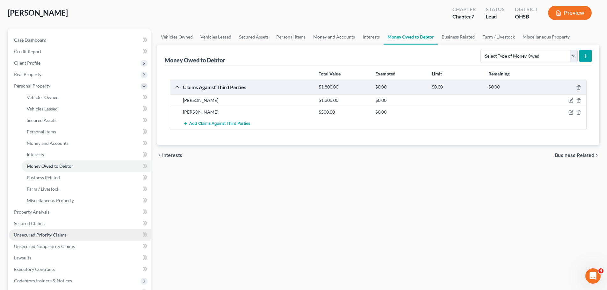
click at [42, 237] on span "Unsecured Priority Claims" at bounding box center [40, 234] width 53 height 5
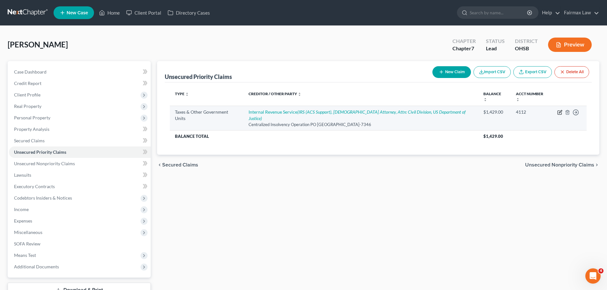
click at [562, 111] on icon "button" at bounding box center [560, 113] width 4 height 4
select select "0"
select select "39"
select select "0"
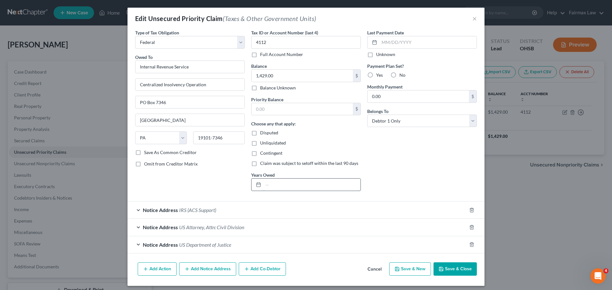
click at [286, 186] on input "text" at bounding box center [311, 185] width 97 height 12
type input "2024"
click at [442, 268] on icon "button" at bounding box center [441, 269] width 5 height 5
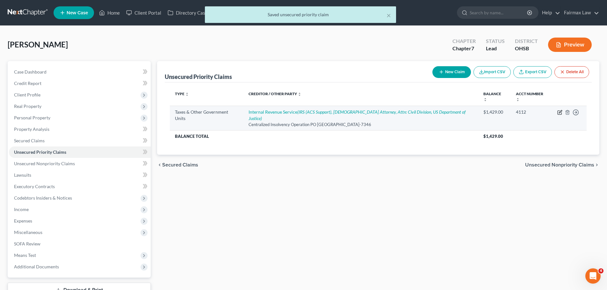
click at [560, 110] on icon "button" at bounding box center [559, 112] width 5 height 5
select select "0"
select select "39"
select select "0"
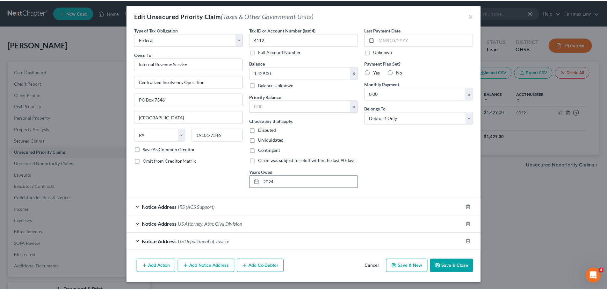
scroll to position [4, 0]
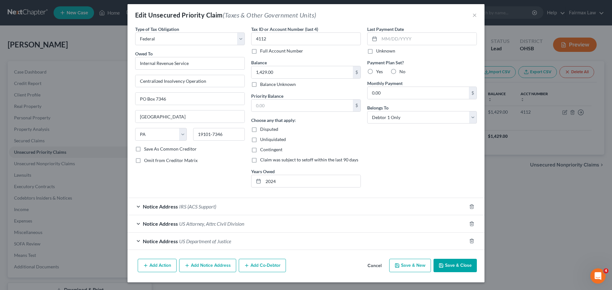
click at [441, 264] on icon "button" at bounding box center [441, 265] width 5 height 5
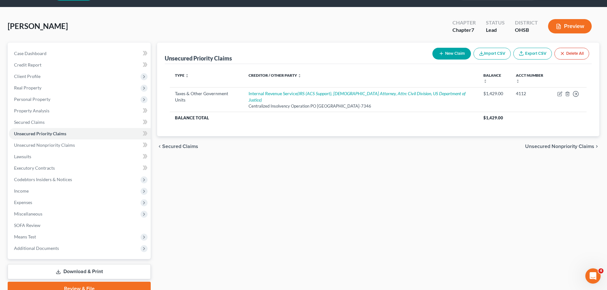
scroll to position [32, 0]
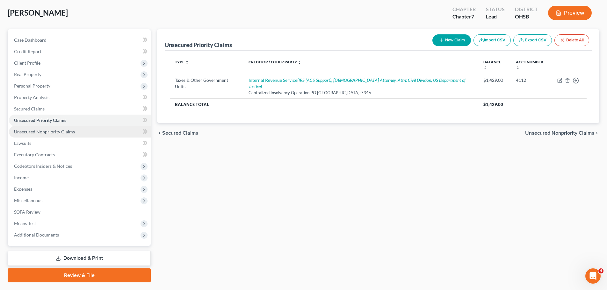
click at [56, 129] on span "Unsecured Nonpriority Claims" at bounding box center [44, 131] width 61 height 5
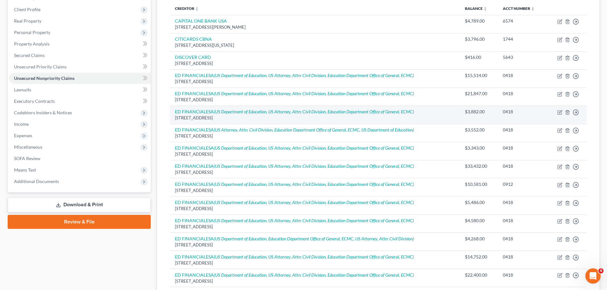
scroll to position [96, 0]
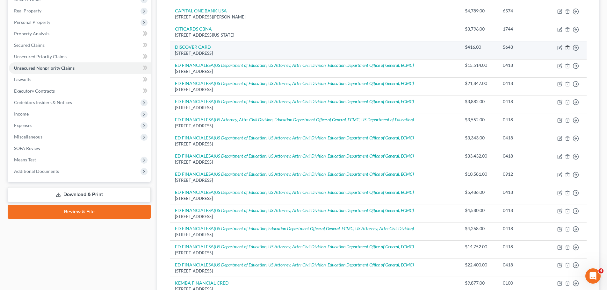
click at [566, 49] on icon "button" at bounding box center [567, 48] width 3 height 4
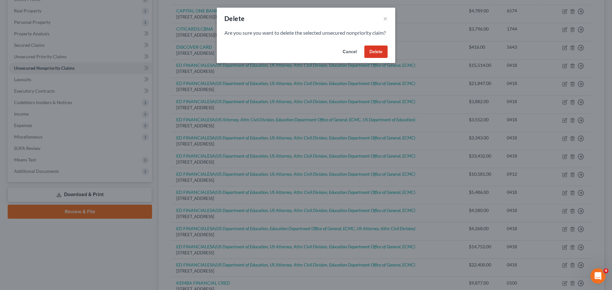
click at [371, 58] on button "Delete" at bounding box center [375, 52] width 23 height 13
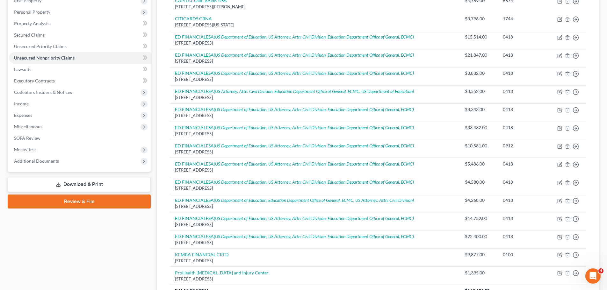
scroll to position [74, 0]
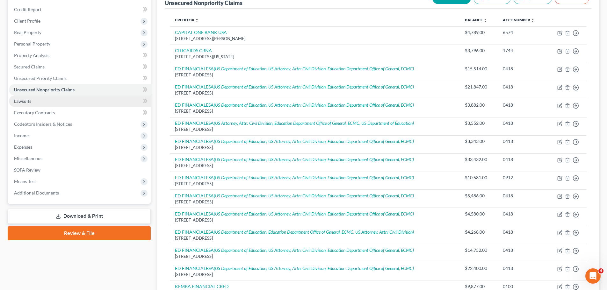
click at [34, 99] on link "Lawsuits" at bounding box center [80, 101] width 142 height 11
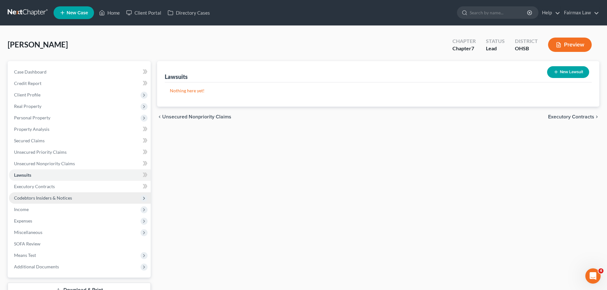
click at [57, 196] on span "Codebtors Insiders & Notices" at bounding box center [43, 197] width 58 height 5
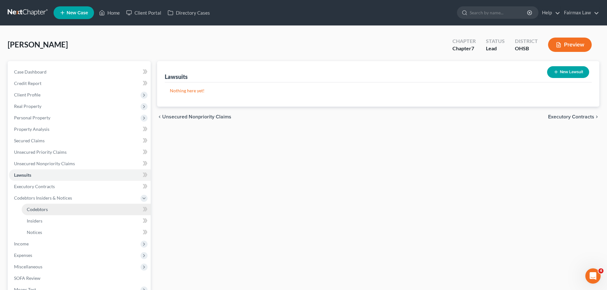
click at [26, 212] on link "Codebtors" at bounding box center [86, 209] width 129 height 11
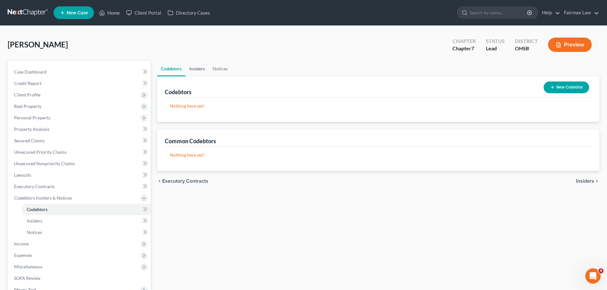
click at [205, 72] on link "Insiders" at bounding box center [197, 68] width 23 height 15
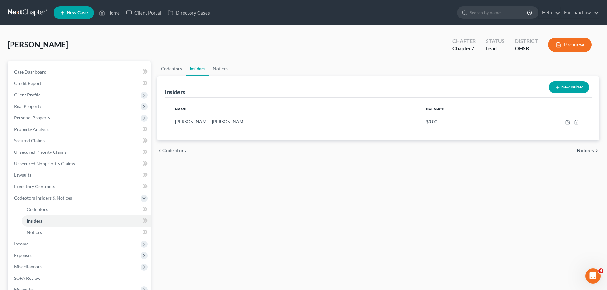
click at [559, 91] on button "New Insider" at bounding box center [569, 88] width 40 height 12
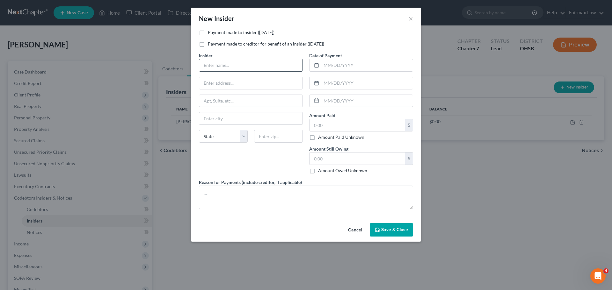
click at [235, 60] on input "text" at bounding box center [250, 65] width 103 height 12
click at [410, 18] on button "×" at bounding box center [411, 19] width 4 height 8
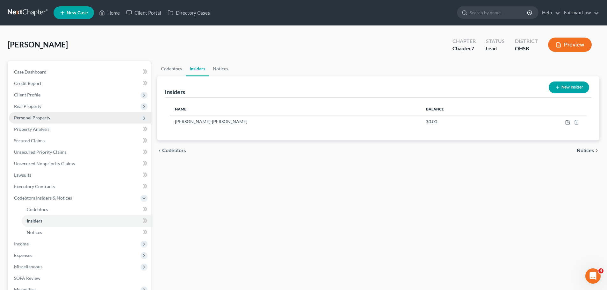
click at [45, 118] on span "Personal Property" at bounding box center [32, 117] width 36 height 5
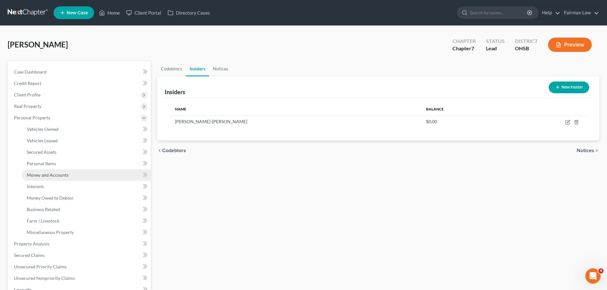
click at [46, 174] on span "Money and Accounts" at bounding box center [48, 174] width 42 height 5
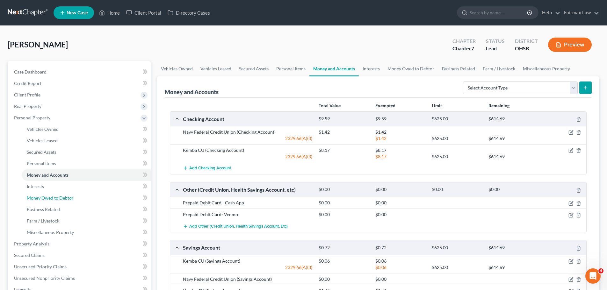
drag, startPoint x: 61, startPoint y: 200, endPoint x: 155, endPoint y: 186, distance: 95.1
click at [61, 200] on span "Money Owed to Debtor" at bounding box center [50, 197] width 47 height 5
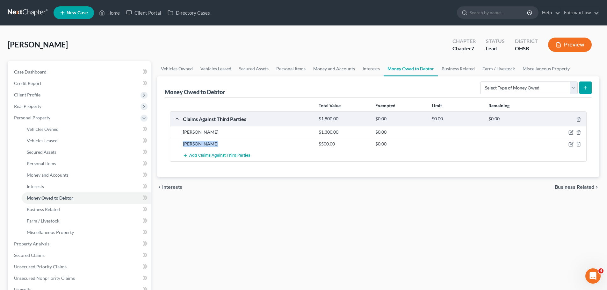
drag, startPoint x: 182, startPoint y: 145, endPoint x: 224, endPoint y: 145, distance: 41.8
click at [224, 145] on div "Akua Frempong" at bounding box center [248, 144] width 136 height 6
copy div "Akua Frempong"
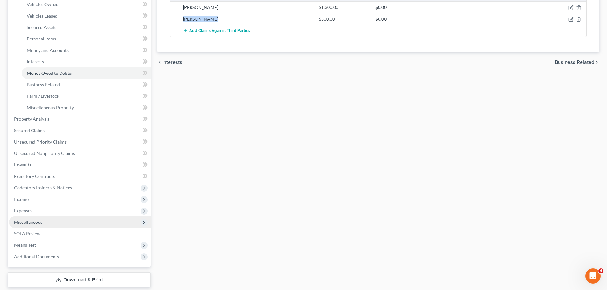
scroll to position [127, 0]
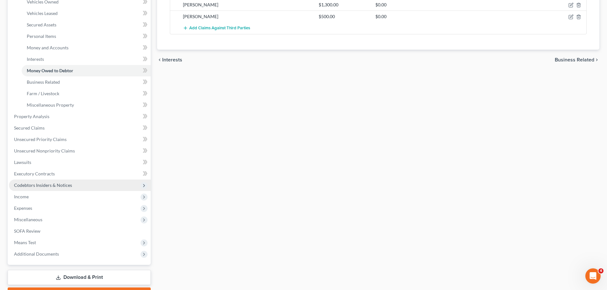
click at [33, 184] on span "Codebtors Insiders & Notices" at bounding box center [43, 185] width 58 height 5
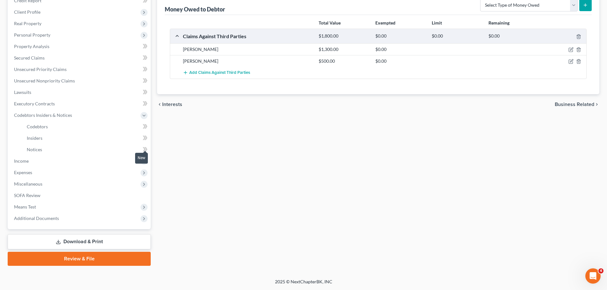
scroll to position [83, 0]
click at [40, 139] on span "Insiders" at bounding box center [35, 137] width 16 height 5
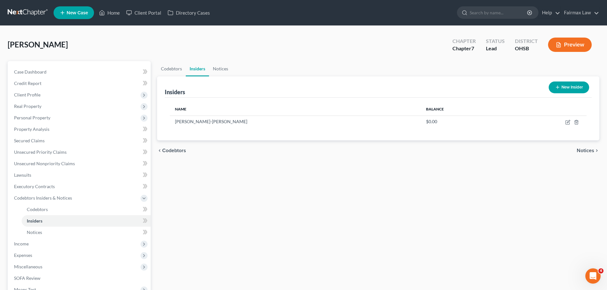
click at [580, 83] on button "New Insider" at bounding box center [569, 88] width 40 height 12
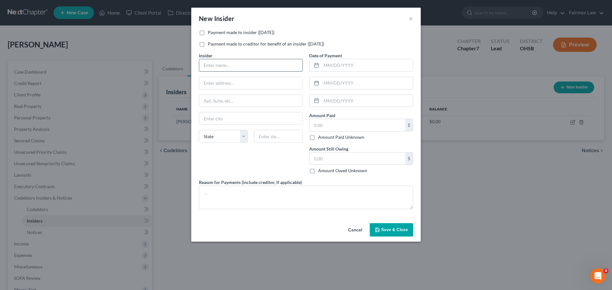
paste input "Akua Frempong"
type input "Akua Frempong"
click at [322, 67] on input "text" at bounding box center [366, 65] width 91 height 12
type input "04/30/2025"
click at [318, 127] on input "text" at bounding box center [358, 125] width 96 height 12
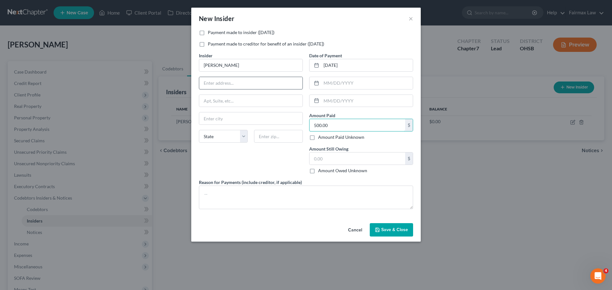
type input "500.00"
click at [236, 82] on input "text" at bounding box center [250, 83] width 103 height 12
click at [210, 85] on input "text" at bounding box center [250, 83] width 103 height 12
type input "4 Fairfield Circle"
click at [268, 138] on input "text" at bounding box center [278, 136] width 49 height 13
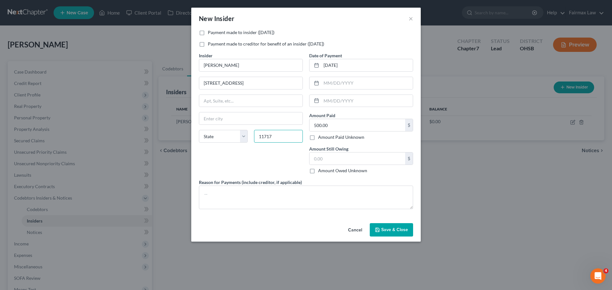
type input "11717"
click at [262, 158] on div "Insider * Akua Frempong 4 Fairfield Circle State AL AK AR AZ CA CO CT DE DC FL …" at bounding box center [251, 115] width 110 height 127
type input "Brentwood"
select select "35"
click at [327, 162] on input "text" at bounding box center [358, 159] width 96 height 12
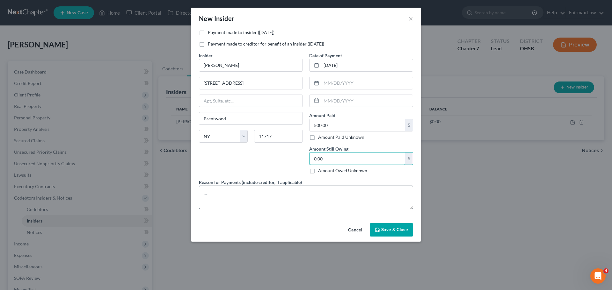
type input "0.00"
click at [261, 199] on textarea at bounding box center [306, 198] width 214 height 24
type textarea "Paid back an emergency medical bill he covered for her."
click at [208, 32] on label "Payment made to insider (within 1 year)" at bounding box center [241, 32] width 67 height 6
click at [210, 32] on input "Payment made to insider (within 1 year)" at bounding box center [212, 31] width 4 height 4
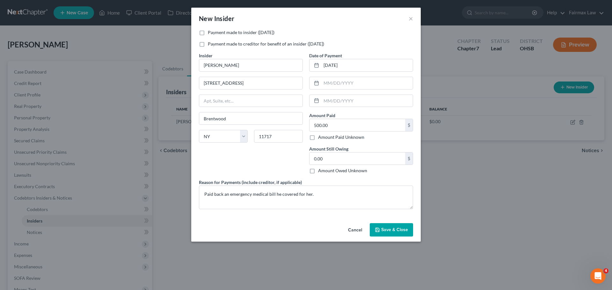
checkbox input "true"
click at [401, 229] on span "Save & Close" at bounding box center [394, 229] width 27 height 5
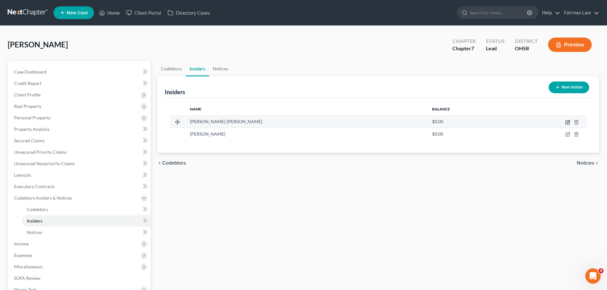
click at [570, 122] on icon "button" at bounding box center [567, 122] width 5 height 5
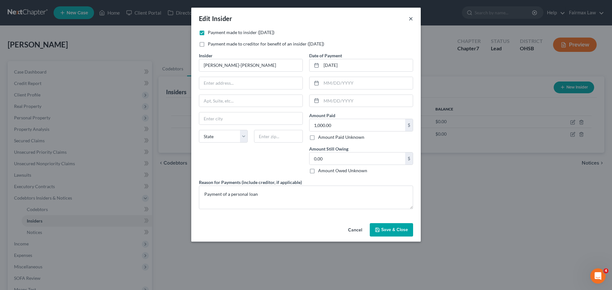
click at [412, 21] on button "×" at bounding box center [411, 19] width 4 height 8
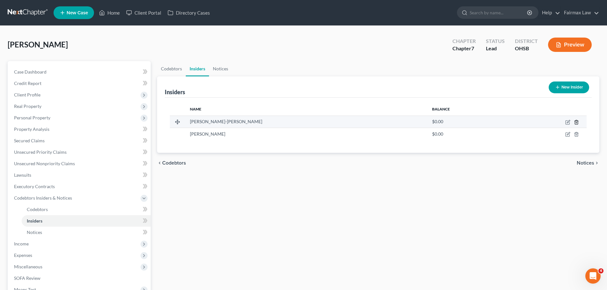
click at [577, 122] on icon "button" at bounding box center [576, 122] width 5 height 5
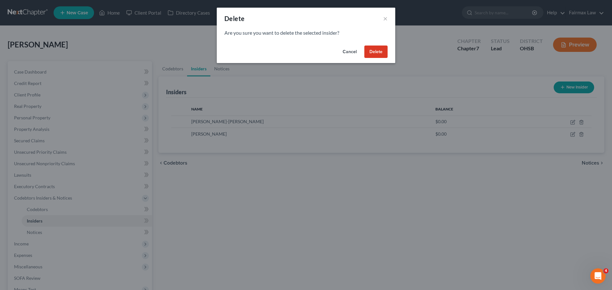
click at [381, 52] on button "Delete" at bounding box center [375, 52] width 23 height 13
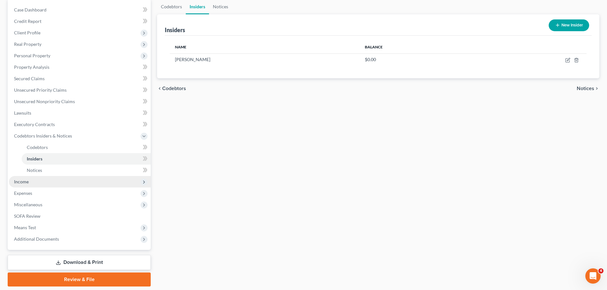
scroll to position [64, 0]
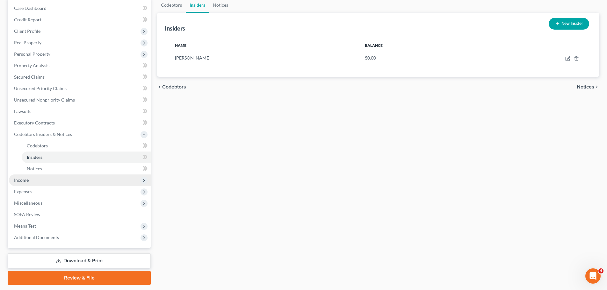
click at [42, 177] on span "Income" at bounding box center [80, 180] width 142 height 11
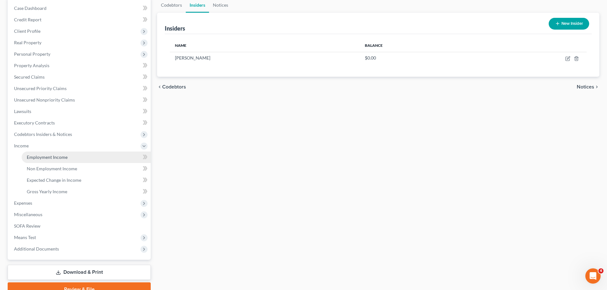
click at [50, 160] on link "Employment Income" at bounding box center [86, 157] width 129 height 11
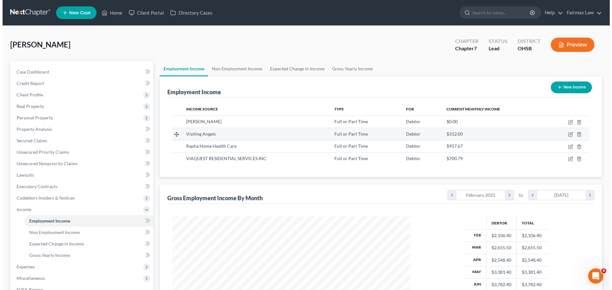
scroll to position [32, 0]
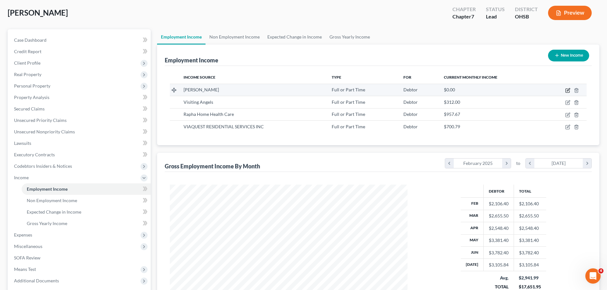
click at [570, 89] on icon "button" at bounding box center [567, 90] width 5 height 5
select select "0"
select select "36"
select select "2"
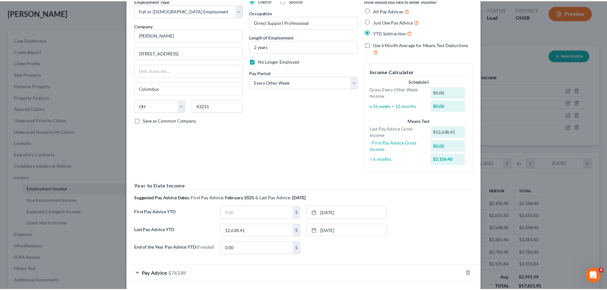
scroll to position [61, 0]
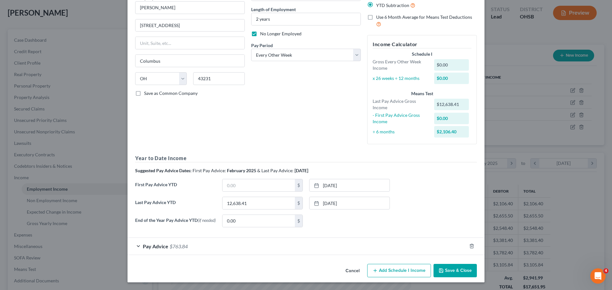
click at [450, 267] on button "Save & Close" at bounding box center [454, 270] width 43 height 13
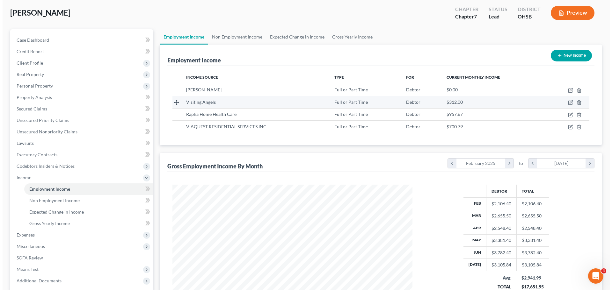
scroll to position [318631, 318499]
click at [569, 103] on icon "button" at bounding box center [567, 102] width 5 height 5
select select "0"
select select "36"
select select "3"
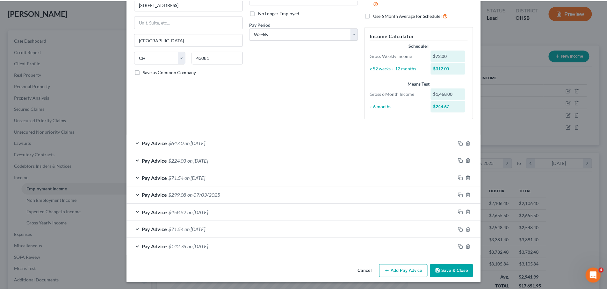
scroll to position [81, 0]
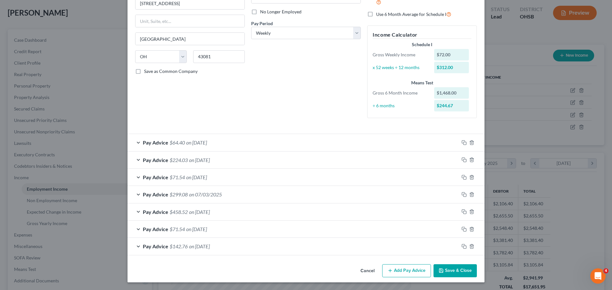
click at [459, 269] on button "Save & Close" at bounding box center [454, 271] width 43 height 13
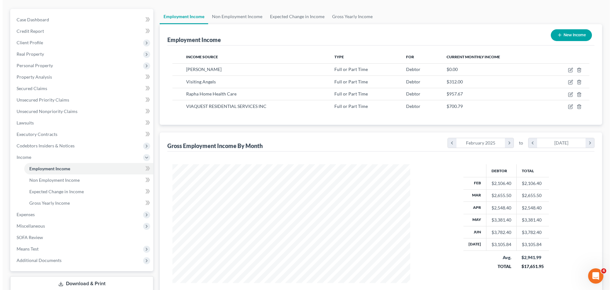
scroll to position [64, 0]
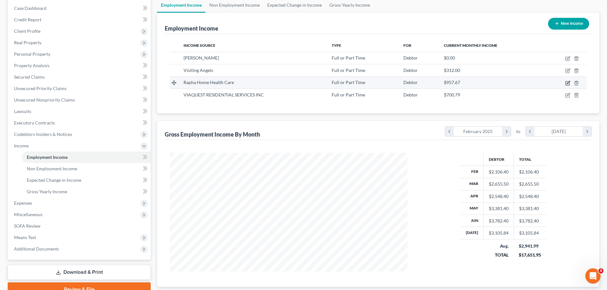
click at [568, 84] on icon "button" at bounding box center [567, 83] width 5 height 5
select select "0"
select select "36"
select select "2"
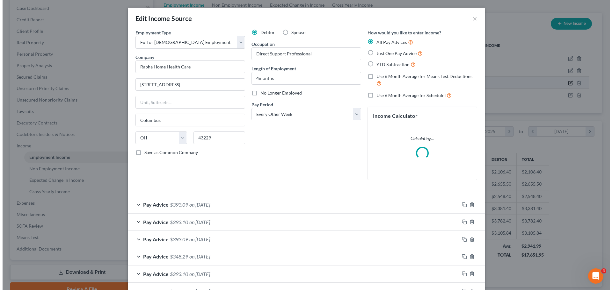
scroll to position [120, 253]
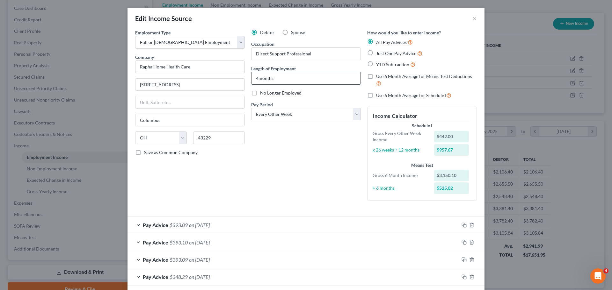
click at [258, 80] on input "4months" at bounding box center [305, 78] width 109 height 12
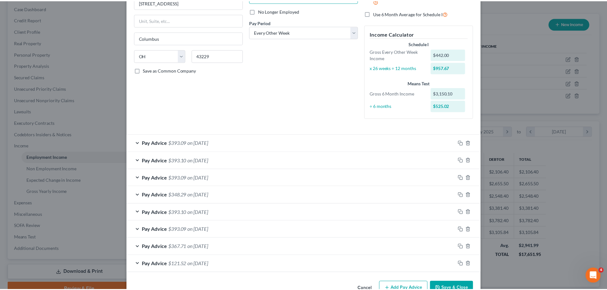
scroll to position [100, 0]
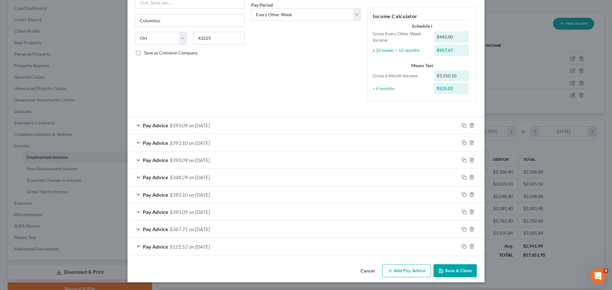
type input "4 months"
click at [446, 266] on button "Save & Close" at bounding box center [454, 271] width 43 height 13
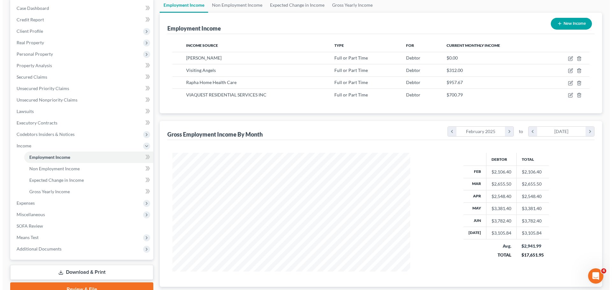
scroll to position [318631, 318499]
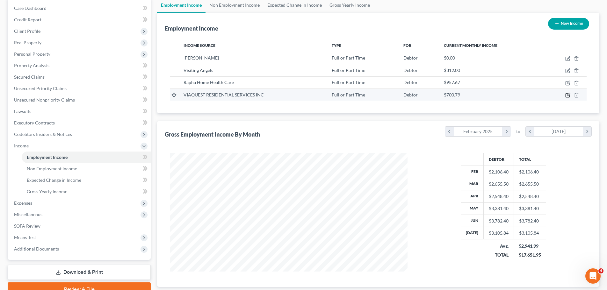
click at [567, 96] on icon "button" at bounding box center [567, 95] width 5 height 5
select select "0"
select select "36"
select select "2"
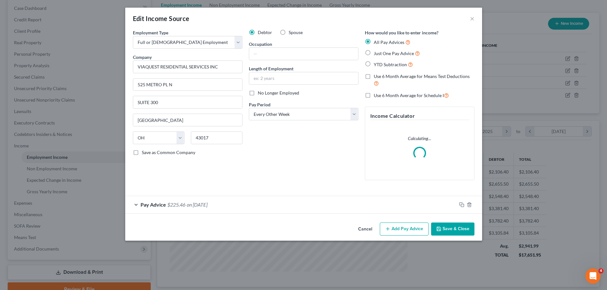
scroll to position [120, 253]
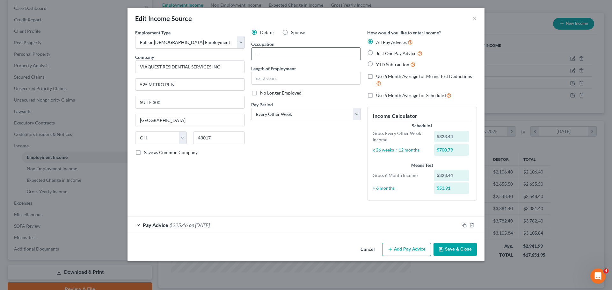
click at [273, 49] on input "text" at bounding box center [305, 54] width 109 height 12
type input "Direct Support Professional"
click at [272, 77] on input "text" at bounding box center [305, 78] width 109 height 12
type input "3 weeks"
click at [448, 251] on button "Save & Close" at bounding box center [454, 249] width 43 height 13
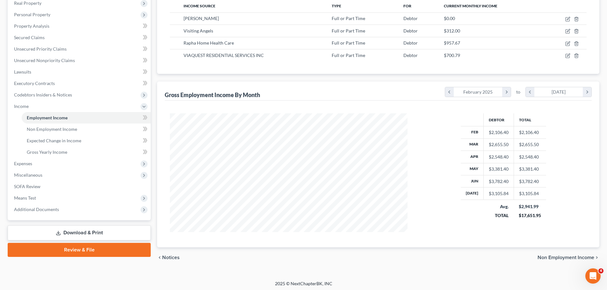
scroll to position [105, 0]
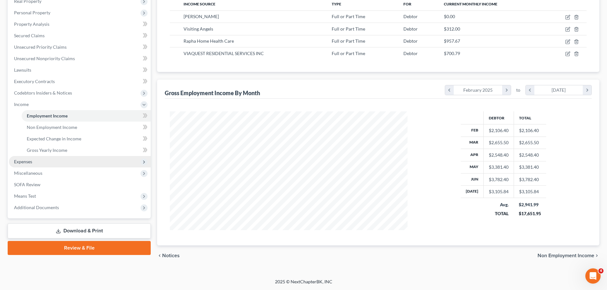
click at [37, 162] on span "Expenses" at bounding box center [80, 161] width 142 height 11
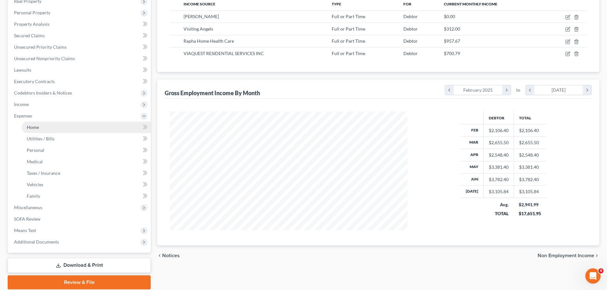
click at [36, 125] on span "Home" at bounding box center [33, 127] width 12 height 5
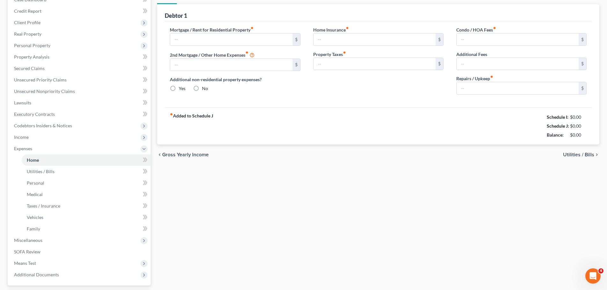
scroll to position [17, 0]
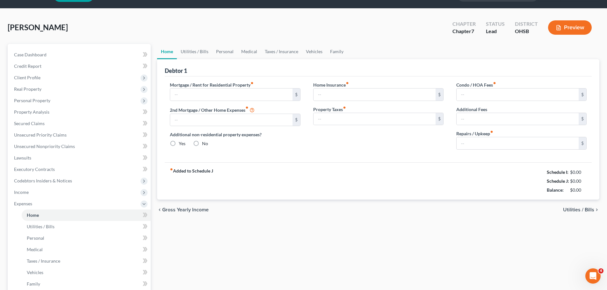
type input "730.00"
type input "0.00"
radio input "true"
type input "0.00"
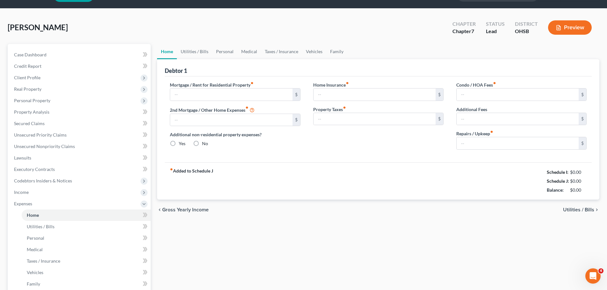
type input "0.00"
type input "25.00"
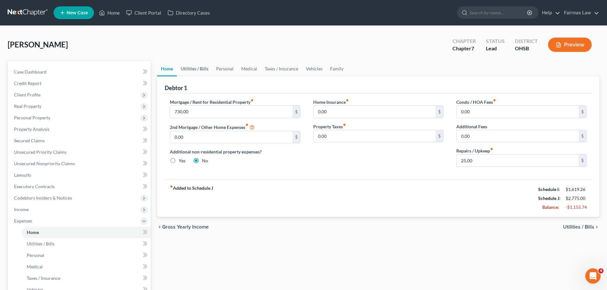
click at [198, 69] on link "Utilities / Bills" at bounding box center [194, 68] width 35 height 15
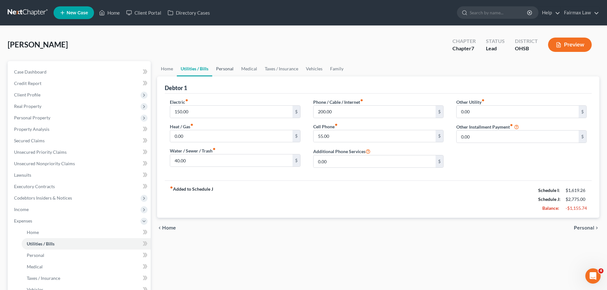
click at [219, 71] on link "Personal" at bounding box center [224, 68] width 25 height 15
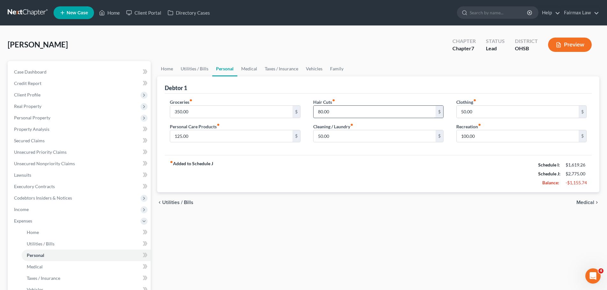
click at [331, 112] on input "80.00" at bounding box center [375, 112] width 122 height 12
type input "10.00"
click at [361, 196] on div "chevron_left Utilities / Bills Medical chevron_right" at bounding box center [378, 203] width 442 height 20
click at [244, 70] on link "Medical" at bounding box center [249, 68] width 24 height 15
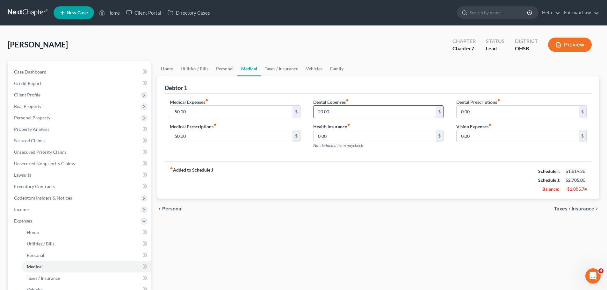
click at [364, 116] on input "20.00" at bounding box center [375, 112] width 122 height 12
type input "0.00"
click at [285, 73] on link "Taxes / Insurance" at bounding box center [281, 68] width 41 height 15
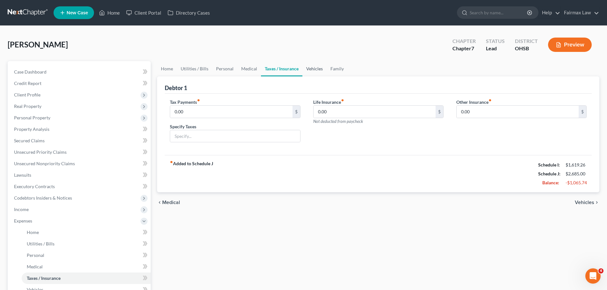
click at [316, 70] on link "Vehicles" at bounding box center [314, 68] width 24 height 15
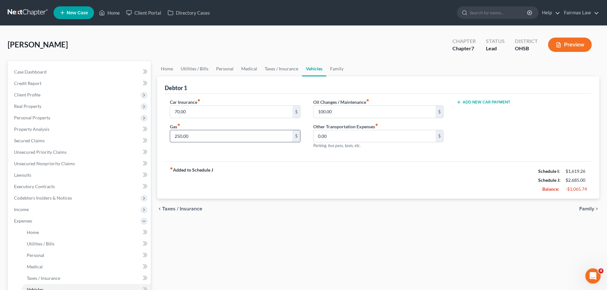
click at [189, 135] on input "250.00" at bounding box center [231, 136] width 122 height 12
type input "240.00"
click at [243, 163] on div "fiber_manual_record Added to Schedule J Schedule I: $1,619.26 Schedule J: $2,67…" at bounding box center [378, 180] width 427 height 37
click at [335, 110] on input "100.00" at bounding box center [375, 112] width 122 height 12
type input "16.00"
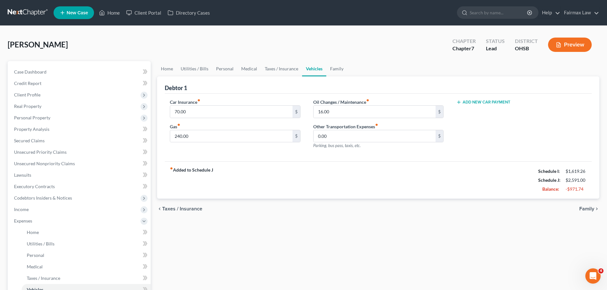
click at [349, 201] on div "chevron_left Taxes / Insurance Family chevron_right" at bounding box center [378, 209] width 442 height 20
click at [326, 68] on link "Family" at bounding box center [336, 68] width 21 height 15
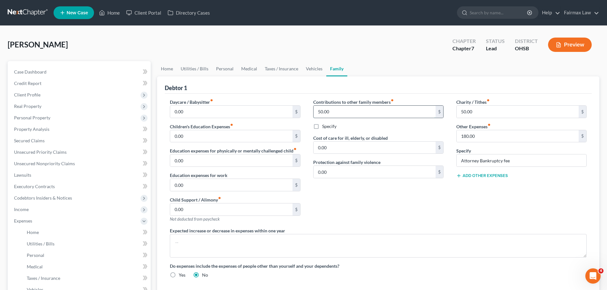
click at [332, 111] on input "50.00" at bounding box center [375, 112] width 122 height 12
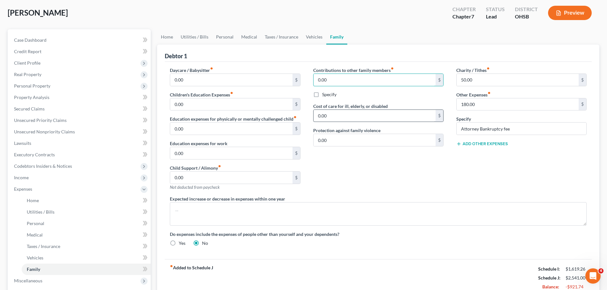
scroll to position [64, 0]
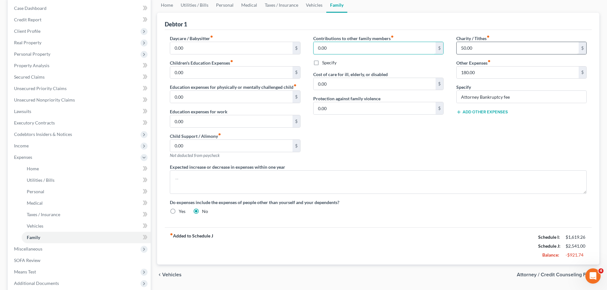
type input "0.00"
click at [459, 50] on input "50.00" at bounding box center [518, 48] width 122 height 12
type input "0.00"
drag, startPoint x: 565, startPoint y: 236, endPoint x: 590, endPoint y: 239, distance: 25.3
click at [590, 239] on div "fiber_manual_record Added to Schedule J Schedule I: $1,619.26 Schedule J: $2,49…" at bounding box center [378, 246] width 427 height 37
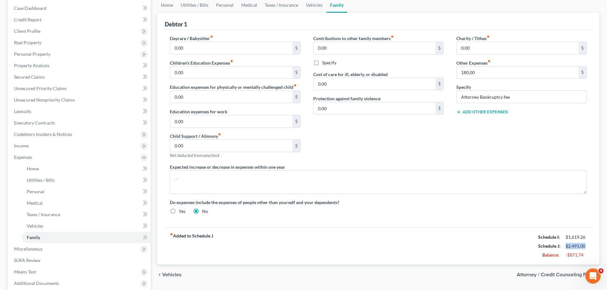
drag, startPoint x: 567, startPoint y: 244, endPoint x: 589, endPoint y: 245, distance: 22.6
click at [589, 245] on div "$2,491.00" at bounding box center [576, 246] width 27 height 6
drag, startPoint x: 565, startPoint y: 255, endPoint x: 591, endPoint y: 254, distance: 26.5
click at [591, 254] on div "fiber_manual_record Added to Schedule J Schedule I: $1,619.26 Schedule J: $2,49…" at bounding box center [378, 246] width 427 height 37
click at [419, 224] on div "Daycare / Babysitter fiber_manual_record 0.00 $ Children's Education Expenses f…" at bounding box center [378, 129] width 427 height 198
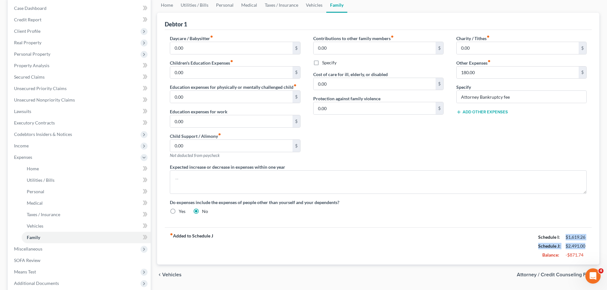
drag, startPoint x: 563, startPoint y: 239, endPoint x: 593, endPoint y: 247, distance: 30.8
click at [593, 247] on div "Debtor 1 Daycare / Babysitter fiber_manual_record 0.00 $ Children's Education E…" at bounding box center [378, 139] width 442 height 252
click at [586, 255] on div "-$871.74" at bounding box center [576, 255] width 21 height 6
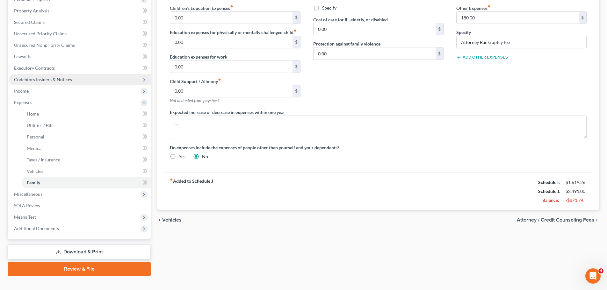
scroll to position [129, 0]
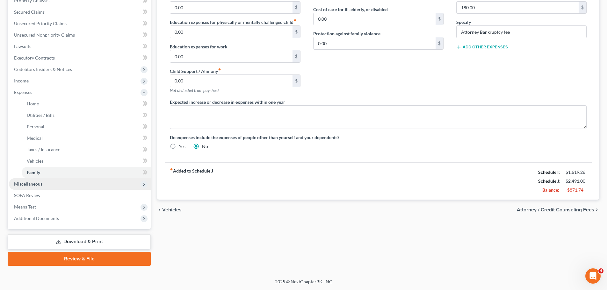
click at [42, 186] on span "Miscellaneous" at bounding box center [80, 183] width 142 height 11
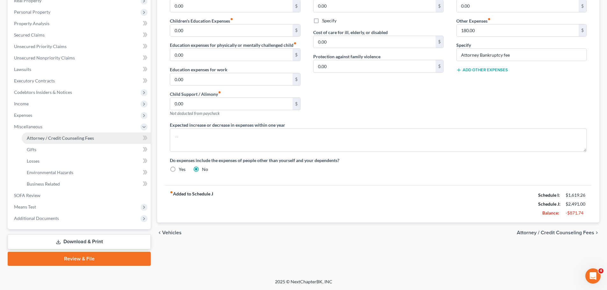
scroll to position [106, 0]
click at [84, 135] on span "Attorney / Credit Counseling Fees" at bounding box center [60, 137] width 67 height 5
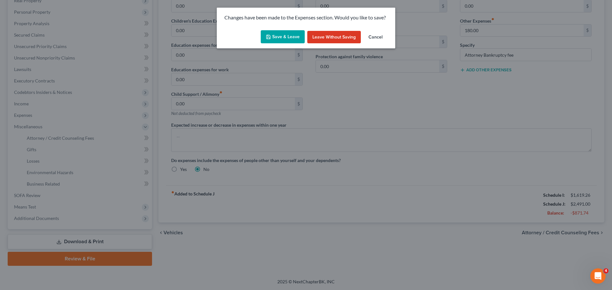
click at [296, 39] on button "Save & Leave" at bounding box center [283, 36] width 44 height 13
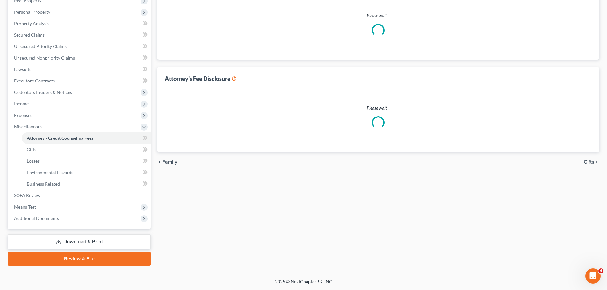
scroll to position [64, 0]
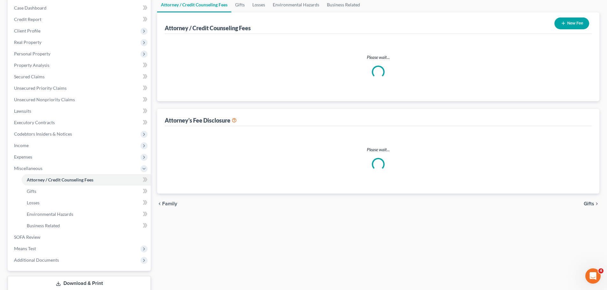
select select "5"
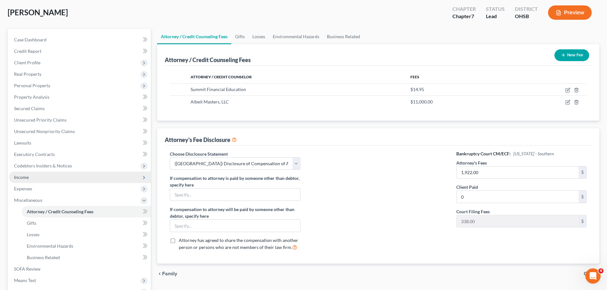
scroll to position [64, 0]
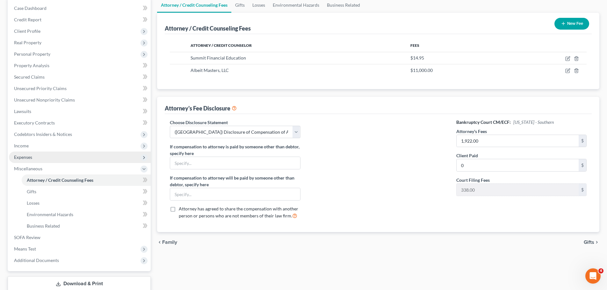
click at [29, 156] on span "Expenses" at bounding box center [23, 157] width 18 height 5
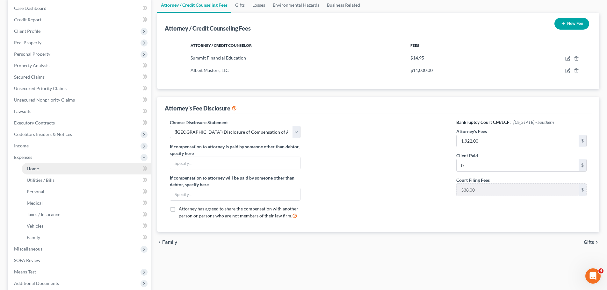
click at [38, 166] on span "Home" at bounding box center [33, 168] width 12 height 5
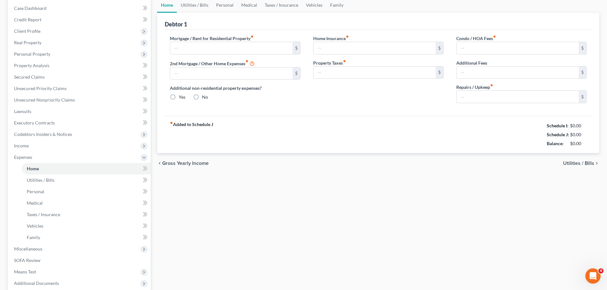
scroll to position [40, 0]
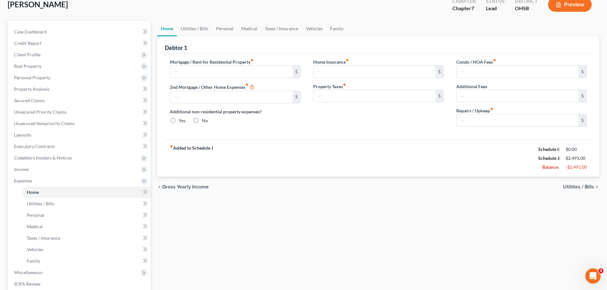
type input "730.00"
type input "0.00"
radio input "true"
type input "0.00"
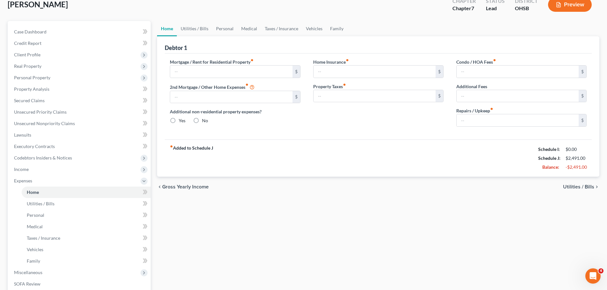
type input "0.00"
type input "25.00"
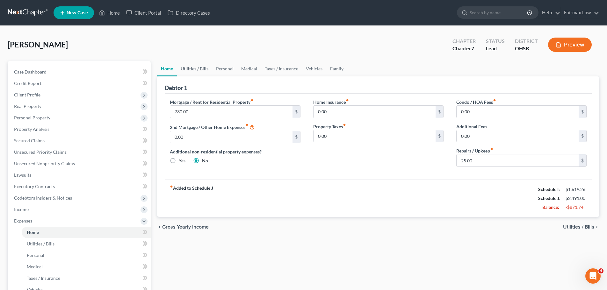
click at [193, 71] on link "Utilities / Bills" at bounding box center [194, 68] width 35 height 15
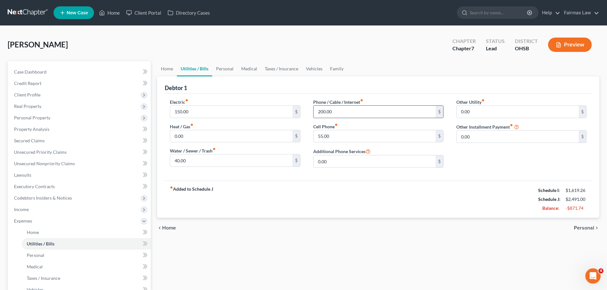
click at [323, 112] on input "200.00" at bounding box center [375, 112] width 122 height 12
type input "130.00"
click at [309, 194] on div "fiber_manual_record Added to Schedule J Schedule I: $1,619.26 Schedule J: $2,42…" at bounding box center [378, 199] width 427 height 37
click at [220, 65] on link "Personal" at bounding box center [224, 68] width 25 height 15
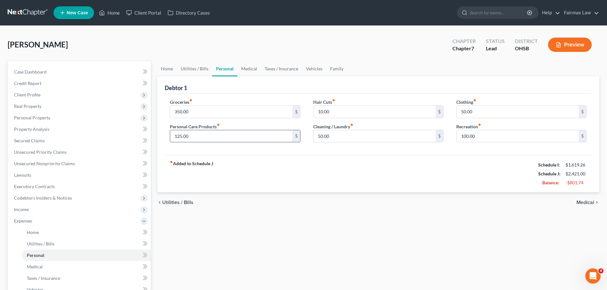
click at [186, 137] on input "125.00" at bounding box center [231, 136] width 122 height 12
type input "50.00"
click at [466, 114] on input "50.00" at bounding box center [518, 112] width 122 height 12
type input "15.00"
click at [470, 133] on input "100.00" at bounding box center [518, 136] width 122 height 12
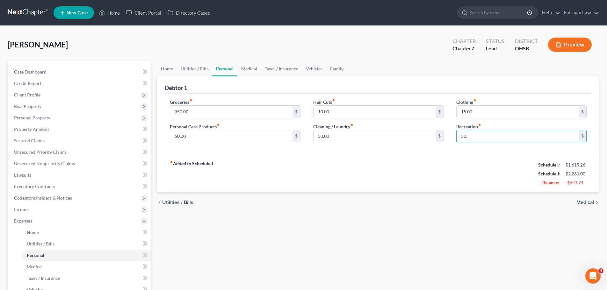
drag, startPoint x: 470, startPoint y: 135, endPoint x: 453, endPoint y: 136, distance: 16.9
click at [453, 136] on div "Clothing fiber_manual_record 15.00 $ Recreation fiber_manual_record 50. $" at bounding box center [521, 123] width 143 height 49
drag, startPoint x: 472, startPoint y: 132, endPoint x: 453, endPoint y: 136, distance: 18.9
click at [453, 136] on div "Clothing fiber_manual_record 15.00 $ Recreation fiber_manual_record 00 $" at bounding box center [521, 123] width 143 height 49
type input "0.00"
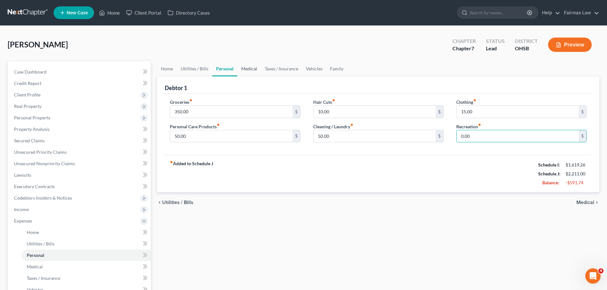
click at [250, 68] on link "Medical" at bounding box center [249, 68] width 24 height 15
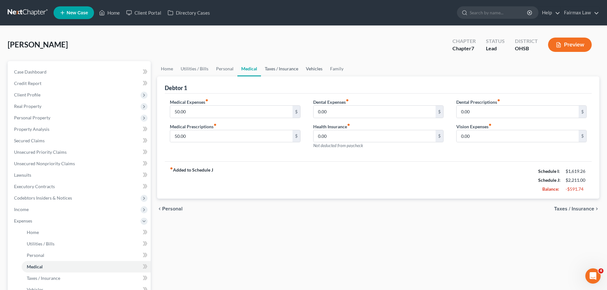
click at [311, 66] on link "Vehicles" at bounding box center [314, 68] width 24 height 15
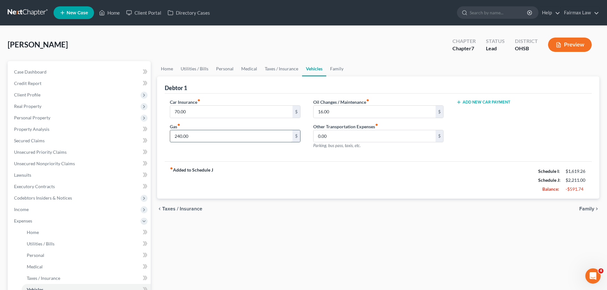
click at [219, 141] on input "240.00" at bounding box center [231, 136] width 122 height 12
type input "120.00"
click at [338, 74] on link "Family" at bounding box center [336, 68] width 21 height 15
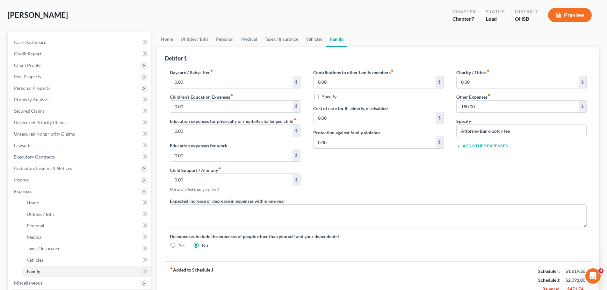
scroll to position [127, 0]
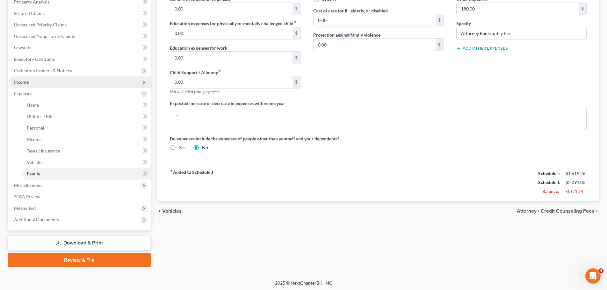
click at [22, 80] on span "Income" at bounding box center [21, 81] width 15 height 5
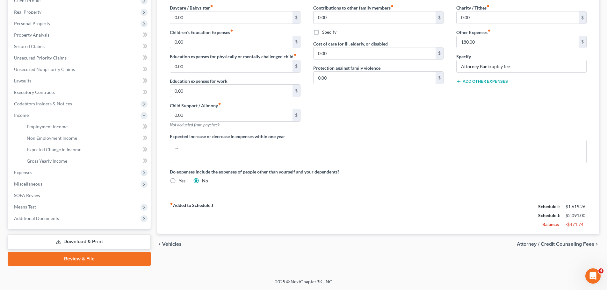
scroll to position [94, 0]
click at [54, 126] on span "Employment Income" at bounding box center [47, 126] width 41 height 5
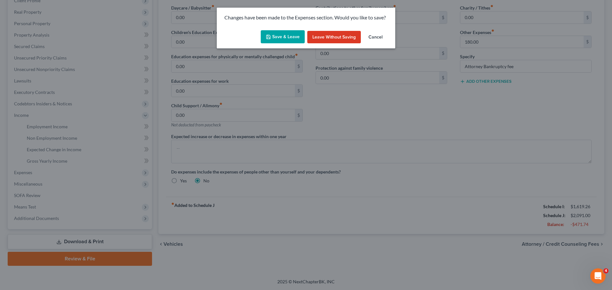
click at [276, 33] on button "Save & Leave" at bounding box center [283, 36] width 44 height 13
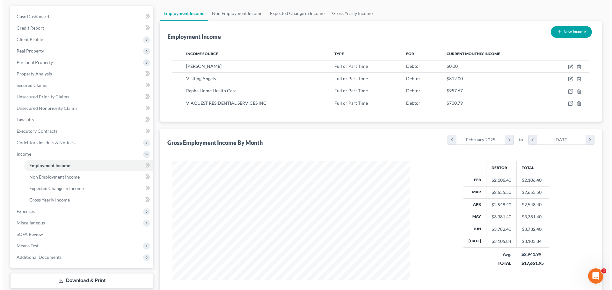
scroll to position [41, 0]
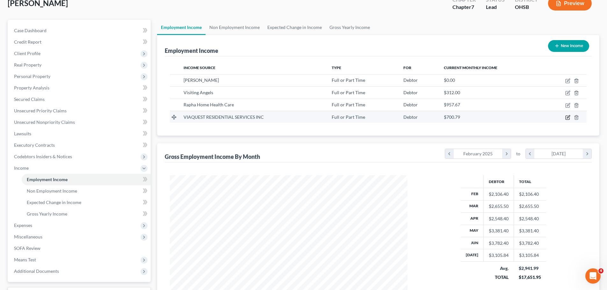
click at [567, 117] on icon "button" at bounding box center [567, 117] width 5 height 5
select select "0"
select select "36"
select select "2"
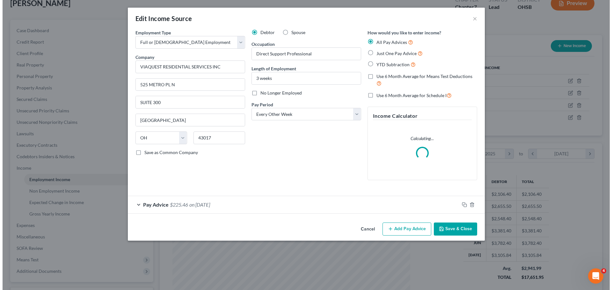
scroll to position [120, 253]
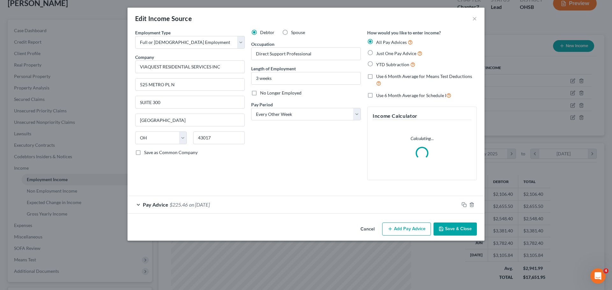
click at [206, 204] on span "on 07/14/2025" at bounding box center [199, 205] width 21 height 6
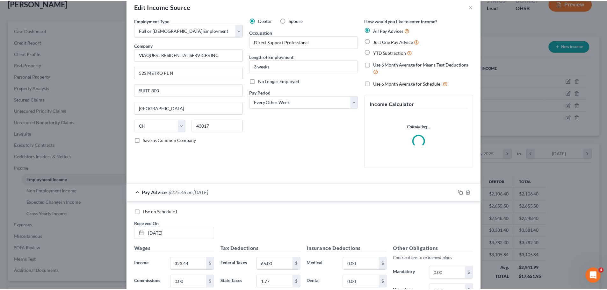
scroll to position [0, 0]
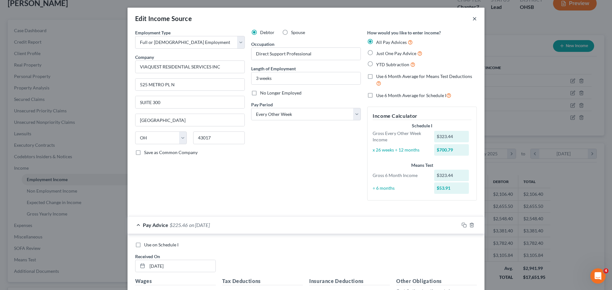
click at [473, 17] on button "×" at bounding box center [474, 19] width 4 height 8
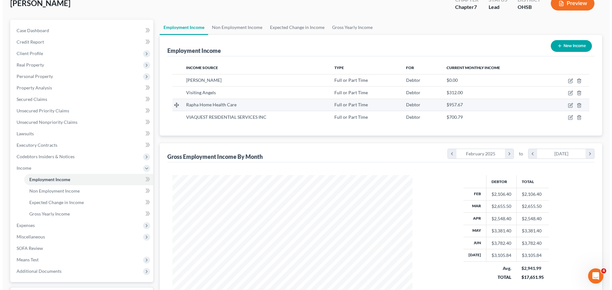
scroll to position [318631, 318499]
click at [568, 105] on icon "button" at bounding box center [567, 105] width 5 height 5
select select "0"
select select "36"
select select "2"
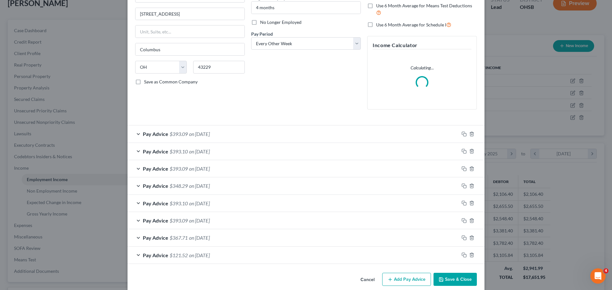
scroll to position [79, 0]
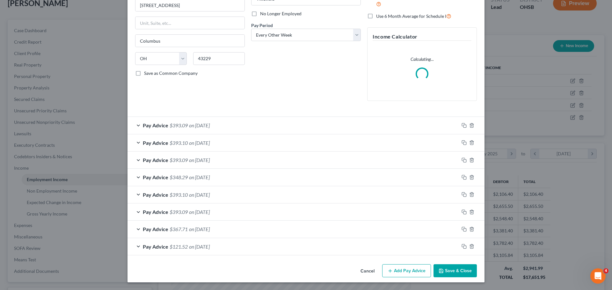
click at [192, 248] on span "on 03/07/2025" at bounding box center [199, 247] width 21 height 6
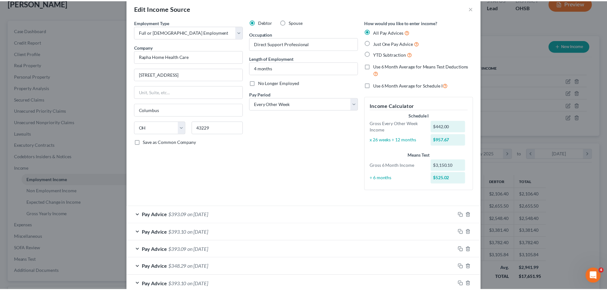
scroll to position [0, 0]
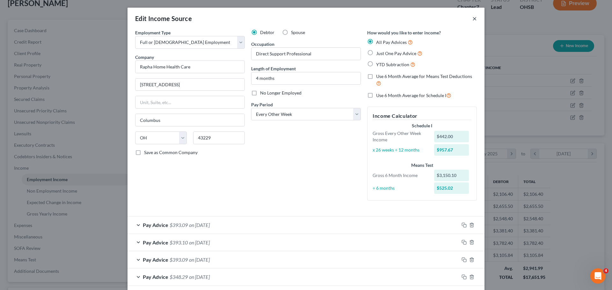
click at [473, 20] on button "×" at bounding box center [474, 19] width 4 height 8
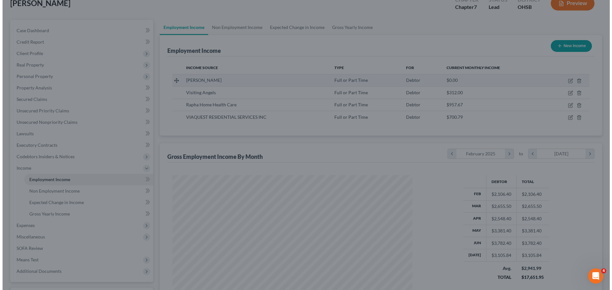
scroll to position [318631, 318499]
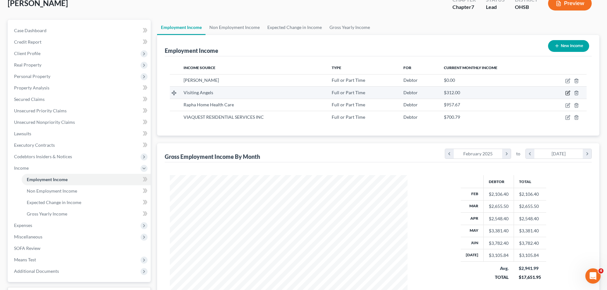
click at [567, 93] on icon "button" at bounding box center [567, 93] width 5 height 5
select select "0"
select select "36"
select select "3"
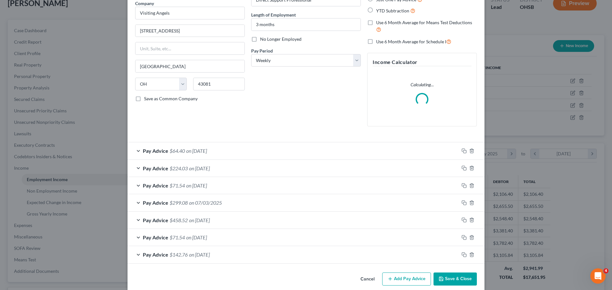
scroll to position [62, 0]
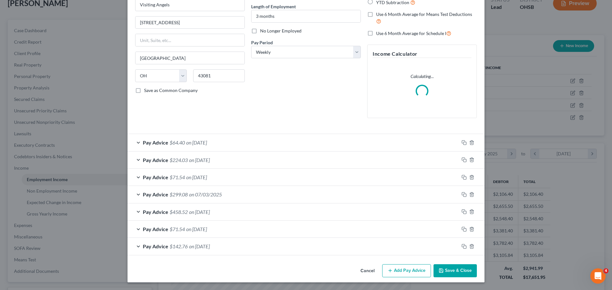
click at [181, 209] on div "Pay Advice $458.52 on 06/27/2025" at bounding box center [292, 212] width 331 height 17
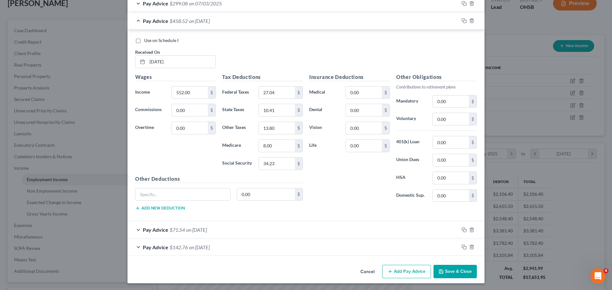
scroll to position [0, 0]
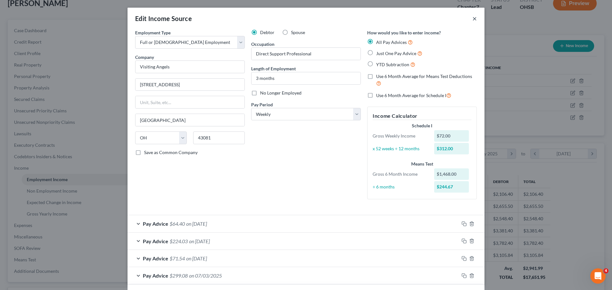
click at [472, 20] on button "×" at bounding box center [474, 19] width 4 height 8
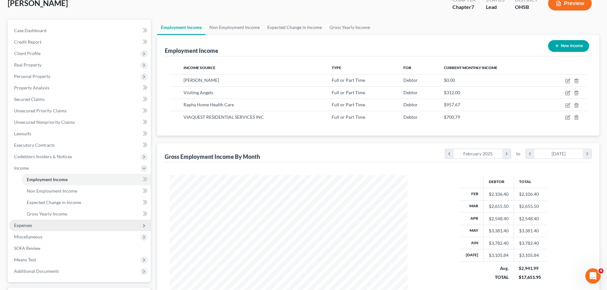
click at [33, 227] on span "Expenses" at bounding box center [80, 225] width 142 height 11
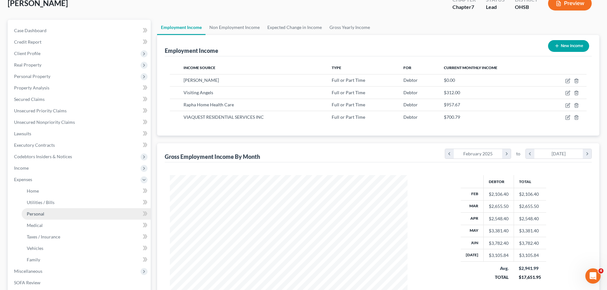
click at [41, 216] on span "Personal" at bounding box center [36, 213] width 18 height 5
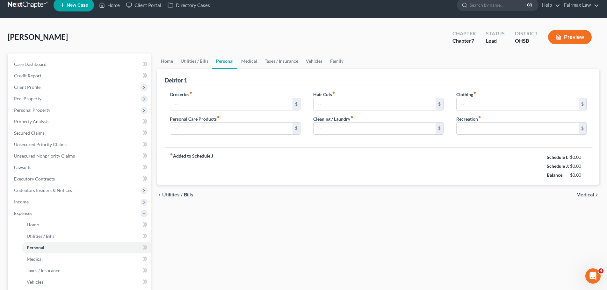
type input "350.00"
type input "50.00"
type input "10.00"
type input "50.00"
type input "15.00"
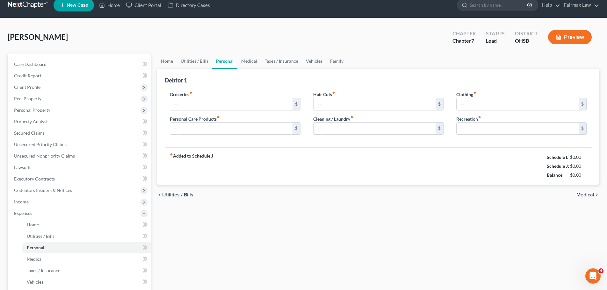
type input "0.00"
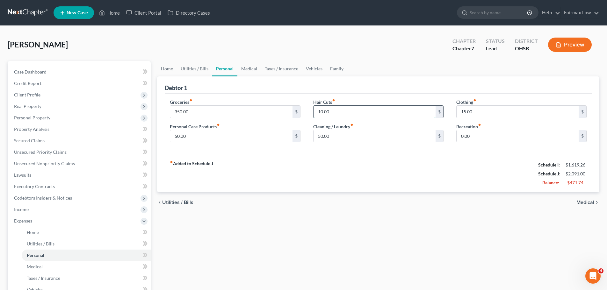
click at [335, 109] on input "10.00" at bounding box center [375, 112] width 122 height 12
type input "0.00"
click at [335, 135] on input "50.00" at bounding box center [375, 136] width 122 height 12
type input "20.00"
click at [209, 107] on input "350.00" at bounding box center [231, 112] width 122 height 12
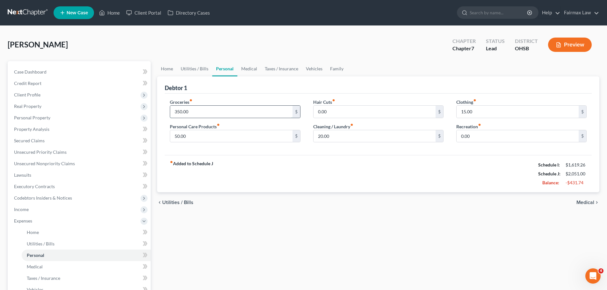
type input "3"
type input "250.00"
click at [362, 209] on div "chevron_left Utilities / Bills Medical chevron_right" at bounding box center [378, 203] width 442 height 20
click at [255, 70] on link "Medical" at bounding box center [249, 68] width 24 height 15
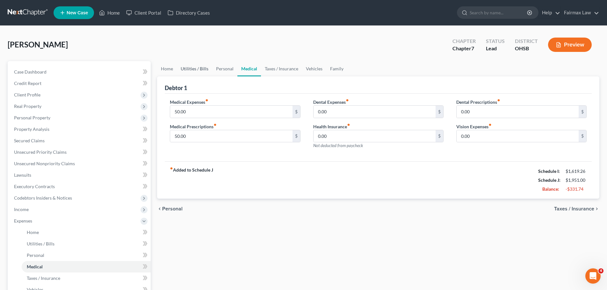
click at [193, 70] on link "Utilities / Bills" at bounding box center [194, 68] width 35 height 15
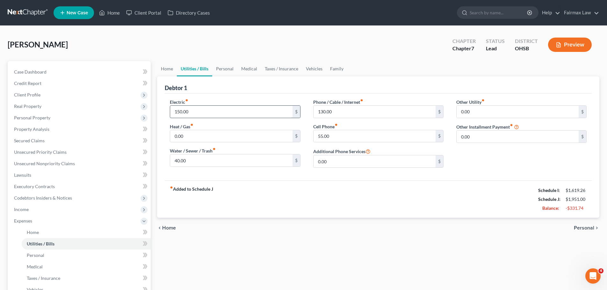
click at [216, 113] on input "150.00" at bounding box center [231, 112] width 122 height 12
type input "100.00"
click at [353, 198] on div "fiber_manual_record Added to Schedule J Schedule I: $1,619.26 Schedule J: $1,90…" at bounding box center [378, 199] width 427 height 37
click at [229, 68] on link "Personal" at bounding box center [224, 68] width 25 height 15
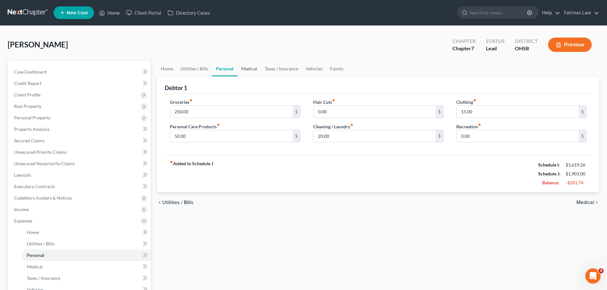
click at [256, 67] on link "Medical" at bounding box center [249, 68] width 24 height 15
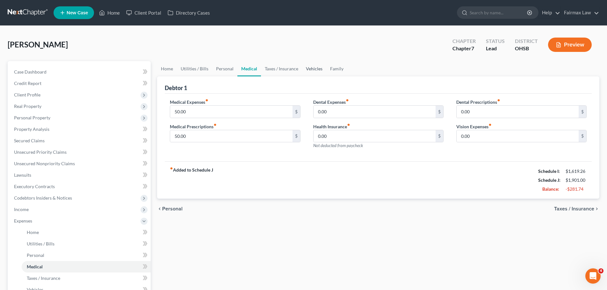
click at [310, 71] on link "Vehicles" at bounding box center [314, 68] width 24 height 15
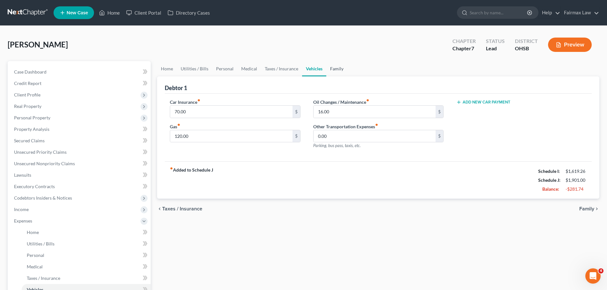
click at [338, 72] on link "Family" at bounding box center [336, 68] width 21 height 15
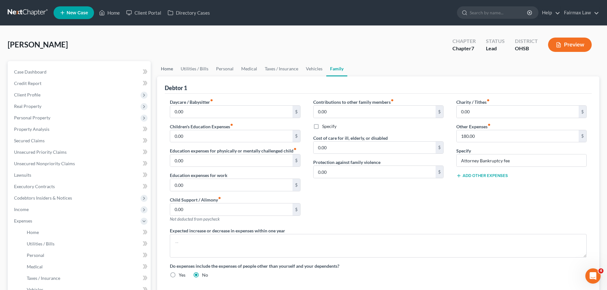
drag, startPoint x: 166, startPoint y: 69, endPoint x: 170, endPoint y: 75, distance: 6.0
click at [166, 69] on link "Home" at bounding box center [167, 68] width 20 height 15
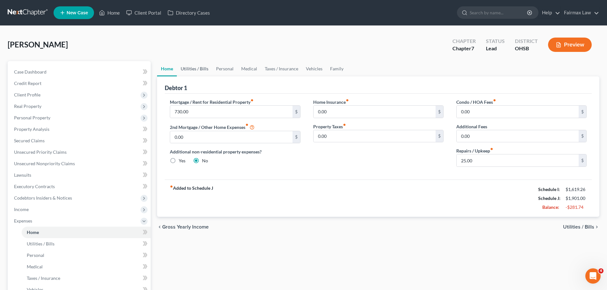
click at [205, 69] on link "Utilities / Bills" at bounding box center [194, 68] width 35 height 15
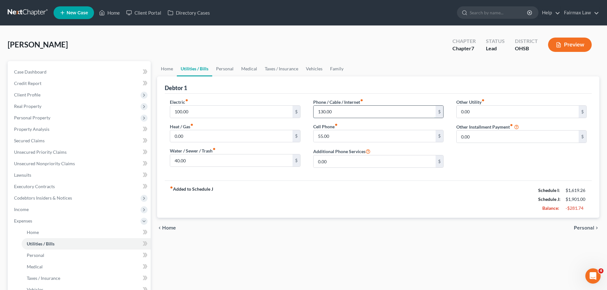
click at [345, 111] on input "130.00" at bounding box center [375, 112] width 122 height 12
click at [349, 115] on input "130.00" at bounding box center [375, 112] width 122 height 12
drag, startPoint x: 340, startPoint y: 110, endPoint x: 304, endPoint y: 114, distance: 36.2
click at [304, 114] on div "Electric fiber_manual_record 100.00 $ Heat / Gas fiber_manual_record 0.00 $ Wat…" at bounding box center [379, 136] width 430 height 74
type input "75.00"
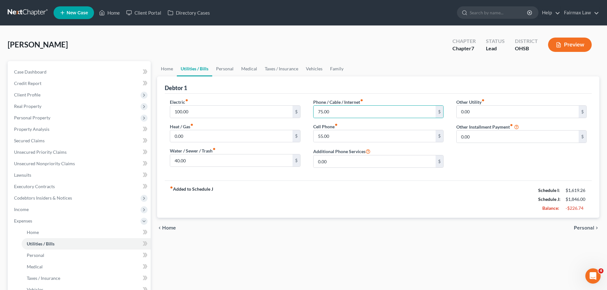
click at [349, 195] on div "fiber_manual_record Added to Schedule J Schedule I: $1,619.26 Schedule J: $1,84…" at bounding box center [378, 199] width 427 height 37
click at [184, 113] on input "100.00" at bounding box center [231, 112] width 122 height 12
type input "75.00"
click at [289, 200] on div "fiber_manual_record Added to Schedule J Schedule I: $1,619.26 Schedule J: $1,82…" at bounding box center [378, 199] width 427 height 37
click at [165, 68] on link "Home" at bounding box center [167, 68] width 20 height 15
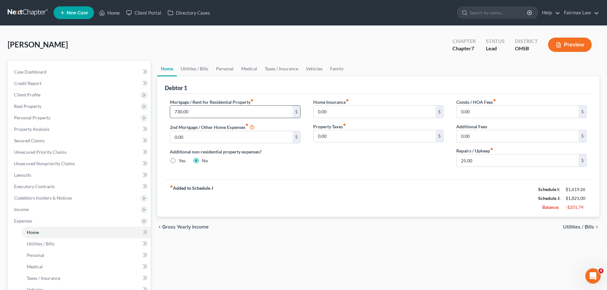
click at [193, 115] on input "730.00" at bounding box center [231, 112] width 122 height 12
type input "630.00"
click at [396, 201] on div "fiber_manual_record Added to Schedule J Schedule I: $1,619.26 Schedule J: $1,72…" at bounding box center [378, 198] width 427 height 37
click at [461, 162] on input "25.00" at bounding box center [518, 161] width 122 height 12
type input "0.00"
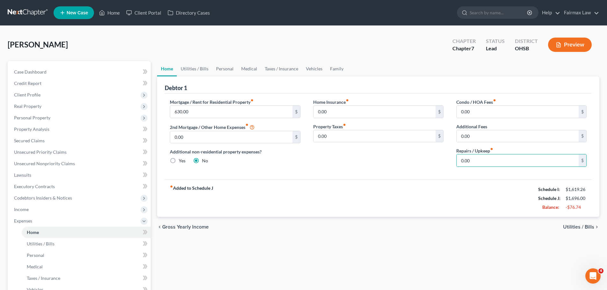
click at [380, 193] on div "fiber_manual_record Added to Schedule J Schedule I: $1,619.26 Schedule J: $1,69…" at bounding box center [378, 198] width 427 height 37
click at [306, 67] on link "Vehicles" at bounding box center [314, 68] width 24 height 15
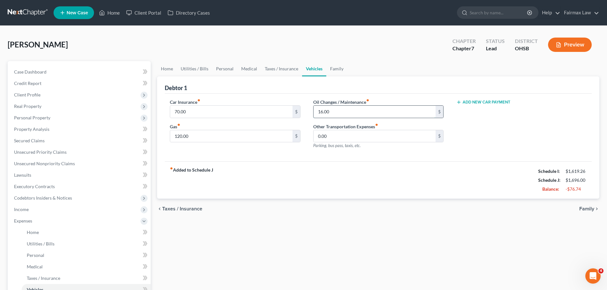
click at [329, 114] on input "16.00" at bounding box center [375, 112] width 122 height 12
type input "0.00"
click at [310, 183] on div "fiber_manual_record Added to Schedule J Schedule I: $1,619.26 Schedule J: $1,68…" at bounding box center [378, 180] width 427 height 37
click at [240, 69] on link "Medical" at bounding box center [249, 68] width 24 height 15
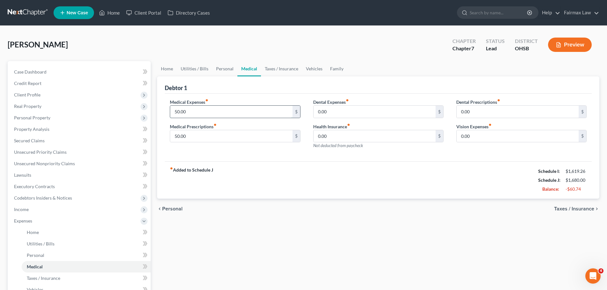
click at [179, 112] on input "50.00" at bounding box center [231, 112] width 122 height 12
type input "25.00"
click at [183, 135] on input "50.00" at bounding box center [231, 136] width 122 height 12
type input "25.00"
click at [295, 164] on div "fiber_manual_record Added to Schedule J Schedule I: $1,619.26 Schedule J: $1,63…" at bounding box center [378, 180] width 427 height 37
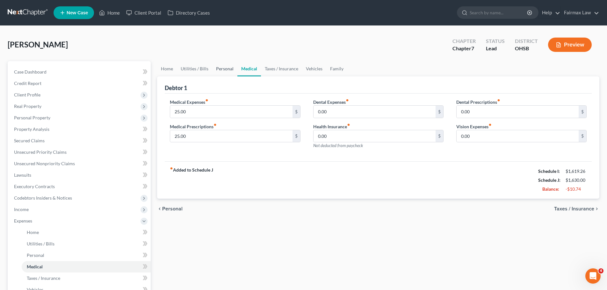
click at [224, 69] on link "Personal" at bounding box center [224, 68] width 25 height 15
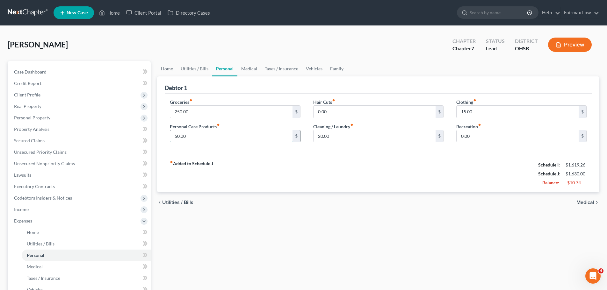
click at [198, 139] on input "50.00" at bounding box center [231, 136] width 122 height 12
type input "30.00"
click at [292, 180] on div "fiber_manual_record Added to Schedule J Schedule I: $1,619.26 Schedule J: $1,61…" at bounding box center [378, 173] width 427 height 37
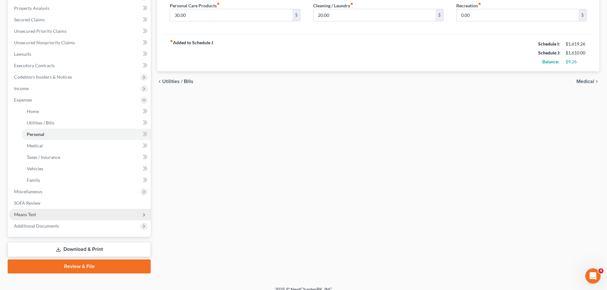
scroll to position [127, 0]
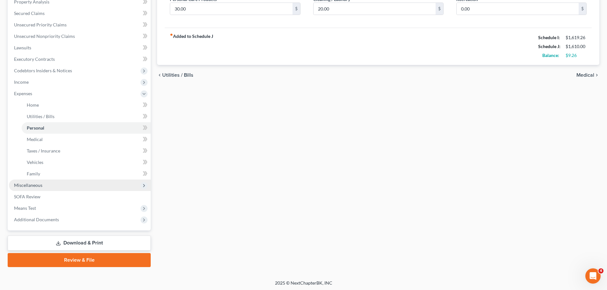
click at [41, 184] on span "Miscellaneous" at bounding box center [28, 185] width 28 height 5
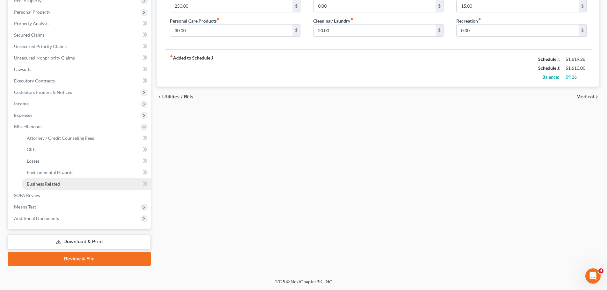
scroll to position [106, 0]
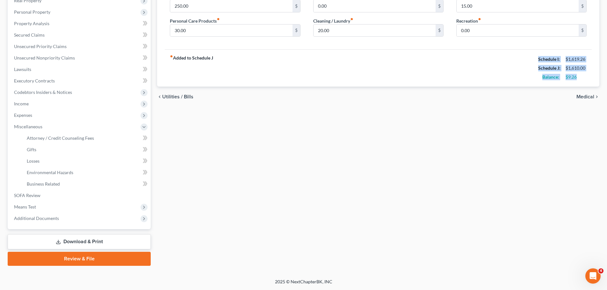
drag, startPoint x: 536, startPoint y: 58, endPoint x: 578, endPoint y: 77, distance: 46.8
click at [578, 77] on div "Schedule I: $1,619.26 Schedule J: $1,610.00 Balance: $9.26" at bounding box center [562, 68] width 48 height 27
copy div "Schedule I: $1,619.26 Schedule J: $1,610.00 Balance: $9.26"
click at [54, 140] on span "Attorney / Credit Counseling Fees" at bounding box center [60, 137] width 67 height 5
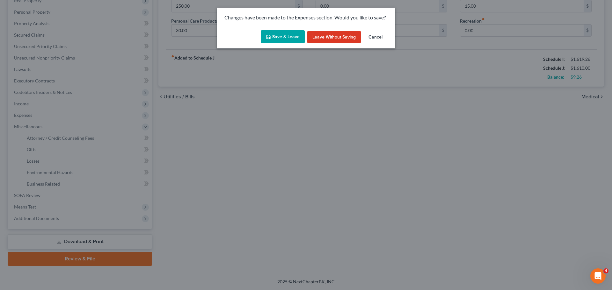
click at [285, 29] on div "Save & Leave Leave without Saving Cancel" at bounding box center [306, 38] width 178 height 21
click at [283, 33] on button "Save & Leave" at bounding box center [283, 36] width 44 height 13
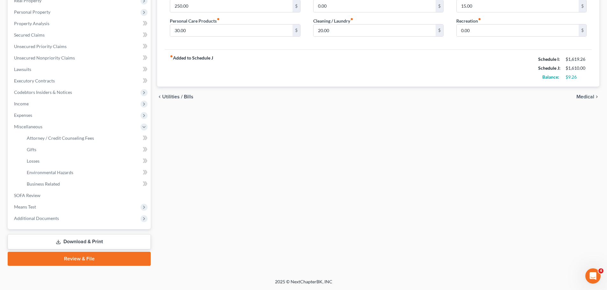
select select "5"
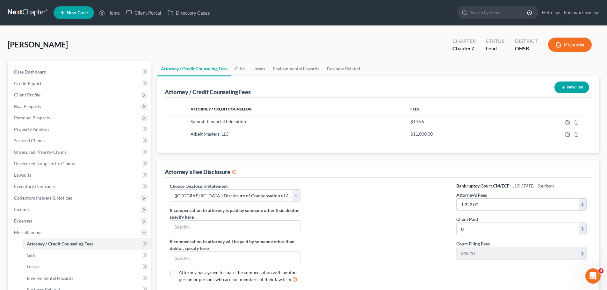
click at [160, 86] on div "Attorney / Credit Counseling Fees New Fee Attorney / Credit Counselor Fees Summ…" at bounding box center [378, 114] width 442 height 76
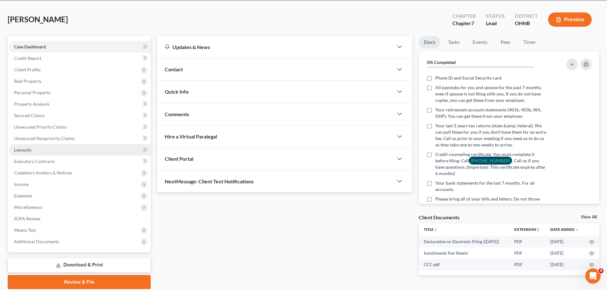
scroll to position [51, 0]
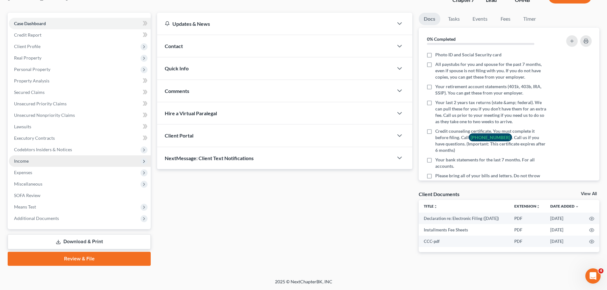
click at [33, 157] on span "Income" at bounding box center [80, 161] width 142 height 11
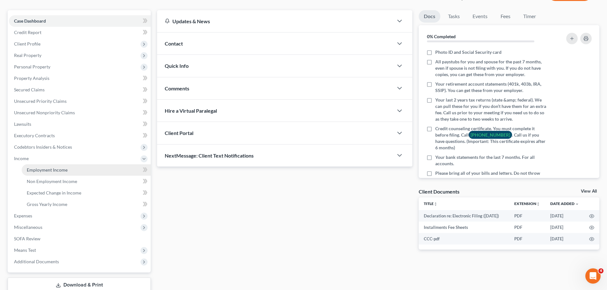
click at [39, 165] on link "Employment Income" at bounding box center [86, 169] width 129 height 11
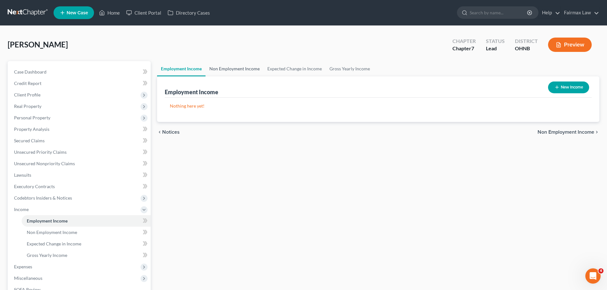
click at [232, 66] on link "Non Employment Income" at bounding box center [235, 68] width 58 height 15
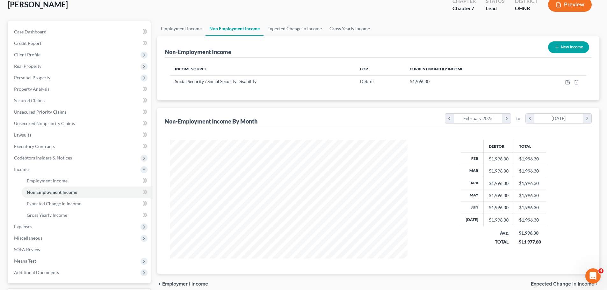
scroll to position [94, 0]
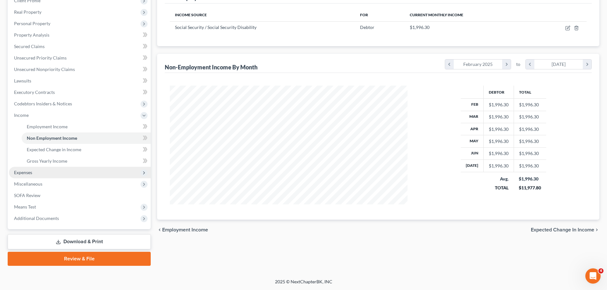
click at [28, 174] on span "Expenses" at bounding box center [23, 172] width 18 height 5
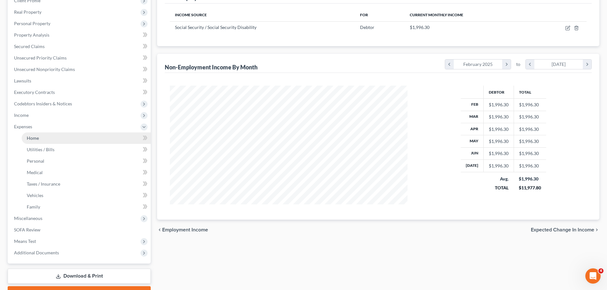
click at [38, 142] on link "Home" at bounding box center [86, 138] width 129 height 11
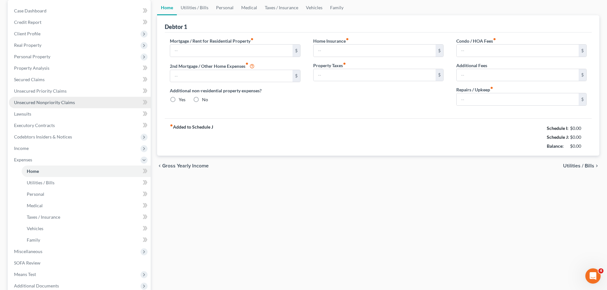
type input "950.00"
type input "0.00"
radio input "true"
type input "0.00"
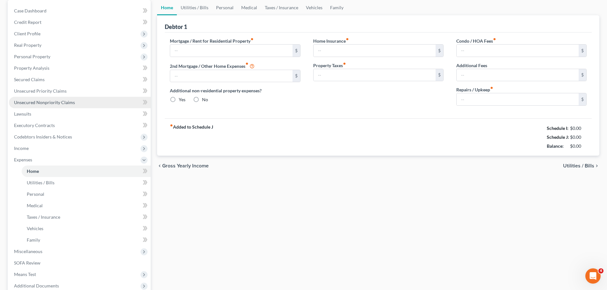
type input "0.00"
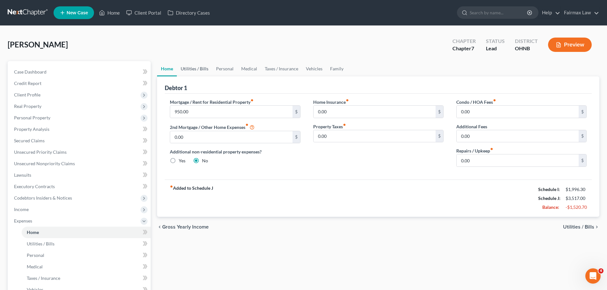
click at [202, 71] on link "Utilities / Bills" at bounding box center [194, 68] width 35 height 15
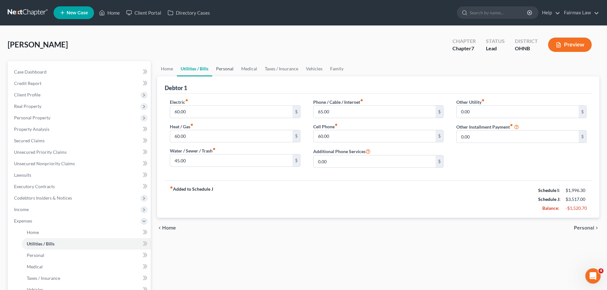
click at [224, 69] on link "Personal" at bounding box center [224, 68] width 25 height 15
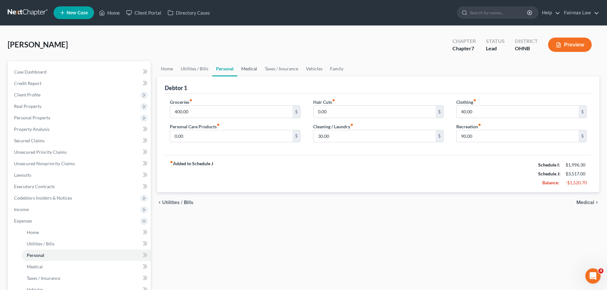
click at [244, 70] on link "Medical" at bounding box center [249, 68] width 24 height 15
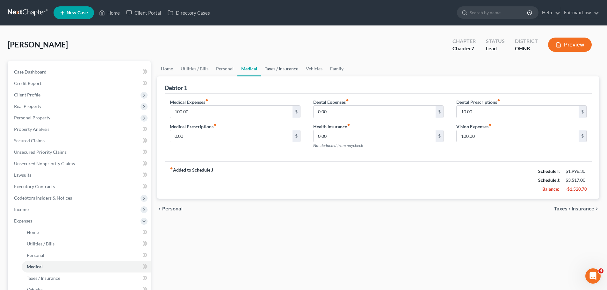
click at [282, 69] on link "Taxes / Insurance" at bounding box center [281, 68] width 41 height 15
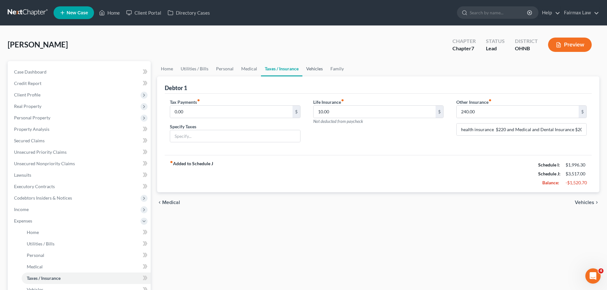
click at [314, 71] on link "Vehicles" at bounding box center [314, 68] width 24 height 15
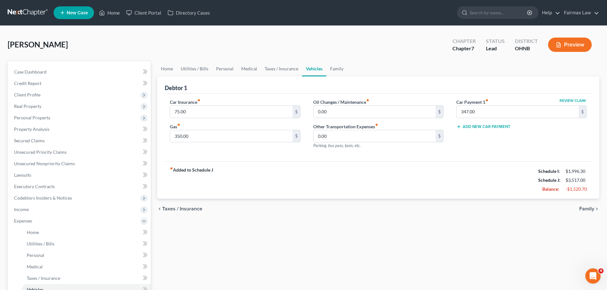
click at [314, 71] on link "Vehicles" at bounding box center [314, 68] width 24 height 15
click at [337, 70] on link "Family" at bounding box center [336, 68] width 21 height 15
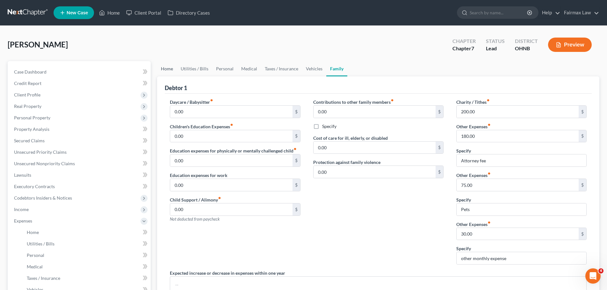
click at [170, 67] on link "Home" at bounding box center [167, 68] width 20 height 15
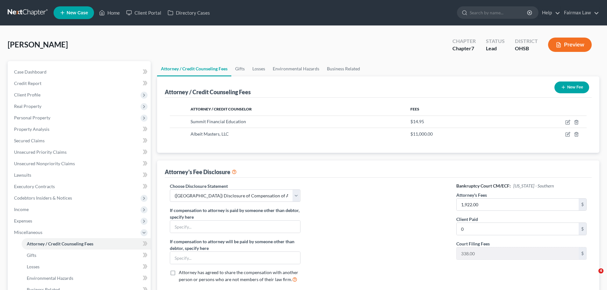
select select "5"
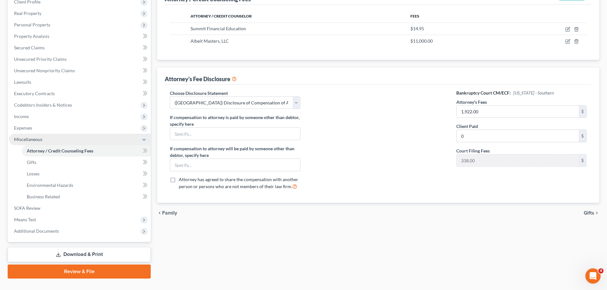
scroll to position [96, 0]
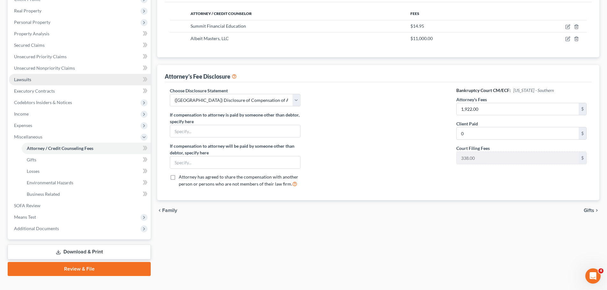
click at [32, 80] on link "Lawsuits" at bounding box center [80, 79] width 142 height 11
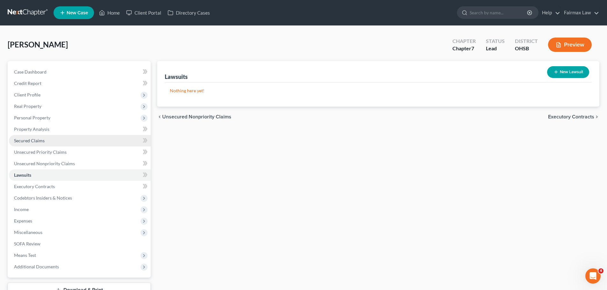
click at [35, 140] on span "Secured Claims" at bounding box center [29, 140] width 31 height 5
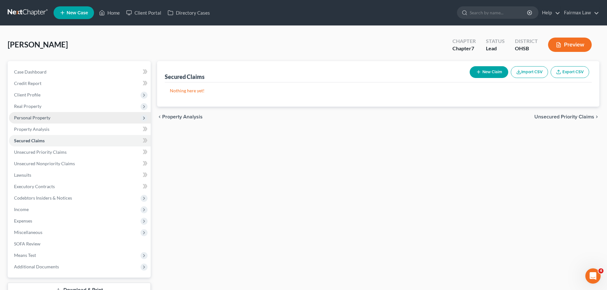
click at [41, 119] on span "Personal Property" at bounding box center [32, 117] width 36 height 5
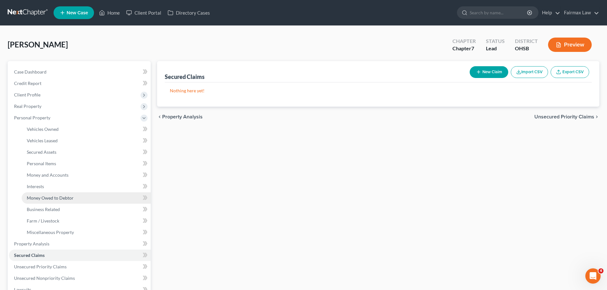
click at [55, 199] on span "Money Owed to Debtor" at bounding box center [50, 197] width 47 height 5
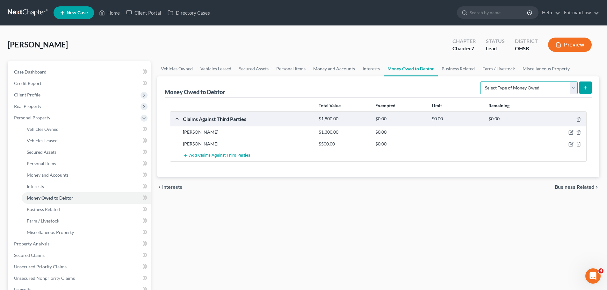
click at [507, 90] on select "Select Type of Money Owed Accounts Receivable Alimony Child Support Claims Agai…" at bounding box center [529, 88] width 98 height 13
click at [289, 219] on div "Vehicles Owned Vehicles Leased Secured Assets Personal Items Money and Accounts…" at bounding box center [378, 245] width 449 height 368
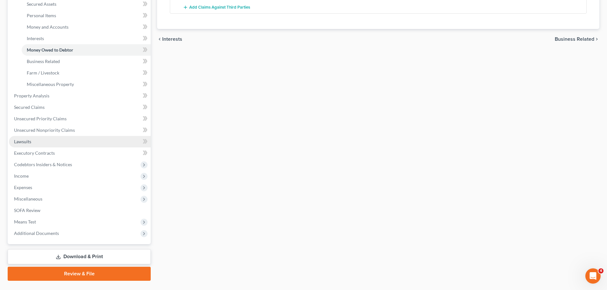
scroll to position [163, 0]
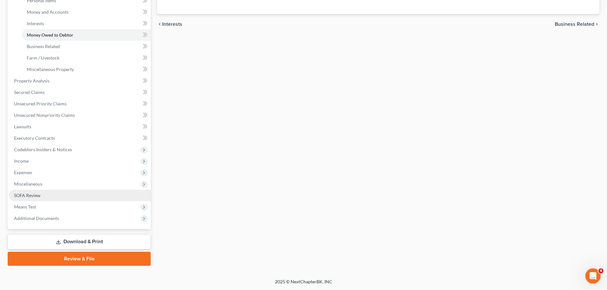
click at [28, 194] on span "SOFA Review" at bounding box center [27, 195] width 26 height 5
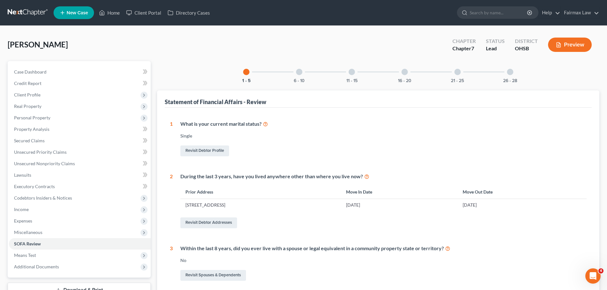
click at [300, 75] on div "6 - 10" at bounding box center [299, 72] width 22 height 22
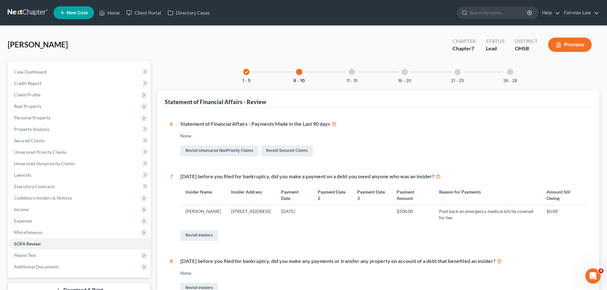
click at [352, 70] on div at bounding box center [352, 72] width 6 height 6
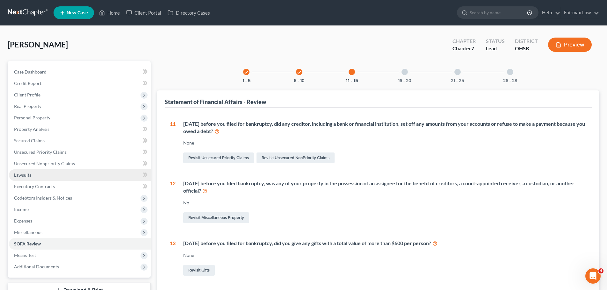
click at [51, 175] on link "Lawsuits" at bounding box center [80, 175] width 142 height 11
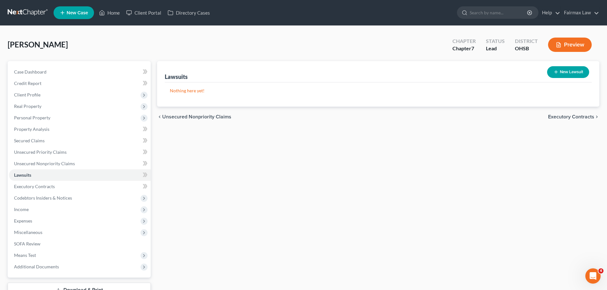
click at [562, 75] on button "New Lawsuit" at bounding box center [568, 72] width 42 height 12
select select "0"
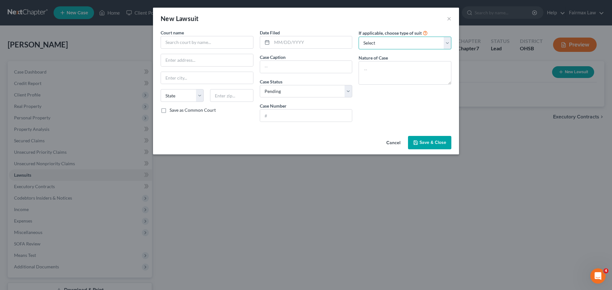
click at [404, 41] on select "Select Repossession Garnishment Foreclosure Attached, Seized, Or Levied Other" at bounding box center [405, 43] width 93 height 13
click at [450, 18] on button "×" at bounding box center [449, 19] width 4 height 8
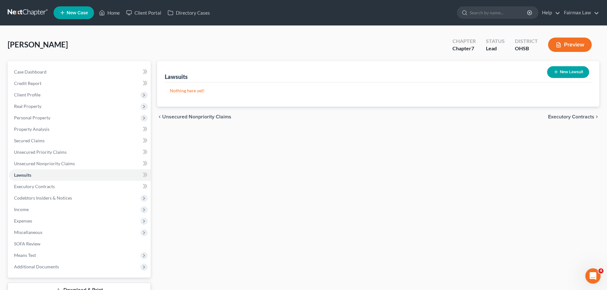
click at [564, 73] on button "New Lawsuit" at bounding box center [568, 72] width 42 height 12
select select "0"
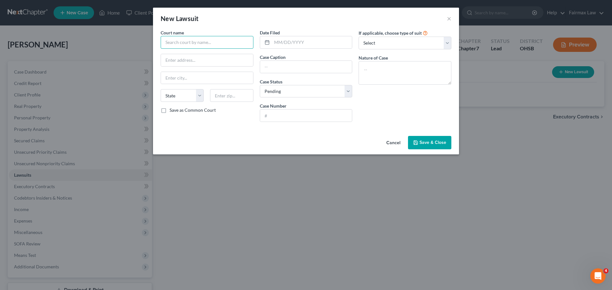
click at [201, 44] on input "text" at bounding box center [207, 42] width 93 height 13
click at [375, 41] on select "Select Repossession Garnishment Foreclosure Attached, Seized, Or Levied Other" at bounding box center [405, 43] width 93 height 13
drag, startPoint x: 375, startPoint y: 41, endPoint x: 354, endPoint y: 61, distance: 29.3
click at [375, 41] on select "Select Repossession Garnishment Foreclosure Attached, Seized, Or Levied Other" at bounding box center [405, 43] width 93 height 13
click at [274, 86] on select "Select Pending On Appeal Concluded" at bounding box center [306, 91] width 93 height 13
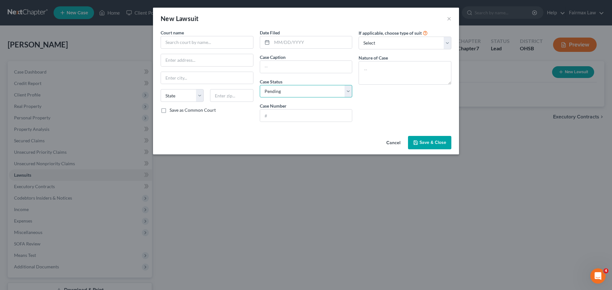
click at [274, 86] on select "Select Pending On Appeal Concluded" at bounding box center [306, 91] width 93 height 13
click at [281, 70] on input "text" at bounding box center [306, 67] width 92 height 12
click at [273, 82] on span "Case Status" at bounding box center [271, 81] width 23 height 5
click at [448, 20] on button "×" at bounding box center [449, 19] width 4 height 8
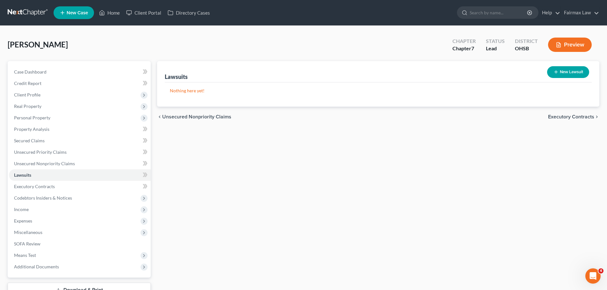
click at [566, 73] on button "New Lawsuit" at bounding box center [568, 72] width 42 height 12
select select "0"
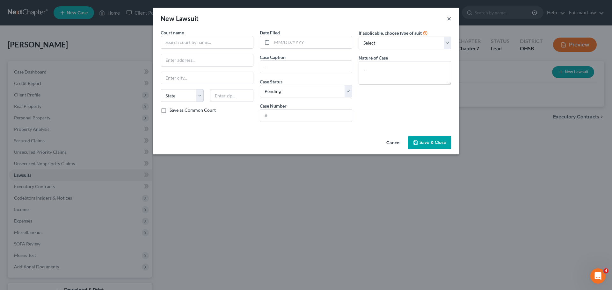
click at [449, 19] on button "×" at bounding box center [449, 19] width 4 height 8
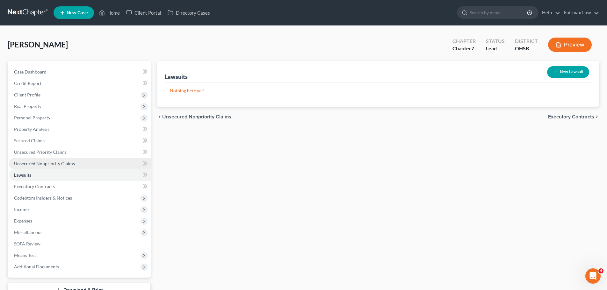
click at [48, 164] on span "Unsecured Nonpriority Claims" at bounding box center [44, 163] width 61 height 5
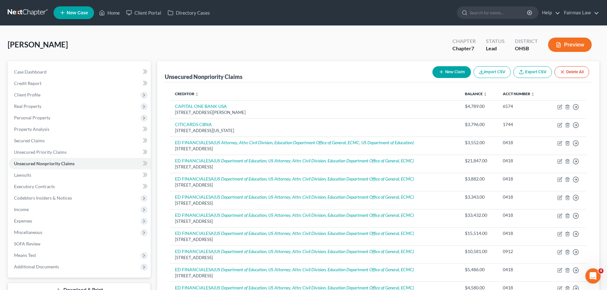
click at [498, 73] on button "Import CSV" at bounding box center [492, 72] width 37 height 12
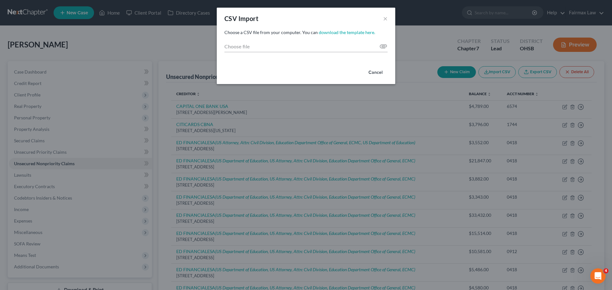
click at [382, 16] on div "CSV Import ×" at bounding box center [306, 19] width 178 height 22
click at [384, 19] on button "×" at bounding box center [385, 19] width 4 height 8
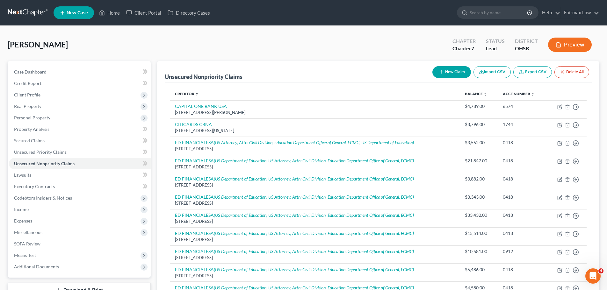
click at [449, 76] on button "New Claim" at bounding box center [452, 72] width 39 height 12
select select "0"
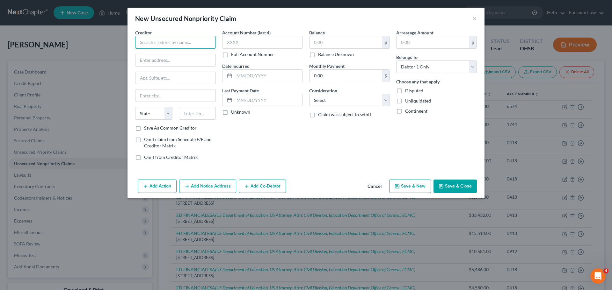
paste input "ProHealth [MEDICAL_DATA] and Injury Center"
type input "ProHealth [MEDICAL_DATA] and Injury Center"
paste input "$1,395.00"
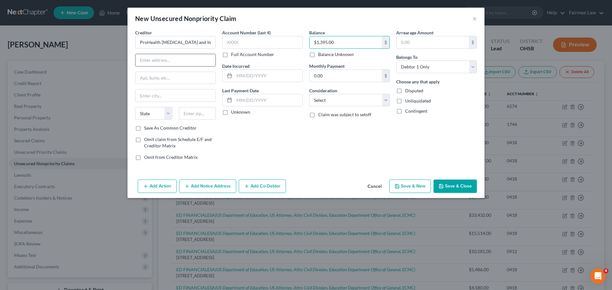
type input "$1,395.00"
click at [190, 55] on input "text" at bounding box center [175, 60] width 80 height 12
click at [211, 48] on input "ProHealth [MEDICAL_DATA] and Injury Center" at bounding box center [175, 42] width 81 height 13
click at [201, 41] on input "ProHealth [MEDICAL_DATA] and Injury Center" at bounding box center [175, 42] width 81 height 13
paste input "[STREET_ADDRESS]-"
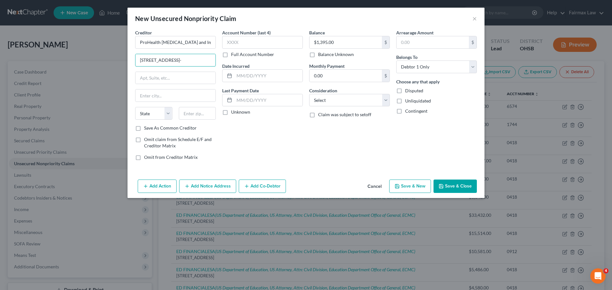
scroll to position [0, 32]
drag, startPoint x: 197, startPoint y: 63, endPoint x: 210, endPoint y: 66, distance: 12.9
click at [210, 66] on input "[STREET_ADDRESS]-" at bounding box center [175, 60] width 80 height 12
type input "[STREET_ADDRESS] -"
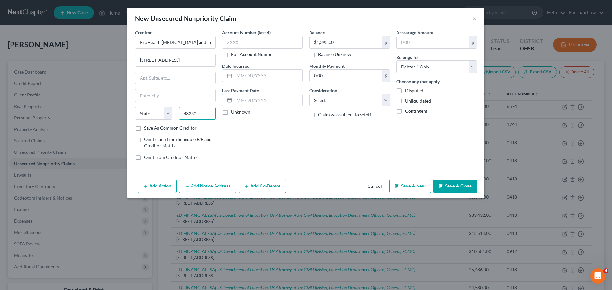
type input "43230"
click at [260, 132] on div "Account Number (last 4) Full Account Number Date Incurred Last Payment Date Unk…" at bounding box center [262, 97] width 87 height 136
type input "Columbus"
select select "36"
click at [210, 60] on input "[STREET_ADDRESS] -" at bounding box center [175, 60] width 80 height 12
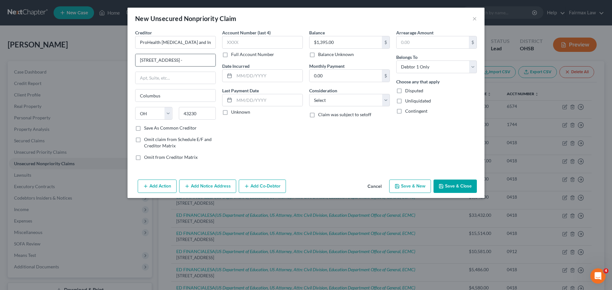
click at [210, 60] on input "[STREET_ADDRESS] -" at bounding box center [175, 60] width 80 height 12
drag, startPoint x: 214, startPoint y: 61, endPoint x: 200, endPoint y: 58, distance: 14.8
click at [200, 58] on input "[STREET_ADDRESS] -" at bounding box center [175, 60] width 80 height 12
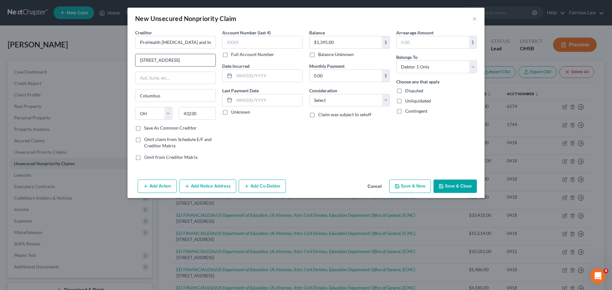
drag, startPoint x: 213, startPoint y: 62, endPoint x: 194, endPoint y: 62, distance: 18.8
click at [194, 62] on input "1329 Cherry Way Dr. Suite 500 Gahanna" at bounding box center [175, 60] width 80 height 12
type input "1329 Cherry Way Dr. Suite 500"
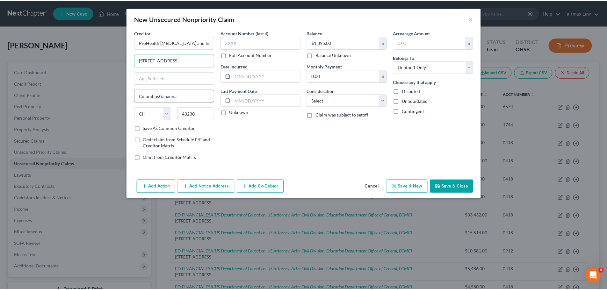
scroll to position [0, 0]
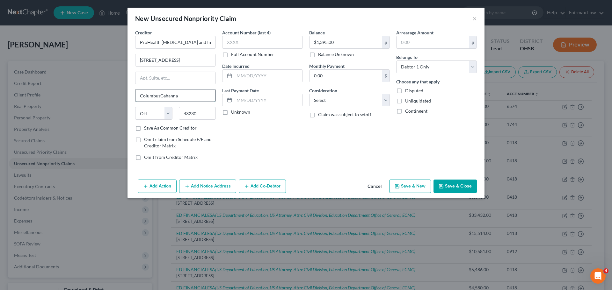
click at [163, 98] on input "ColumbusGahanna" at bounding box center [175, 96] width 80 height 12
drag, startPoint x: 159, startPoint y: 95, endPoint x: 135, endPoint y: 90, distance: 25.1
click at [135, 92] on div "Creditor * ProHealth Chiropractic and Injury Center 1329 Cherry Way Dr. Suite 5…" at bounding box center [175, 97] width 87 height 136
type input "Gahanna"
click at [448, 184] on button "Save & Close" at bounding box center [454, 186] width 43 height 13
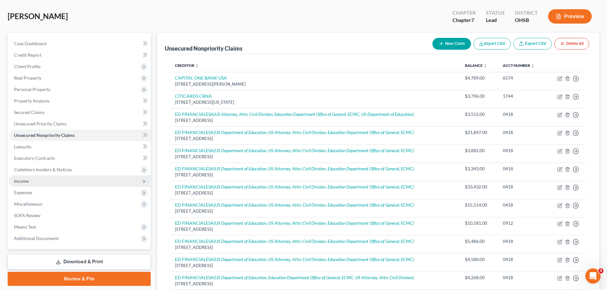
scroll to position [64, 0]
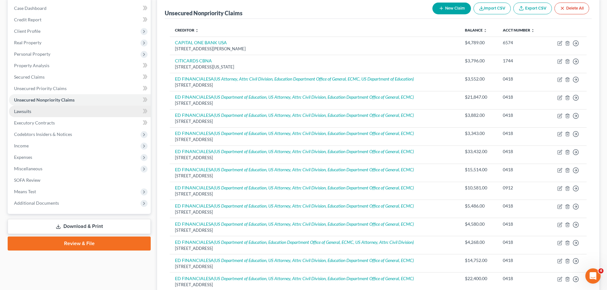
click at [41, 113] on link "Lawsuits" at bounding box center [80, 111] width 142 height 11
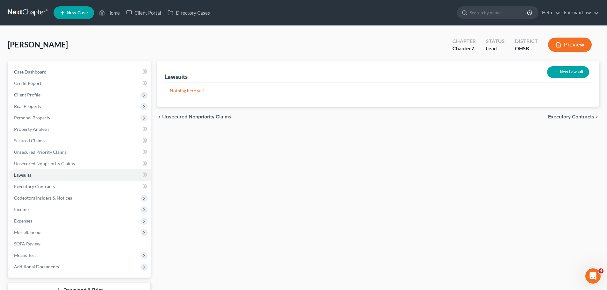
click at [581, 75] on button "New Lawsuit" at bounding box center [568, 72] width 42 height 12
select select "0"
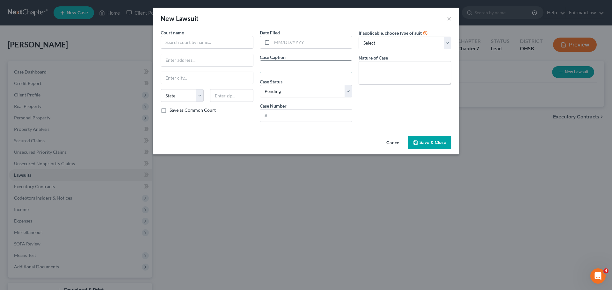
click at [273, 68] on input "text" at bounding box center [306, 67] width 92 height 12
drag, startPoint x: 227, startPoint y: 122, endPoint x: 227, endPoint y: 115, distance: 6.4
click at [227, 122] on div "Court name * State AL AK AR AZ CA CO CT DE DC FL GA GU HI ID IL IN IA KS KY LA …" at bounding box center [206, 78] width 99 height 98
drag, startPoint x: 449, startPoint y: 18, endPoint x: 16, endPoint y: 37, distance: 434.2
click at [449, 18] on button "×" at bounding box center [449, 19] width 4 height 8
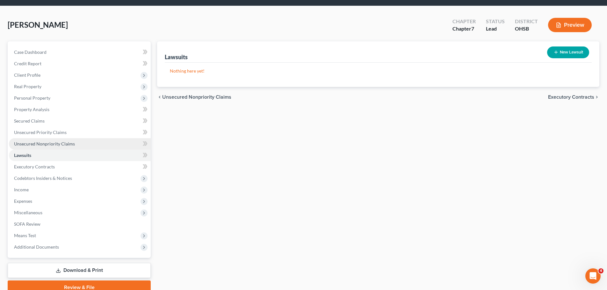
scroll to position [48, 0]
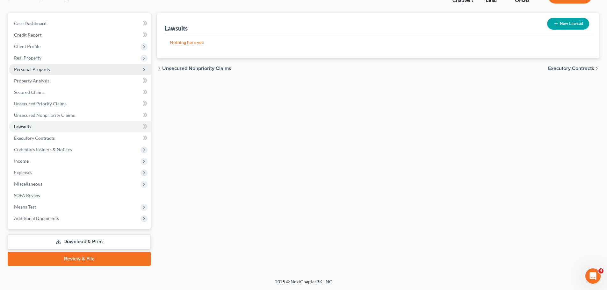
click at [36, 74] on span "Personal Property" at bounding box center [80, 69] width 142 height 11
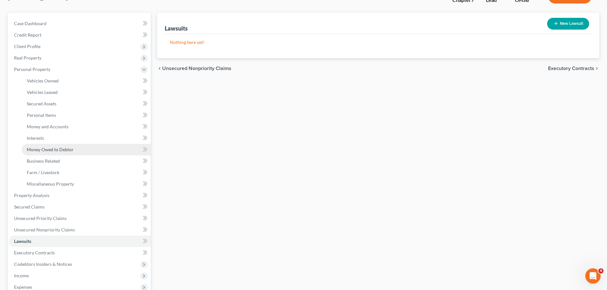
click at [57, 152] on span "Money Owed to Debtor" at bounding box center [50, 149] width 47 height 5
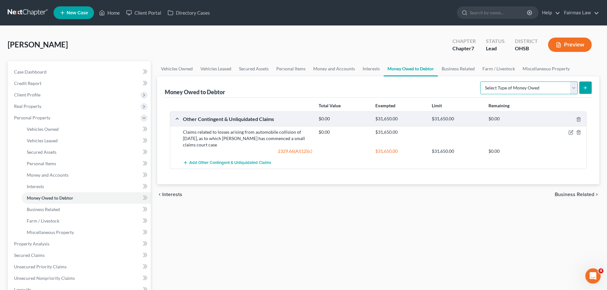
click at [522, 88] on select "Select Type of Money Owed Accounts Receivable Alimony Child Support Claims Agai…" at bounding box center [529, 88] width 98 height 13
click at [527, 92] on select "Select Type of Money Owed Accounts Receivable Alimony Child Support Claims Agai…" at bounding box center [529, 88] width 98 height 13
click at [430, 205] on div "chevron_left Interests Business Related chevron_right" at bounding box center [378, 195] width 442 height 20
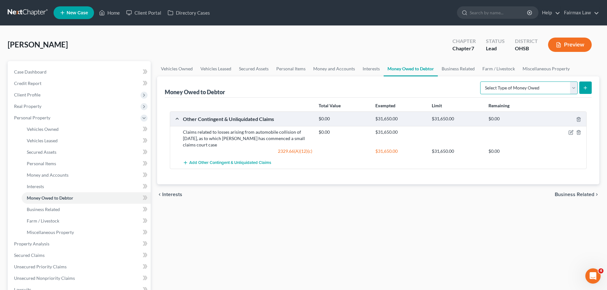
click at [512, 86] on select "Select Type of Money Owed Accounts Receivable Alimony Child Support Claims Agai…" at bounding box center [529, 88] width 98 height 13
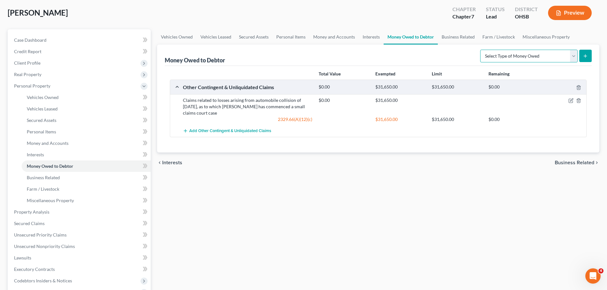
click at [507, 55] on select "Select Type of Money Owed Accounts Receivable Alimony Child Support Claims Agai…" at bounding box center [529, 56] width 98 height 13
click at [433, 205] on div "Vehicles Owned Vehicles Leased Secured Assets Personal Items Money and Accounts…" at bounding box center [378, 213] width 449 height 368
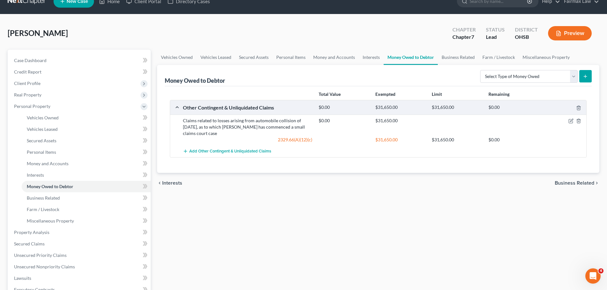
scroll to position [0, 0]
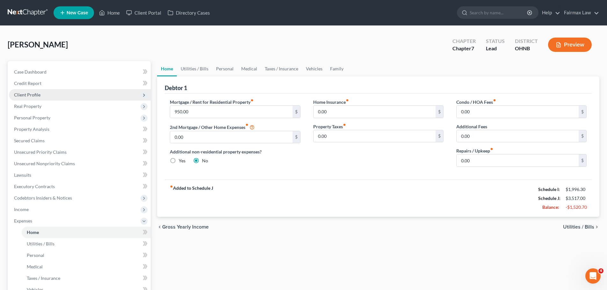
click at [37, 91] on span "Client Profile" at bounding box center [80, 94] width 142 height 11
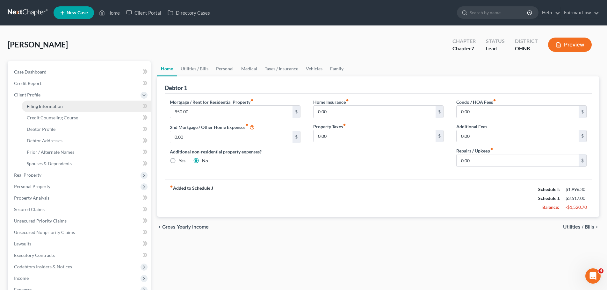
click at [46, 105] on span "Filing Information" at bounding box center [45, 106] width 36 height 5
select select "1"
select select "0"
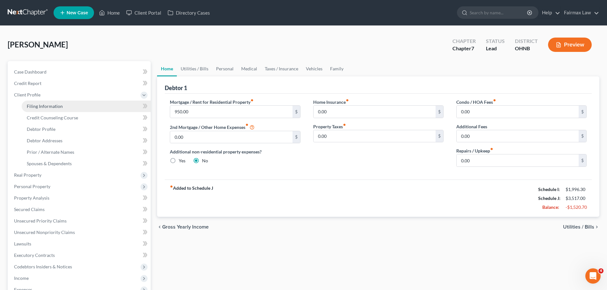
select select "36"
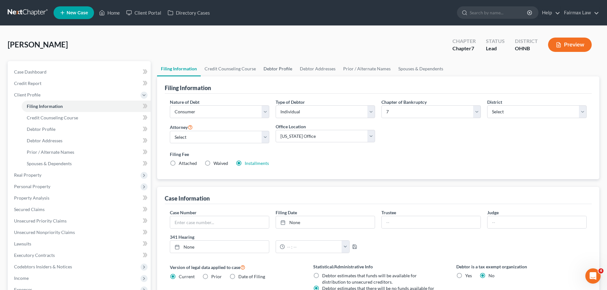
click at [283, 71] on link "Debtor Profile" at bounding box center [278, 68] width 36 height 15
select select "0"
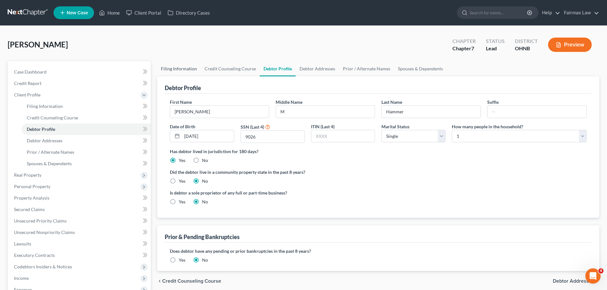
click at [188, 69] on link "Filing Information" at bounding box center [179, 68] width 44 height 15
select select "1"
select select "0"
select select "61"
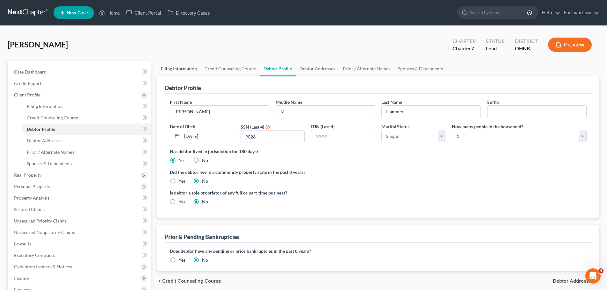
select select "17"
select select "0"
select select "36"
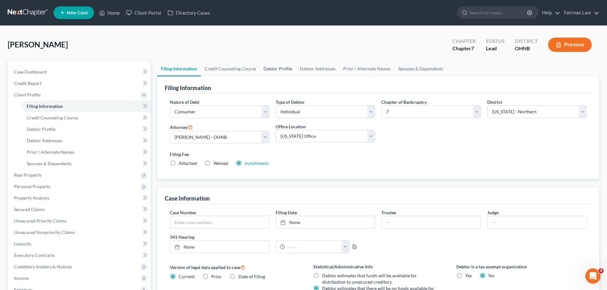
click at [274, 73] on link "Debtor Profile" at bounding box center [278, 68] width 36 height 15
select select "0"
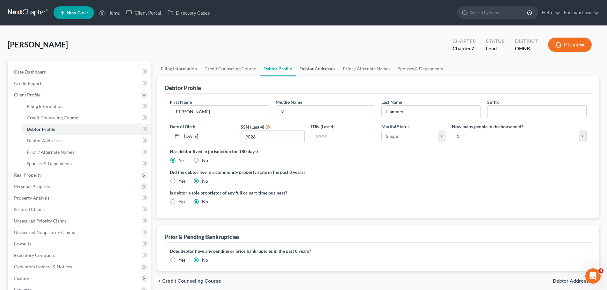
click at [325, 70] on link "Debtor Addresses" at bounding box center [317, 68] width 43 height 15
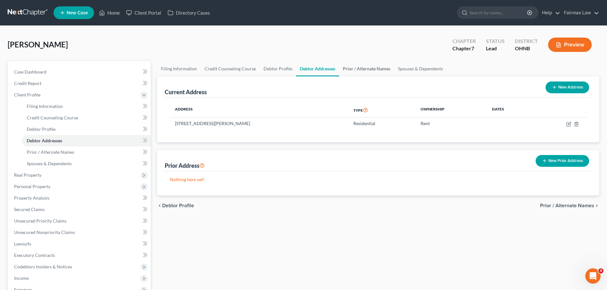
click at [364, 63] on link "Prior / Alternate Names" at bounding box center [366, 68] width 55 height 15
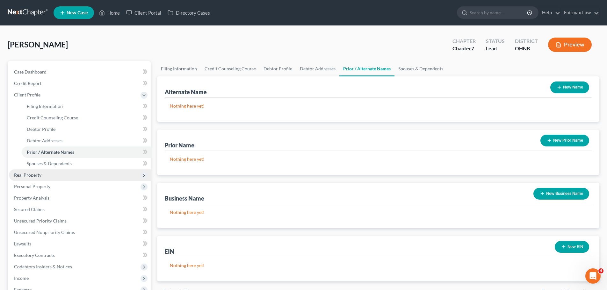
click at [44, 174] on span "Real Property" at bounding box center [80, 175] width 142 height 11
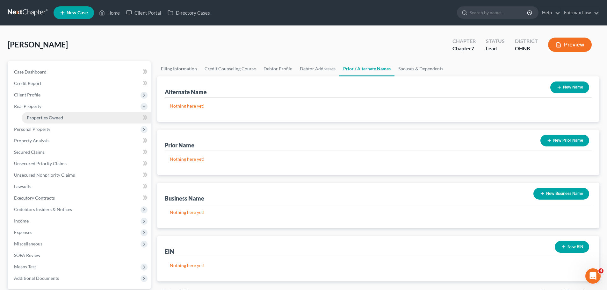
click at [49, 122] on link "Properties Owned" at bounding box center [86, 117] width 129 height 11
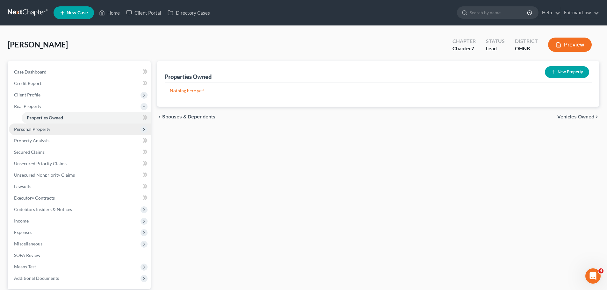
click at [48, 129] on span "Personal Property" at bounding box center [32, 129] width 36 height 5
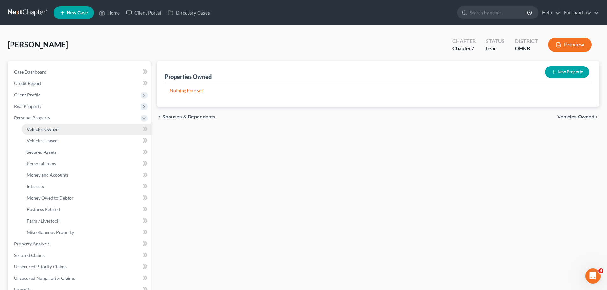
click at [53, 125] on link "Vehicles Owned" at bounding box center [86, 129] width 129 height 11
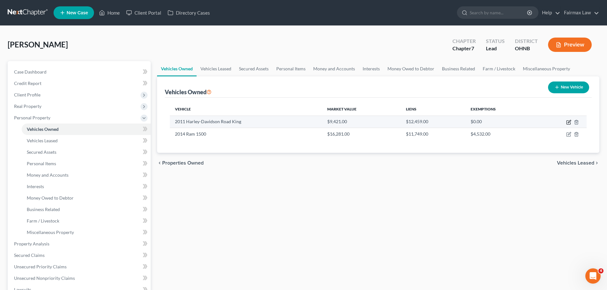
click at [567, 122] on icon "button" at bounding box center [569, 123] width 4 height 4
select select "0"
select select "15"
select select "2"
select select "0"
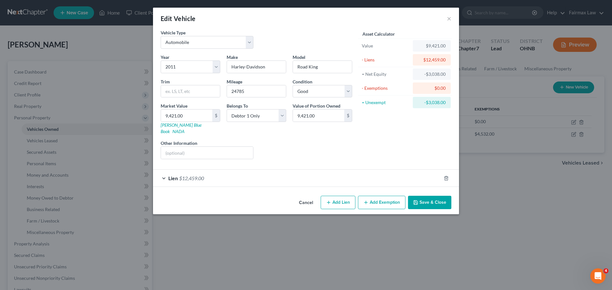
click at [190, 175] on span "$12,459.00" at bounding box center [191, 178] width 25 height 6
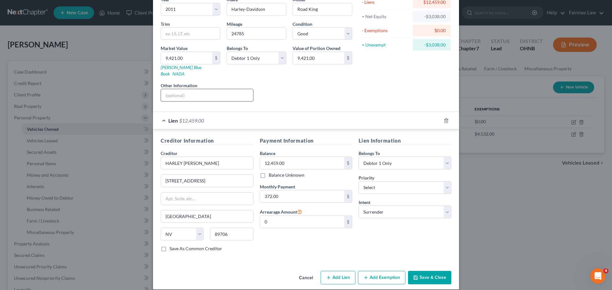
scroll to position [58, 0]
click at [266, 217] on input "0" at bounding box center [302, 221] width 84 height 12
type input "372.00"
click at [423, 271] on button "Save & Close" at bounding box center [429, 277] width 43 height 13
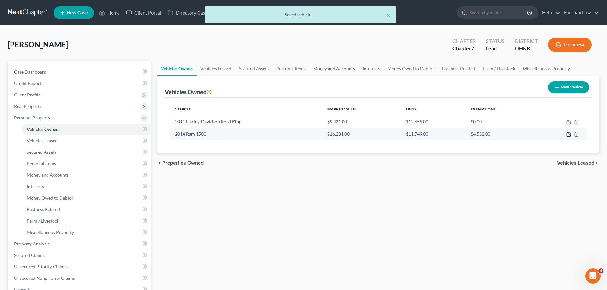
click at [569, 134] on icon "button" at bounding box center [569, 134] width 3 height 3
select select "0"
select select "12"
select select "2"
select select "0"
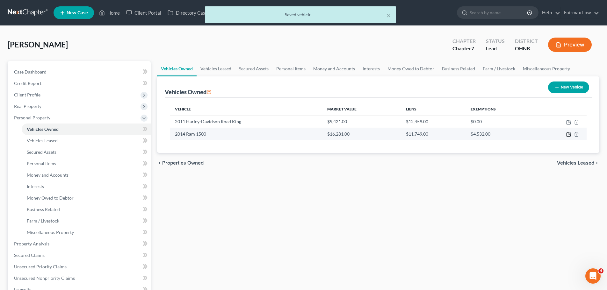
select select "36"
select select "0"
select select "2"
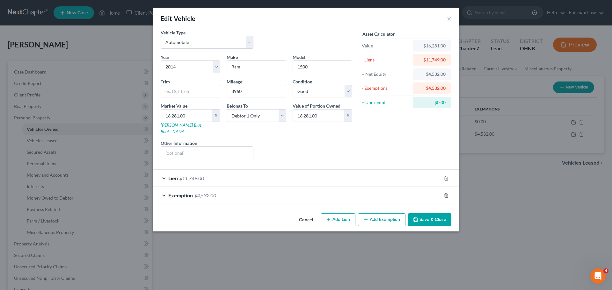
click at [201, 175] on span "$11,749.00" at bounding box center [191, 178] width 25 height 6
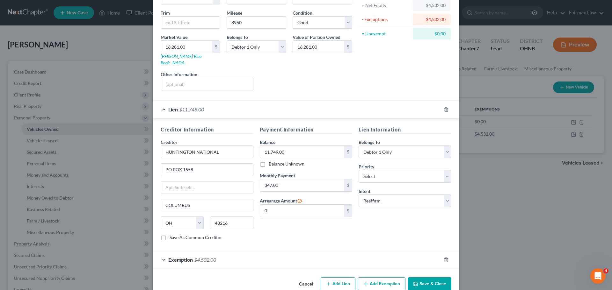
scroll to position [76, 0]
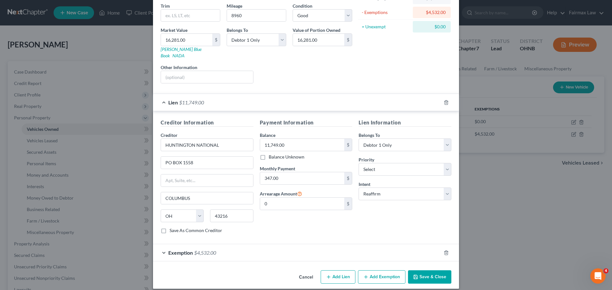
click at [424, 271] on button "Save & Close" at bounding box center [429, 277] width 43 height 13
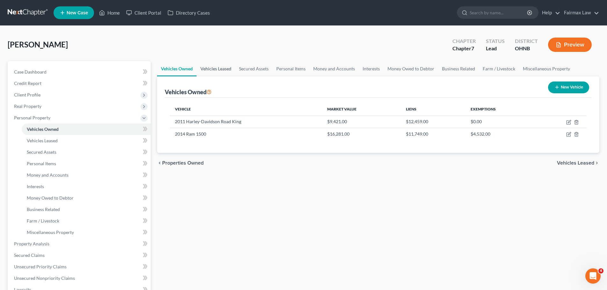
click at [225, 71] on link "Vehicles Leased" at bounding box center [216, 68] width 39 height 15
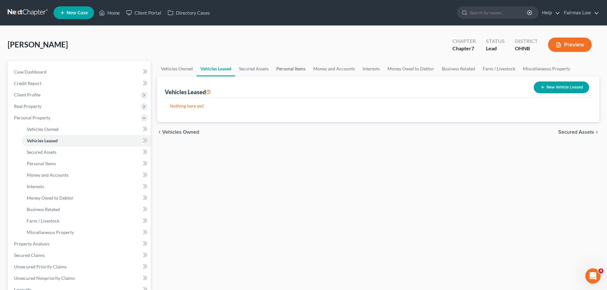
click at [281, 69] on link "Personal Items" at bounding box center [291, 68] width 37 height 15
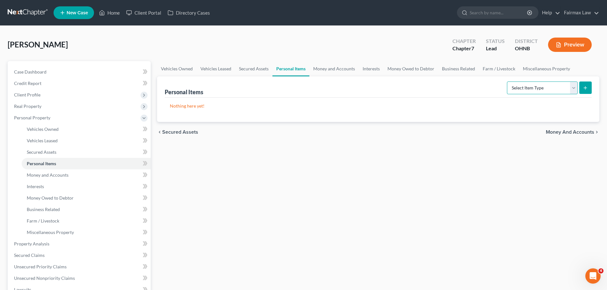
click at [519, 87] on select "Select Item Type Clothing Collectibles Of Value Electronics Firearms Household …" at bounding box center [542, 88] width 71 height 13
select select "household_goods"
click at [508, 82] on select "Select Item Type Clothing Collectibles Of Value Electronics Firearms Household …" at bounding box center [542, 88] width 71 height 13
click at [590, 89] on button "submit" at bounding box center [585, 88] width 12 height 12
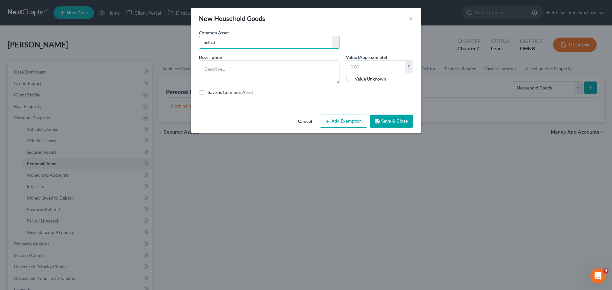
click at [255, 41] on select "Select Common household furnishings, appliances, and decor Normal household fur…" at bounding box center [269, 42] width 141 height 13
select select "3"
click at [199, 36] on select "Select Common household furnishings, appliances, and decor Normal household fur…" at bounding box center [269, 42] width 141 height 13
type textarea "Household Goods and Furnishings: Couch"
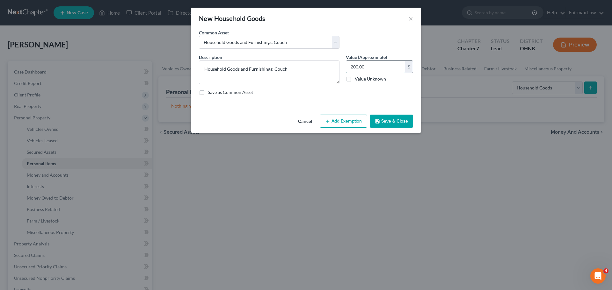
click at [358, 64] on input "200.00" at bounding box center [375, 67] width 59 height 12
type input "3,000.00"
drag, startPoint x: 333, startPoint y: 120, endPoint x: 322, endPoint y: 133, distance: 16.7
click at [334, 120] on button "Add Exemption" at bounding box center [343, 121] width 47 height 13
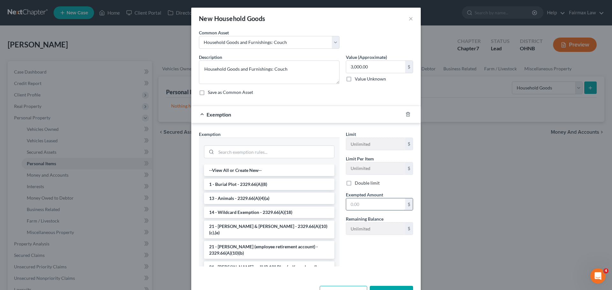
click at [356, 203] on input "text" at bounding box center [375, 205] width 59 height 12
type input "3,000.00"
click at [267, 144] on div at bounding box center [269, 151] width 130 height 17
click at [266, 154] on input "search" at bounding box center [275, 152] width 118 height 12
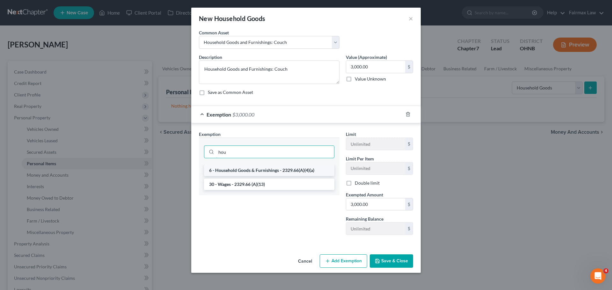
type input "hou"
click at [259, 169] on li "6 - Household Goods & Furnishings - 2329.66(A)(4)(a)" at bounding box center [269, 170] width 130 height 11
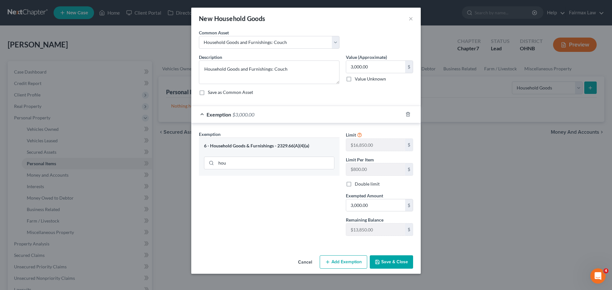
click at [387, 259] on button "Save & Close" at bounding box center [391, 262] width 43 height 13
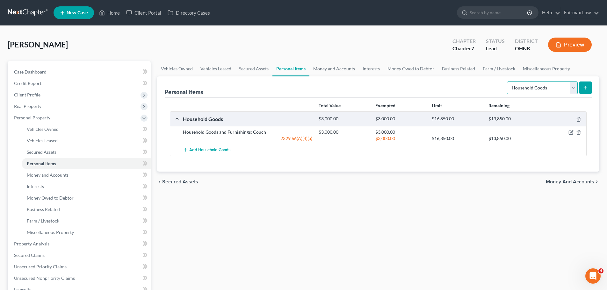
click at [530, 88] on select "Select Item Type Clothing Collectibles Of Value Electronics Firearms Household …" at bounding box center [542, 88] width 71 height 13
select select "electronics"
click at [508, 82] on select "Select Item Type Clothing Collectibles Of Value Electronics Firearms Household …" at bounding box center [542, 88] width 71 height 13
click at [583, 86] on button "submit" at bounding box center [585, 88] width 12 height 12
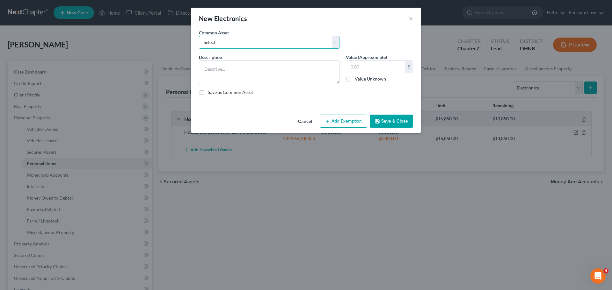
click at [258, 41] on select "Select 1 smart phone TV, computer, mobile phone One TV, one smart phone 1 TV TV…" at bounding box center [269, 42] width 141 height 13
select select "1"
click at [199, 36] on select "Select 1 smart phone TV, computer, mobile phone One TV, one smart phone 1 TV TV…" at bounding box center [269, 42] width 141 height 13
type textarea "TV, computer, mobile phone"
click at [369, 67] on input "1,000.00" at bounding box center [375, 67] width 59 height 12
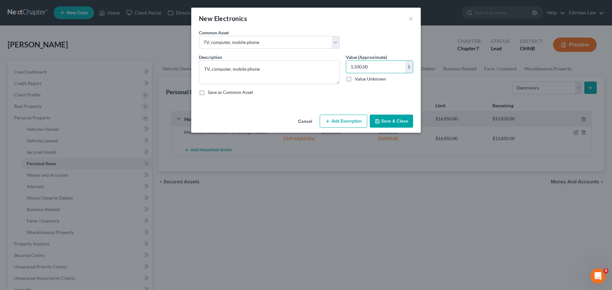
type input "1,500.00"
click at [332, 120] on button "Add Exemption" at bounding box center [343, 121] width 47 height 13
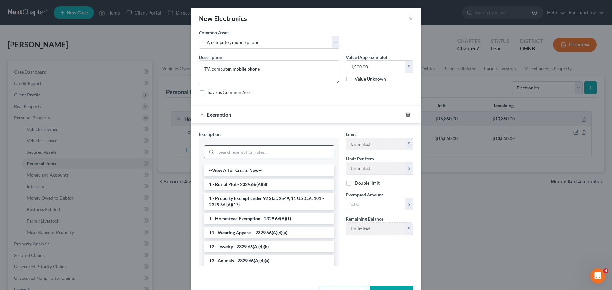
click at [246, 156] on input "search" at bounding box center [275, 152] width 118 height 12
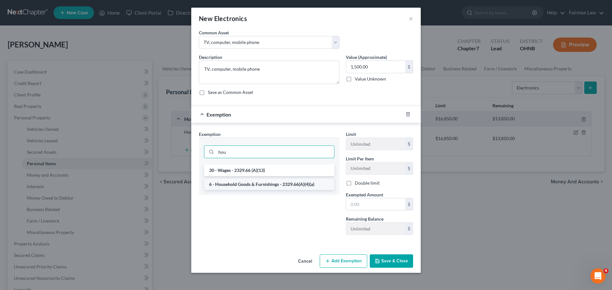
type input "hou"
click at [254, 186] on li "6 - Household Goods & Furnishings - 2329.66(A)(4)(a)" at bounding box center [269, 184] width 130 height 11
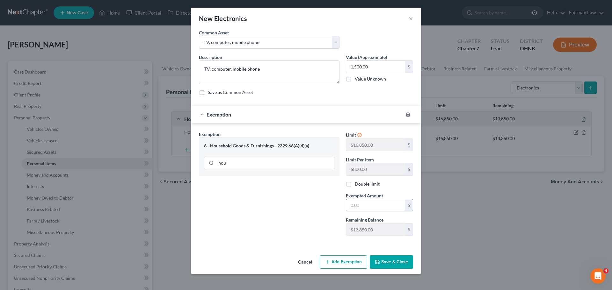
click at [365, 201] on input "text" at bounding box center [375, 206] width 59 height 12
type input "1,500.00"
click at [384, 263] on button "Save & Close" at bounding box center [391, 262] width 43 height 13
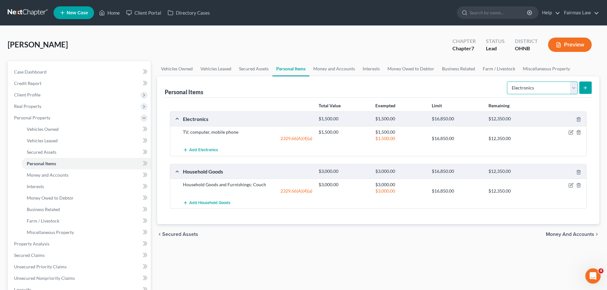
click at [564, 92] on select "Select Item Type Clothing Collectibles Of Value Electronics Firearms Household …" at bounding box center [542, 88] width 71 height 13
select select "clothing"
click at [508, 82] on select "Select Item Type Clothing Collectibles Of Value Electronics Firearms Household …" at bounding box center [542, 88] width 71 height 13
click at [588, 88] on icon "submit" at bounding box center [585, 87] width 5 height 5
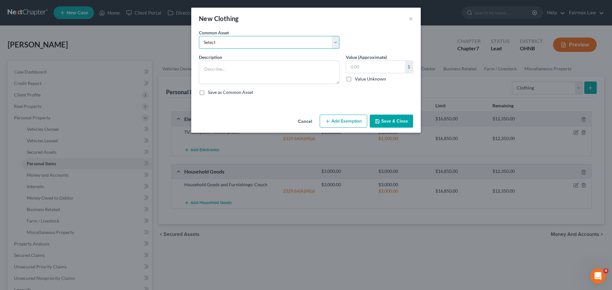
click at [315, 39] on select "Select Everyday clothing Professional Men's wear. Everyday wearing apparel Comm…" at bounding box center [269, 42] width 141 height 13
select select "0"
click at [199, 36] on select "Select Everyday clothing Professional Men's wear. Everyday wearing apparel Comm…" at bounding box center [269, 42] width 141 height 13
type textarea "Everyday clothing"
click at [379, 61] on div "400.00 $" at bounding box center [379, 67] width 67 height 13
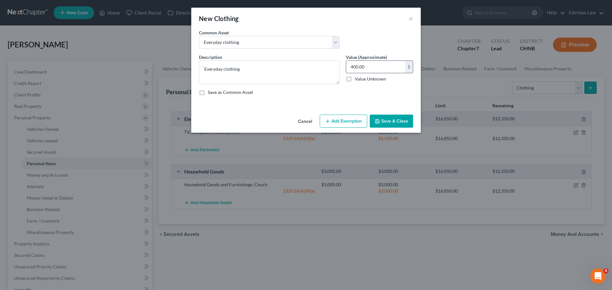
click at [375, 64] on input "400.00" at bounding box center [375, 67] width 59 height 12
type input "500.00"
click at [344, 123] on button "Add Exemption" at bounding box center [343, 121] width 47 height 13
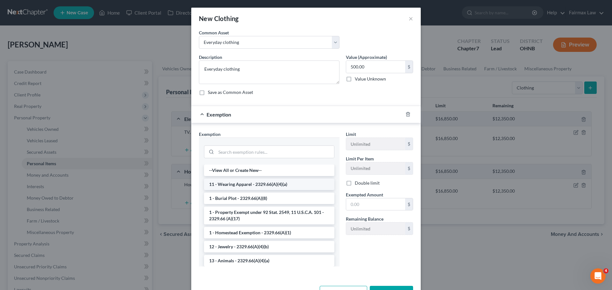
click at [264, 184] on li "11 - Wearing Apparel - 2329.66(A)(4)(a)" at bounding box center [269, 184] width 130 height 11
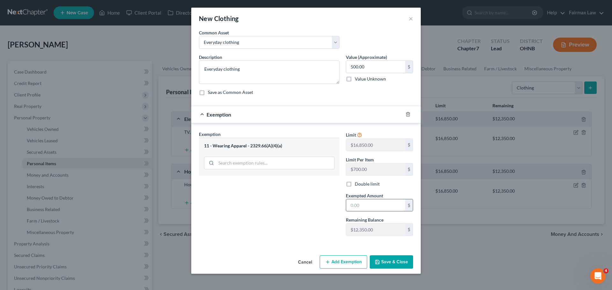
click at [376, 209] on input "text" at bounding box center [375, 206] width 59 height 12
type input "500.00"
click at [397, 262] on button "Save & Close" at bounding box center [391, 262] width 43 height 13
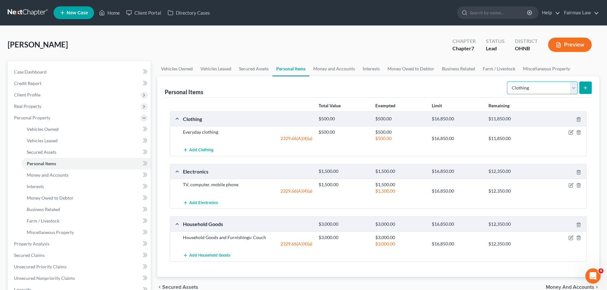
click at [537, 85] on select "Select Item Type Clothing Collectibles Of Value Electronics Firearms Household …" at bounding box center [542, 88] width 71 height 13
click at [323, 67] on link "Money and Accounts" at bounding box center [334, 68] width 49 height 15
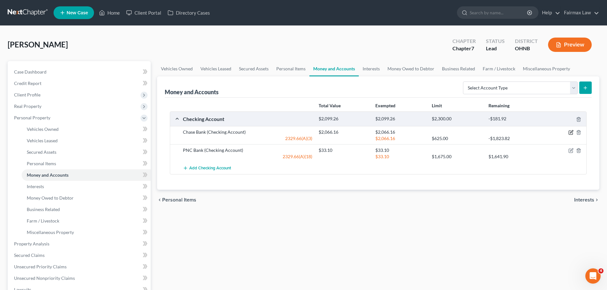
click at [571, 134] on icon "button" at bounding box center [571, 132] width 5 height 5
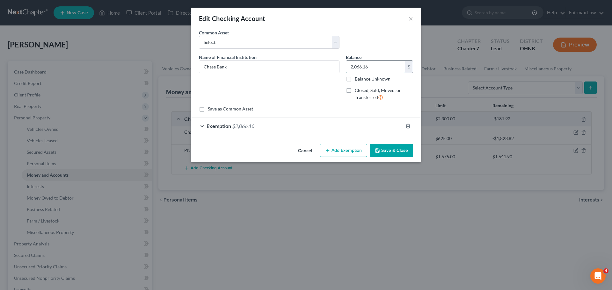
click at [357, 69] on input "2,066.16" at bounding box center [375, 67] width 59 height 12
type input "1,000.00"
click at [239, 126] on span "$2,066.16" at bounding box center [243, 126] width 22 height 6
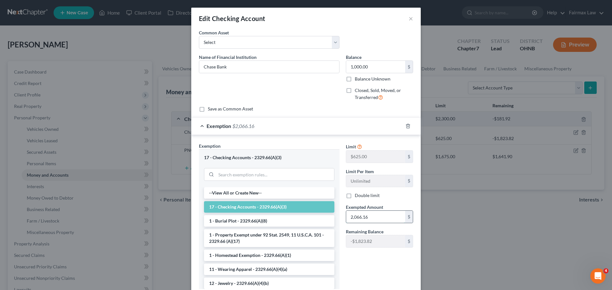
click at [352, 217] on input "2,066.16" at bounding box center [375, 217] width 59 height 12
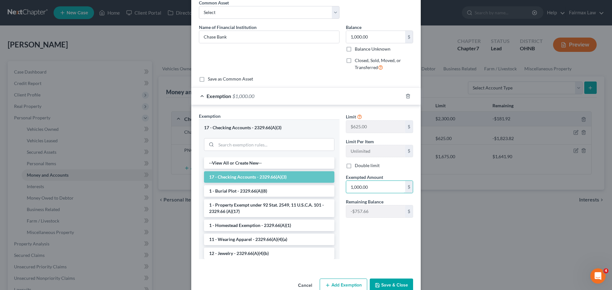
scroll to position [45, 0]
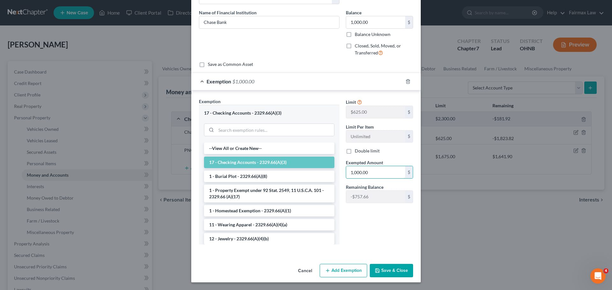
type input "1,000.00"
click at [385, 273] on button "Save & Close" at bounding box center [391, 270] width 43 height 13
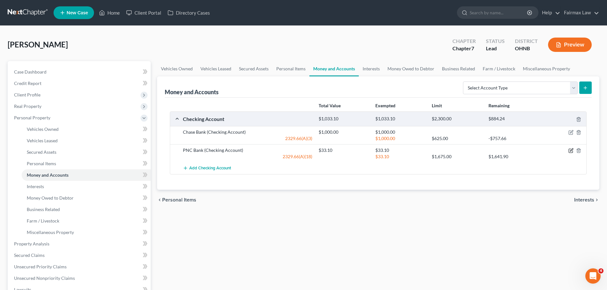
click at [570, 149] on icon "button" at bounding box center [571, 151] width 4 height 4
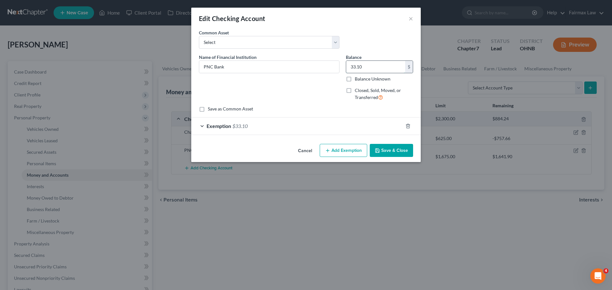
click at [354, 64] on input "33.10" at bounding box center [375, 67] width 59 height 12
type input "50.00"
click at [249, 126] on div "Exemption $33.10" at bounding box center [297, 126] width 212 height 17
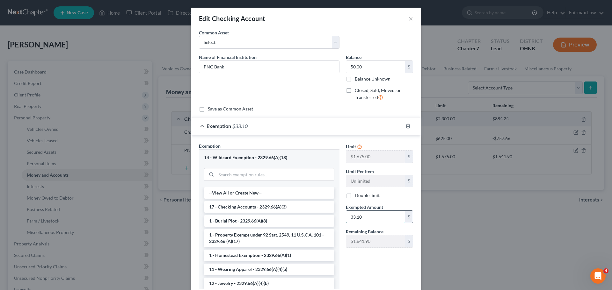
click at [364, 215] on input "33.10" at bounding box center [375, 217] width 59 height 12
type input "50.00"
click at [288, 206] on li "17 - Checking Accounts - 2329.66(A)(3)" at bounding box center [269, 206] width 130 height 11
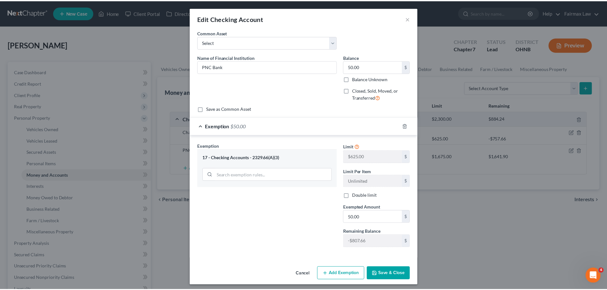
scroll to position [3, 0]
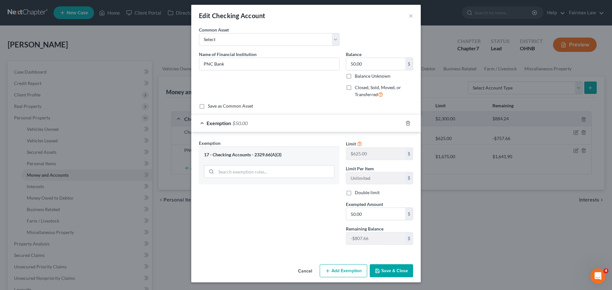
click at [381, 266] on button "Save & Close" at bounding box center [391, 271] width 43 height 13
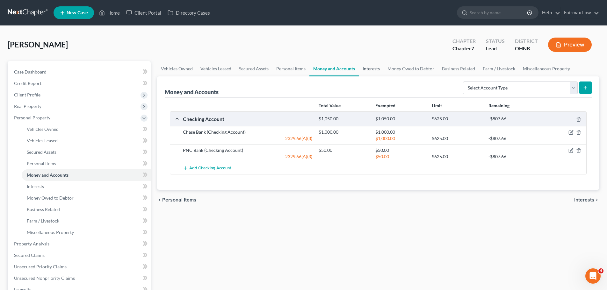
click at [365, 70] on link "Interests" at bounding box center [371, 68] width 25 height 15
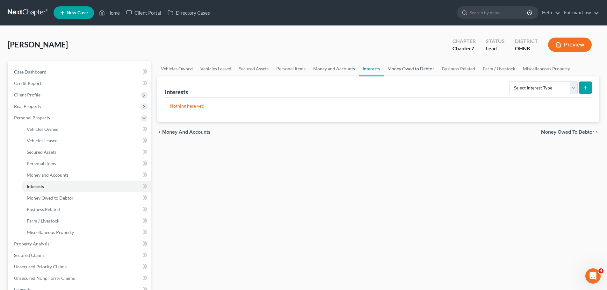
click at [397, 69] on link "Money Owed to Debtor" at bounding box center [411, 68] width 55 height 15
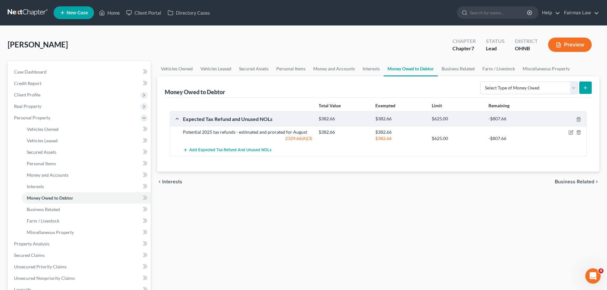
scroll to position [64, 0]
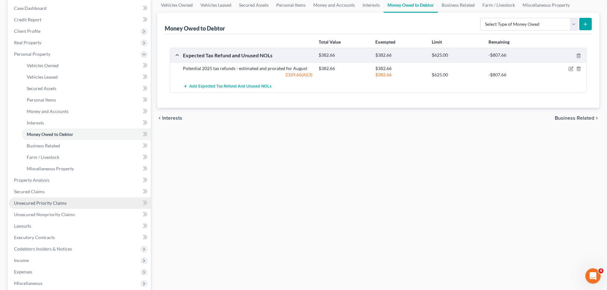
click at [50, 201] on span "Unsecured Priority Claims" at bounding box center [40, 202] width 53 height 5
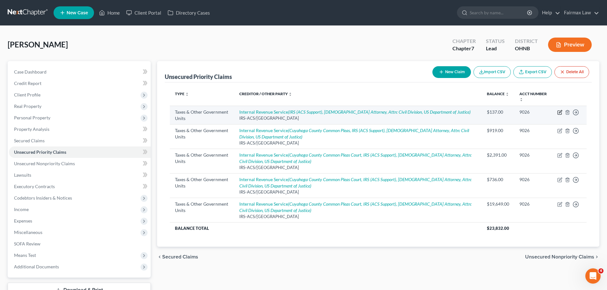
click at [561, 111] on icon "button" at bounding box center [560, 111] width 3 height 3
select select "0"
select select "39"
select select "0"
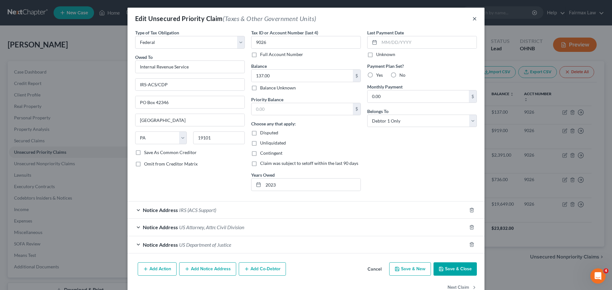
click at [473, 18] on button "×" at bounding box center [474, 19] width 4 height 8
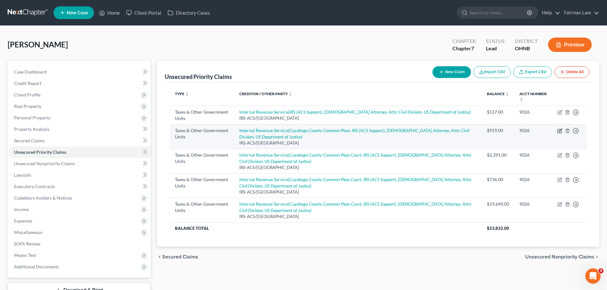
click at [560, 130] on icon "button" at bounding box center [559, 130] width 5 height 5
select select "2"
select select "39"
select select "0"
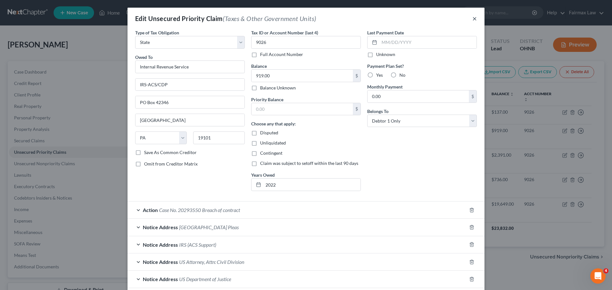
click at [474, 19] on button "×" at bounding box center [474, 19] width 4 height 8
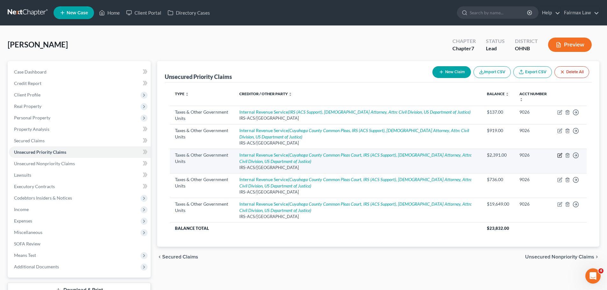
click at [559, 156] on icon "button" at bounding box center [559, 155] width 5 height 5
select select "2"
select select "39"
select select "0"
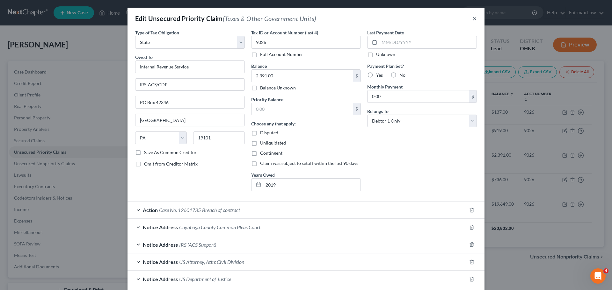
click at [472, 15] on button "×" at bounding box center [474, 19] width 4 height 8
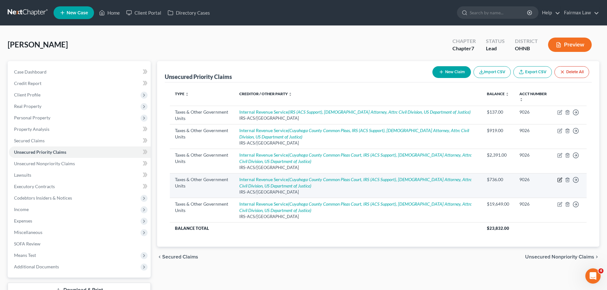
click at [558, 180] on icon "button" at bounding box center [559, 180] width 5 height 5
select select "2"
select select "39"
select select "0"
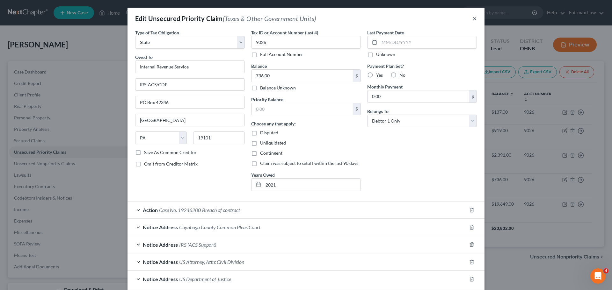
click at [473, 18] on button "×" at bounding box center [474, 19] width 4 height 8
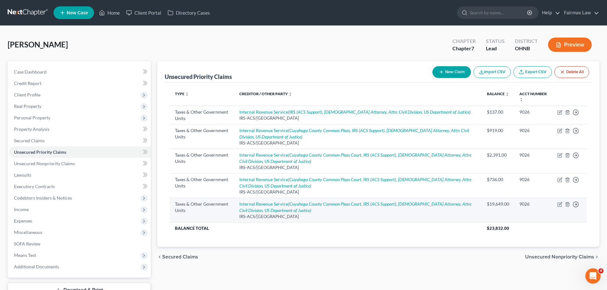
click at [560, 200] on td "Move to D Move to F Move to G Move to Notice Only" at bounding box center [569, 210] width 34 height 25
click at [559, 205] on icon "button" at bounding box center [560, 204] width 3 height 3
select select "2"
select select "39"
select select "0"
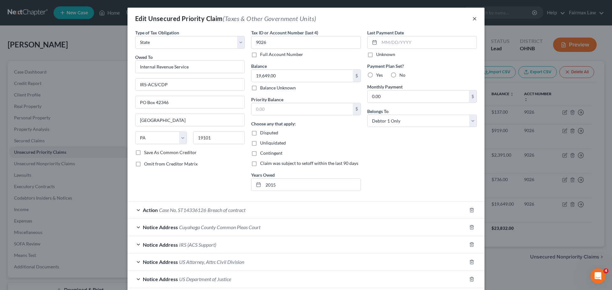
click at [473, 17] on button "×" at bounding box center [474, 19] width 4 height 8
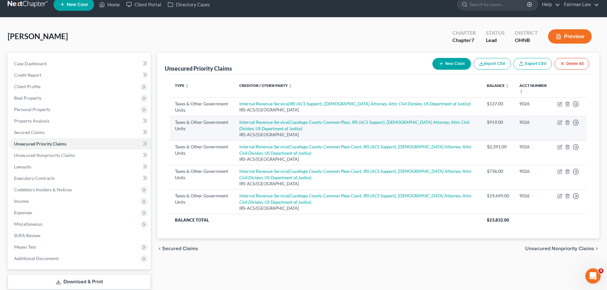
scroll to position [32, 0]
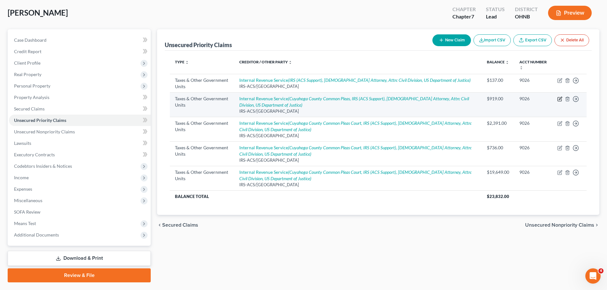
click at [562, 99] on icon "button" at bounding box center [560, 100] width 4 height 4
select select "2"
select select "39"
select select "0"
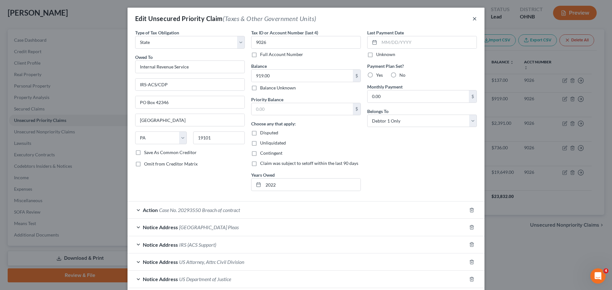
click at [472, 18] on button "×" at bounding box center [474, 19] width 4 height 8
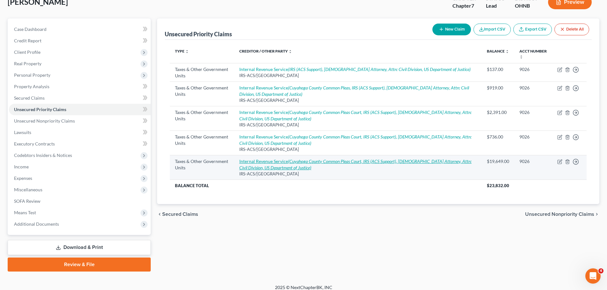
scroll to position [48, 0]
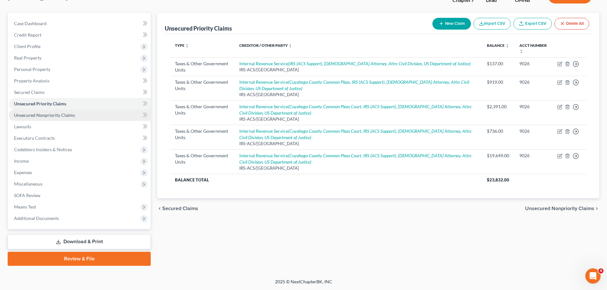
click at [76, 117] on link "Unsecured Nonpriority Claims" at bounding box center [80, 115] width 142 height 11
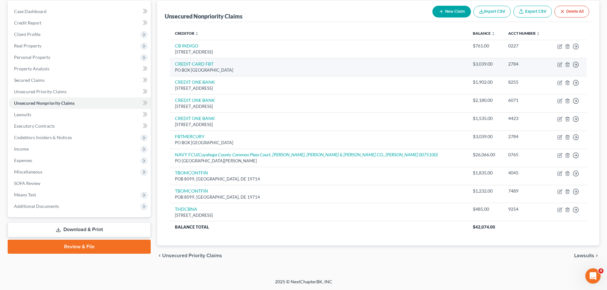
scroll to position [29, 0]
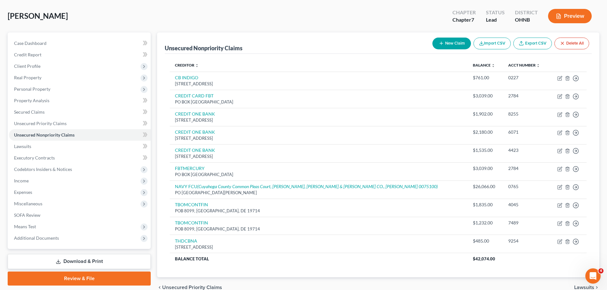
click at [449, 41] on button "New Claim" at bounding box center [452, 44] width 39 height 12
select select "0"
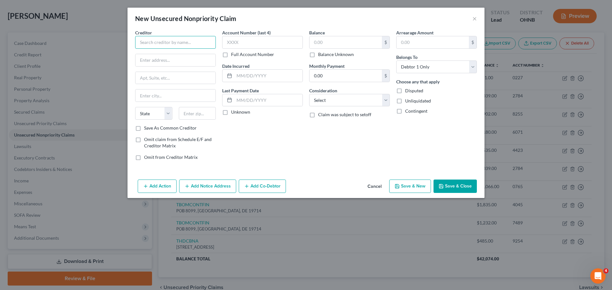
click at [146, 45] on input "text" at bounding box center [175, 42] width 81 height 13
type input "Penn Fed Credit Union"
click at [322, 42] on input "text" at bounding box center [346, 42] width 72 height 12
type input "2,000.00"
paste input "[STREET_ADDRESS][PERSON_NAME]"
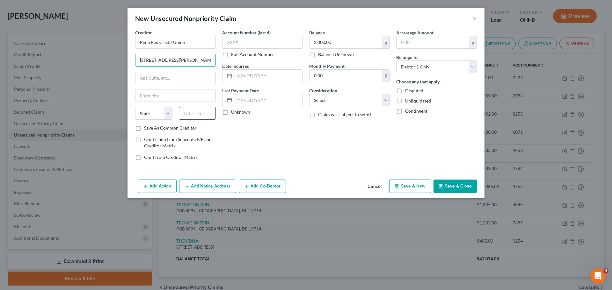
type input "[STREET_ADDRESS][PERSON_NAME]"
click at [199, 116] on input "text" at bounding box center [197, 113] width 37 height 13
type input "10996"
type input "[GEOGRAPHIC_DATA]"
select select "35"
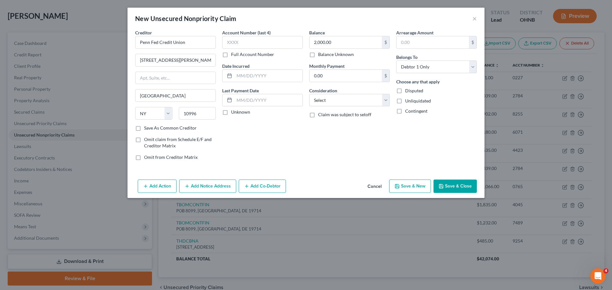
click at [248, 135] on div "Account Number (last 4) Full Account Number Date Incurred Last Payment Date Unk…" at bounding box center [262, 97] width 87 height 136
click at [449, 181] on button "Save & Close" at bounding box center [454, 186] width 43 height 13
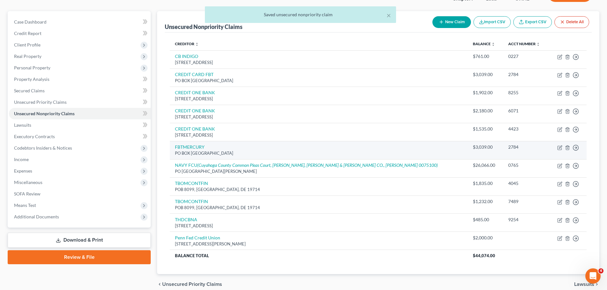
scroll to position [61, 0]
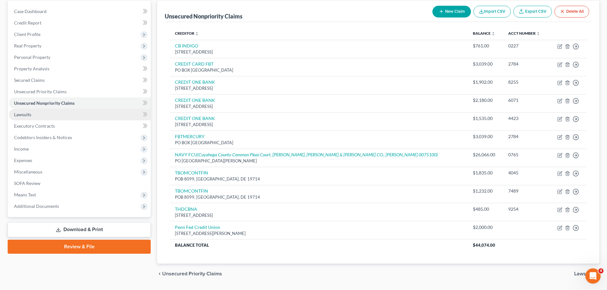
click at [35, 115] on link "Lawsuits" at bounding box center [80, 114] width 142 height 11
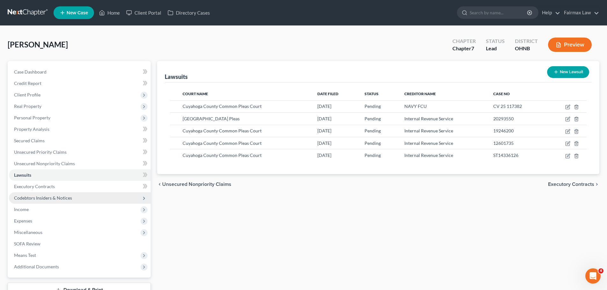
click at [44, 199] on span "Codebtors Insiders & Notices" at bounding box center [43, 197] width 58 height 5
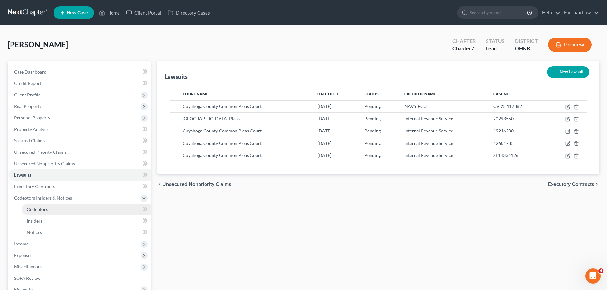
click at [45, 213] on link "Codebtors" at bounding box center [86, 209] width 129 height 11
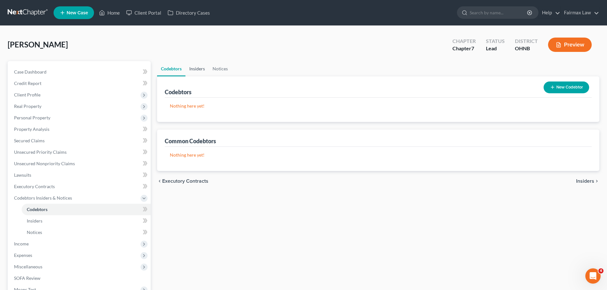
click at [195, 75] on link "Insiders" at bounding box center [197, 68] width 23 height 15
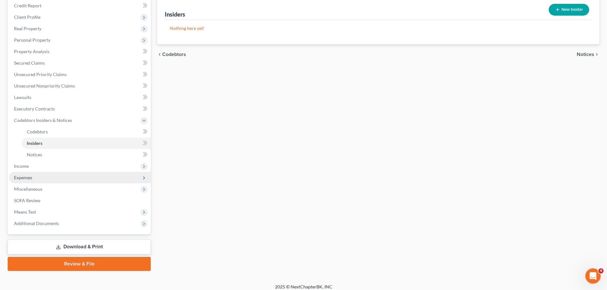
scroll to position [83, 0]
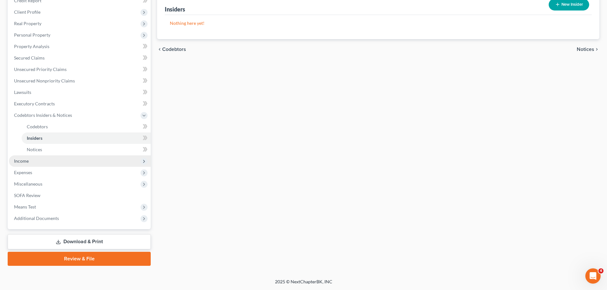
click at [40, 163] on span "Income" at bounding box center [80, 161] width 142 height 11
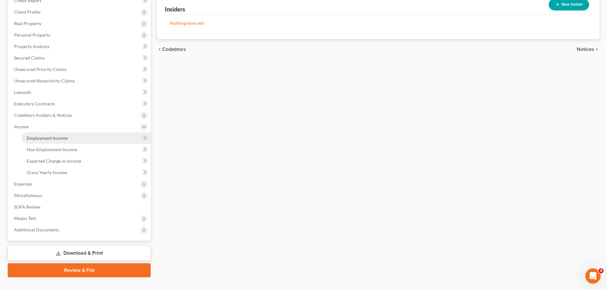
click at [63, 142] on link "Employment Income" at bounding box center [86, 138] width 129 height 11
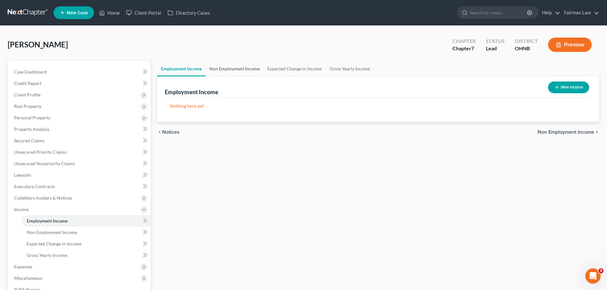
click at [234, 69] on link "Non Employment Income" at bounding box center [235, 68] width 58 height 15
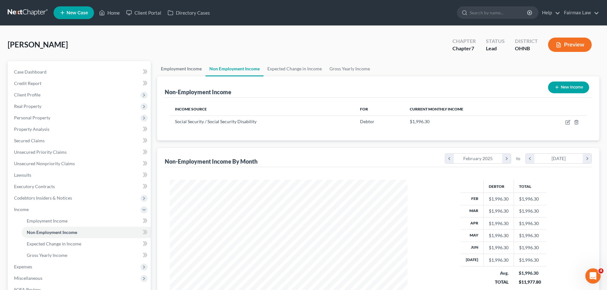
scroll to position [119, 251]
click at [193, 74] on link "Employment Income" at bounding box center [181, 68] width 48 height 15
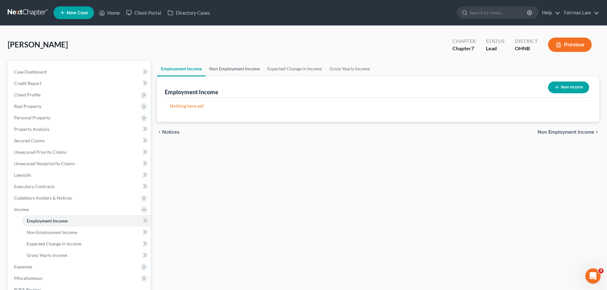
click at [231, 69] on link "Non Employment Income" at bounding box center [235, 68] width 58 height 15
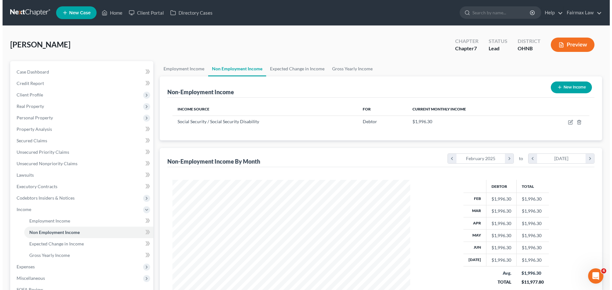
scroll to position [119, 251]
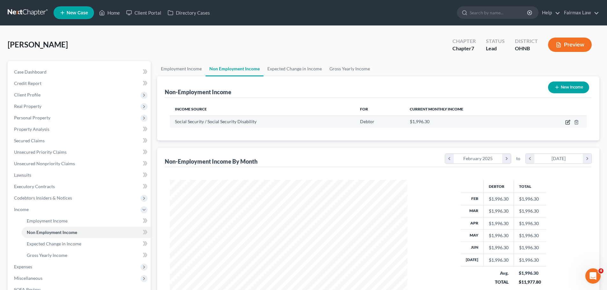
click at [567, 122] on icon "button" at bounding box center [567, 122] width 5 height 5
select select "4"
select select "0"
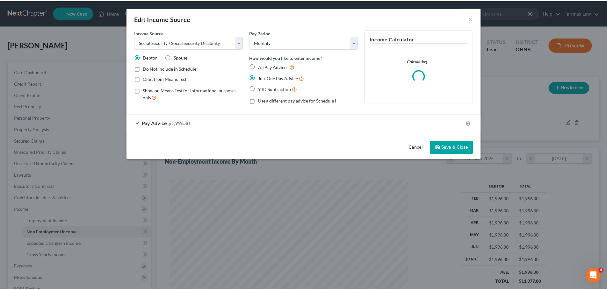
scroll to position [120, 253]
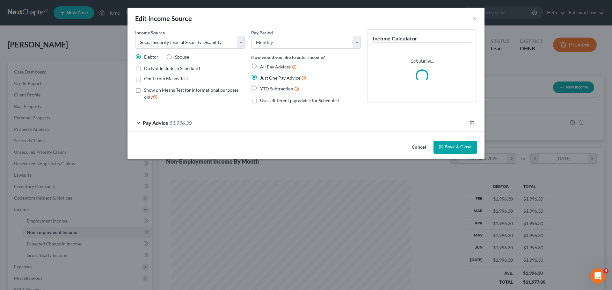
click at [179, 122] on span "$1,996.30" at bounding box center [181, 123] width 22 height 6
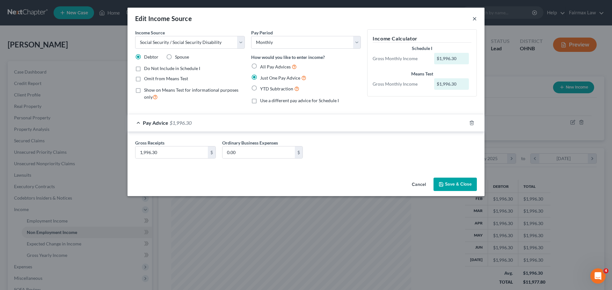
click at [473, 17] on button "×" at bounding box center [474, 19] width 4 height 8
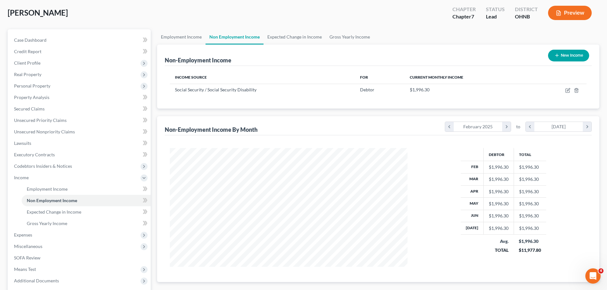
scroll to position [0, 0]
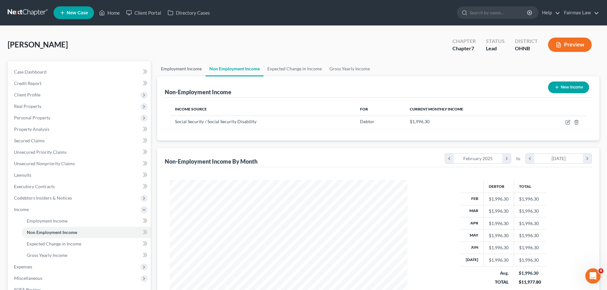
click at [174, 64] on link "Employment Income" at bounding box center [181, 68] width 48 height 15
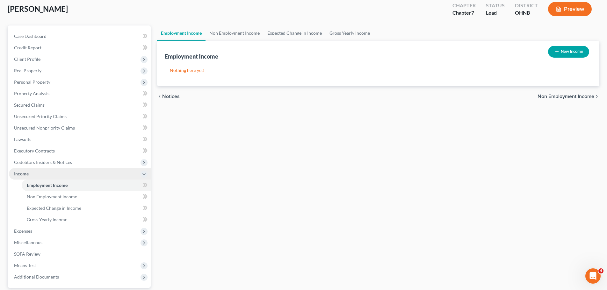
scroll to position [31, 0]
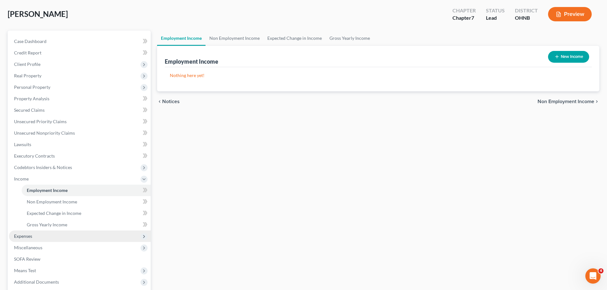
click at [34, 233] on span "Expenses" at bounding box center [80, 236] width 142 height 11
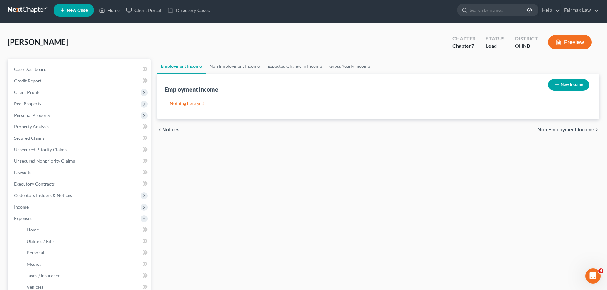
scroll to position [1, 0]
